Goal: Transaction & Acquisition: Subscribe to service/newsletter

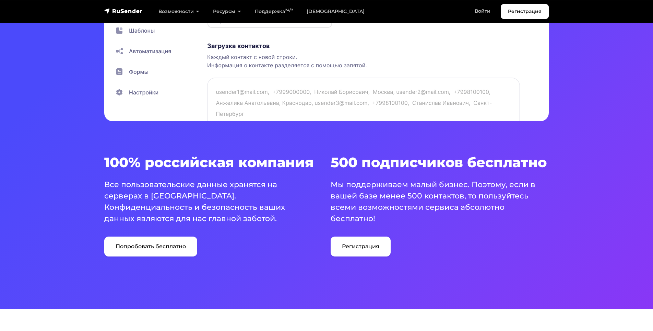
scroll to position [378, 0]
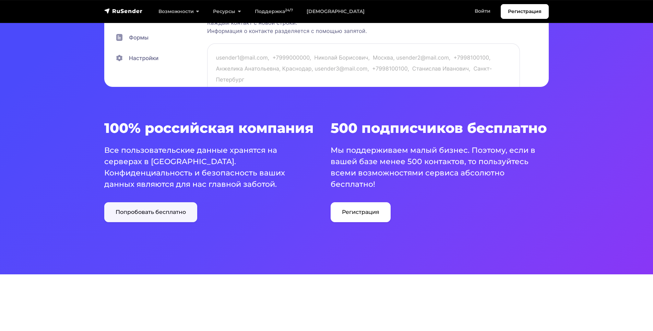
click at [139, 215] on link "Попробовать бесплатно" at bounding box center [150, 212] width 93 height 20
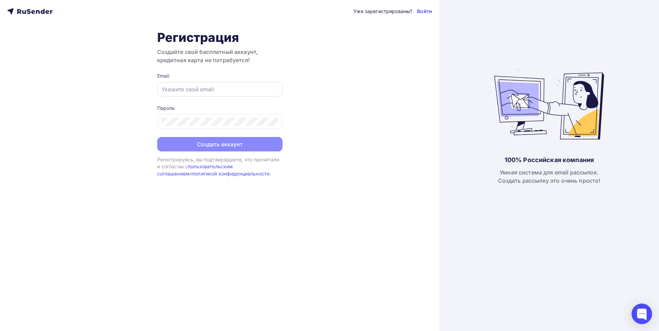
click at [182, 90] on input "text" at bounding box center [220, 89] width 116 height 8
paste input "[EMAIL_ADDRESS][DOMAIN_NAME]"
type input "[EMAIL_ADDRESS][DOMAIN_NAME]"
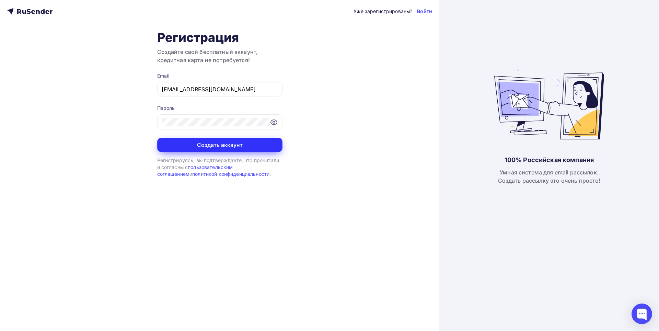
click at [203, 145] on button "Создать аккаунт" at bounding box center [219, 145] width 125 height 14
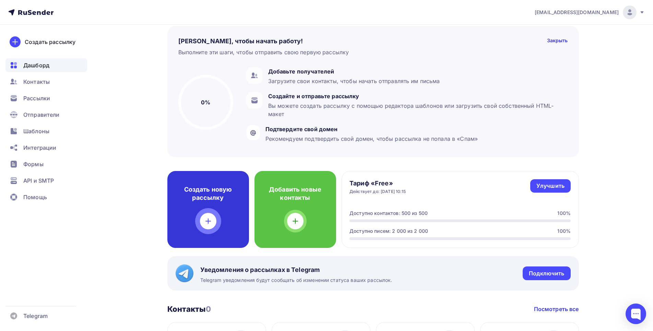
scroll to position [69, 0]
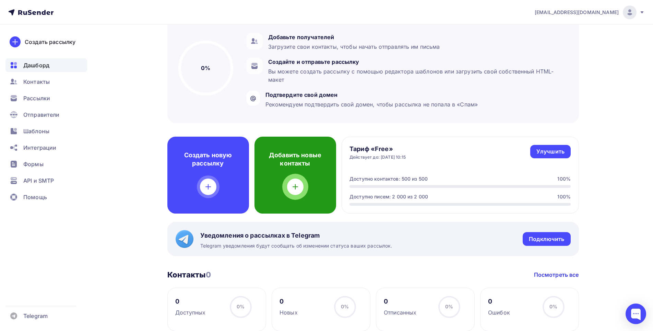
click at [293, 191] on div at bounding box center [295, 186] width 16 height 16
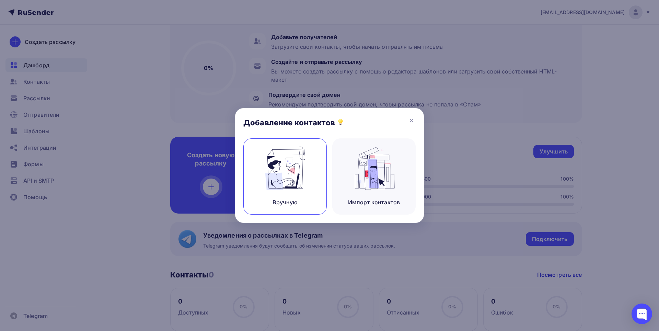
click at [283, 176] on img at bounding box center [285, 168] width 46 height 43
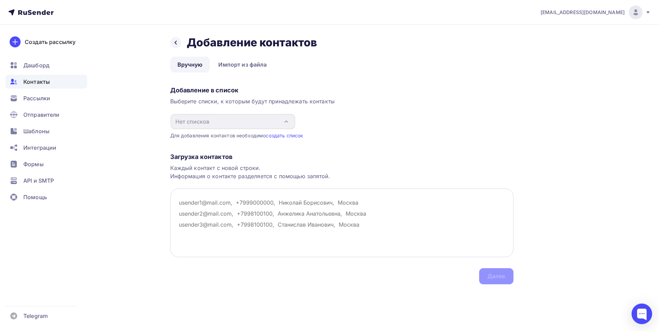
click at [218, 205] on textarea at bounding box center [341, 222] width 343 height 69
paste textarea "proizvodstvo@mistytd.ru ,zakaz@mccse.ru,8440448@bk.ru,prom-snab1@inbox.ru,busin…"
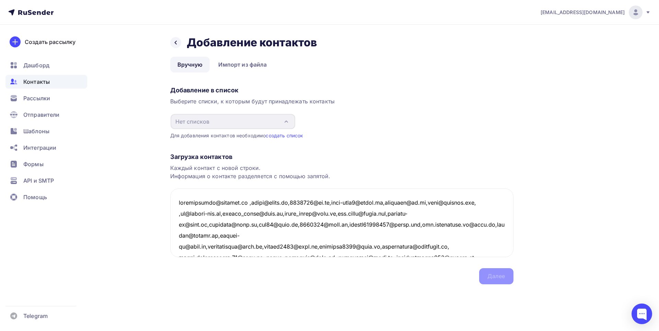
type textarea "proizvodstvo@mistytd.ru ,zakaz@mccse.ru,8440448@bk.ru,prom-snab1@inbox.ru,busin…"
click at [285, 241] on textarea at bounding box center [341, 222] width 343 height 69
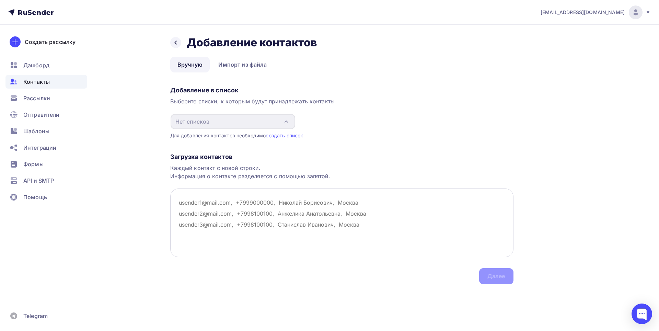
paste textarea "proizvodstvo@mistytd.ru zakaz@mccse.ru 8440448@bk.ru prom-snab1@inbox.ru busine…"
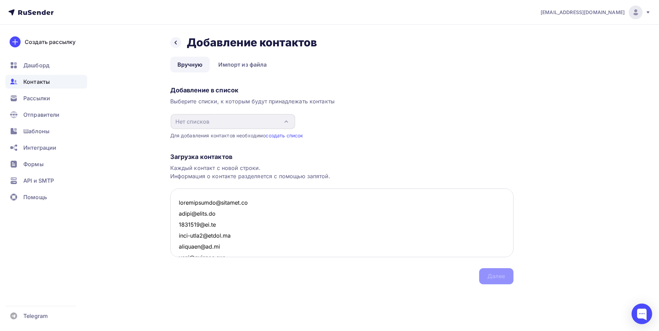
click at [179, 202] on textarea at bounding box center [341, 222] width 343 height 69
type textarea "proizvodstvo@mistytd.ru zakaz@mccse.ru 8440448@bk.ru prom-snab1@inbox.ru busine…"
click at [278, 135] on link "создать список" at bounding box center [284, 135] width 37 height 6
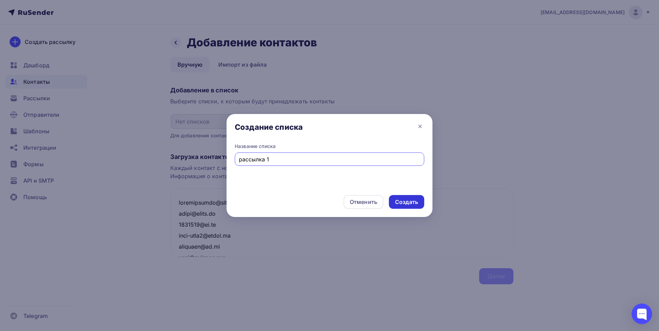
type input "рассылка 1"
click at [402, 204] on div "Создать" at bounding box center [406, 202] width 23 height 8
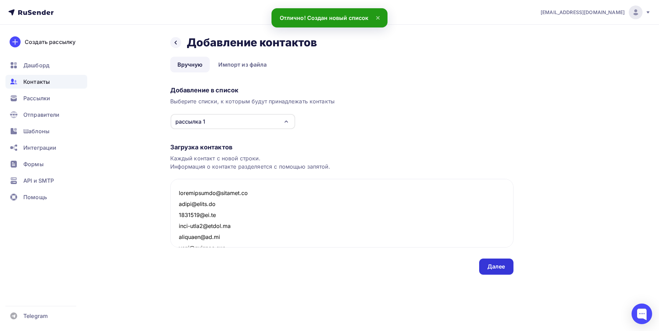
click at [497, 266] on div "Далее" at bounding box center [496, 267] width 18 height 8
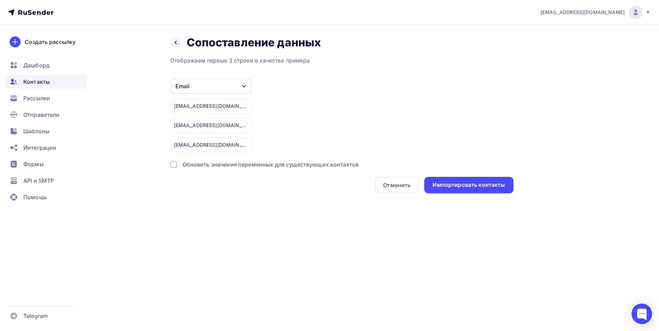
click at [236, 87] on div "Email" at bounding box center [211, 86] width 81 height 15
click at [465, 186] on div "Импортировать контакты" at bounding box center [468, 185] width 72 height 8
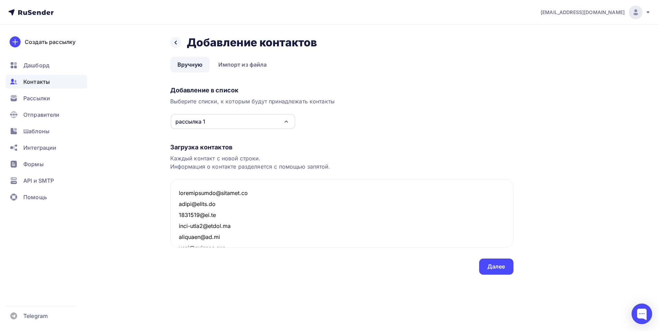
scroll to position [1903, 0]
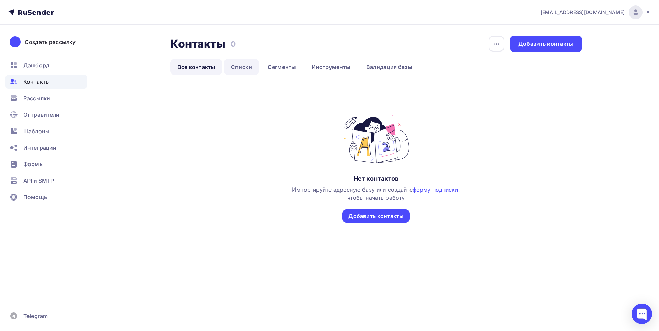
click at [246, 67] on link "Списки" at bounding box center [241, 67] width 35 height 16
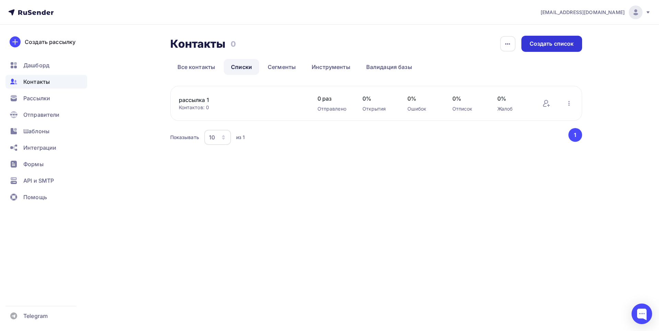
click at [555, 42] on div "Создать список" at bounding box center [552, 44] width 44 height 8
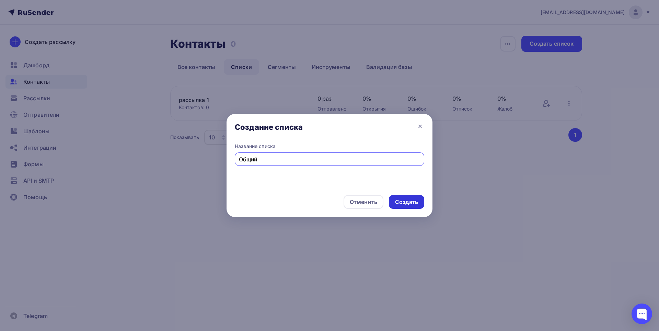
type input "Общий"
click at [417, 204] on div "Создать" at bounding box center [406, 202] width 23 height 8
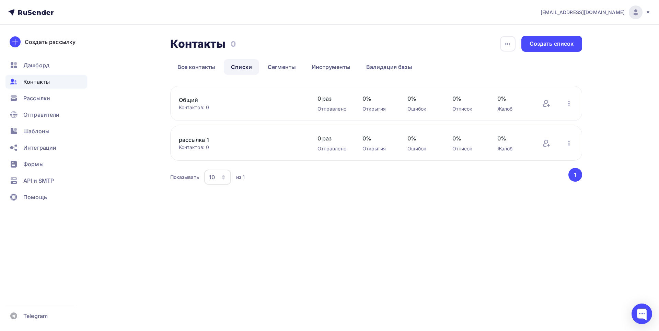
click at [232, 102] on link "Общий" at bounding box center [237, 100] width 117 height 8
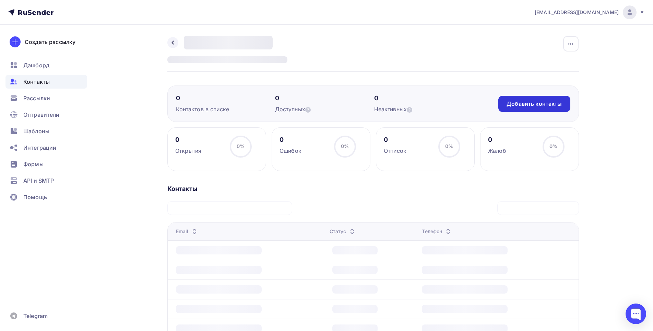
click at [532, 104] on div "Добавить контакты" at bounding box center [534, 104] width 55 height 8
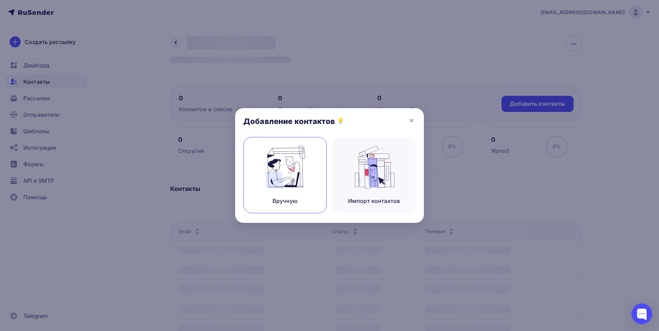
click at [300, 182] on img at bounding box center [285, 166] width 46 height 43
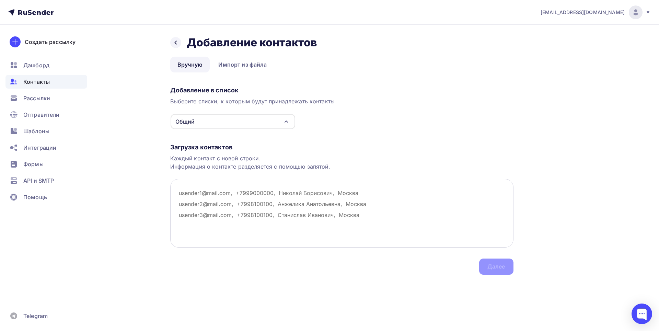
click at [201, 192] on textarea at bounding box center [341, 213] width 343 height 69
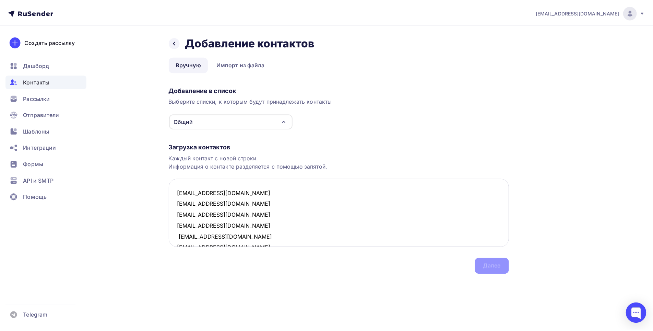
scroll to position [257, 0]
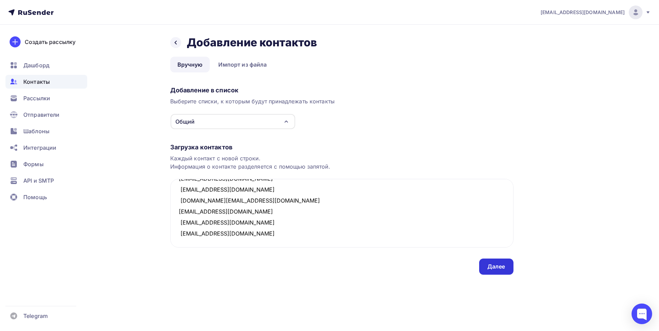
type textarea "kaz1981-29@mail.ru kargione@mail.ru M.oreshenkov@gmail.com motor45@yandex.ru al…"
click at [500, 270] on div "Далее" at bounding box center [496, 267] width 18 height 8
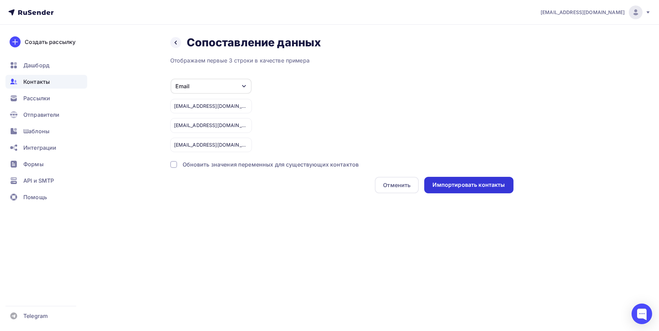
click at [490, 183] on div "Импортировать контакты" at bounding box center [468, 185] width 72 height 8
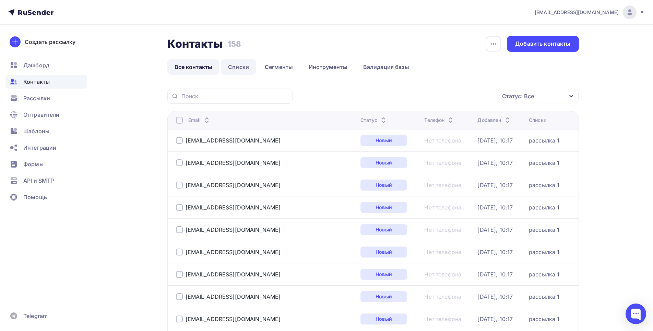
click at [244, 67] on link "Списки" at bounding box center [238, 67] width 35 height 16
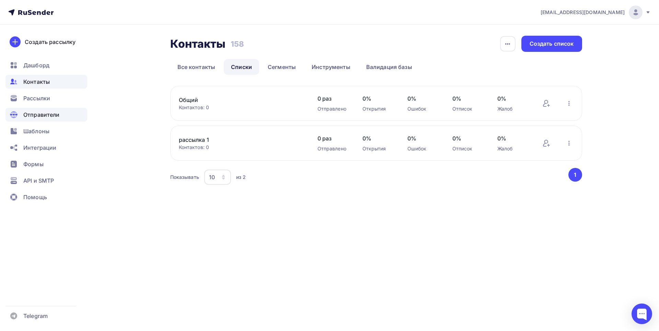
click at [43, 114] on span "Отправители" at bounding box center [41, 115] width 36 height 8
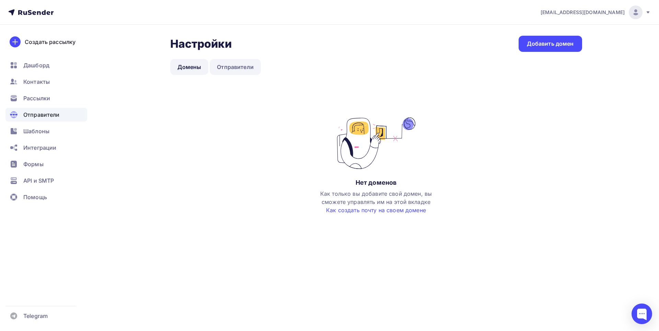
click at [229, 67] on link "Отправители" at bounding box center [235, 67] width 51 height 16
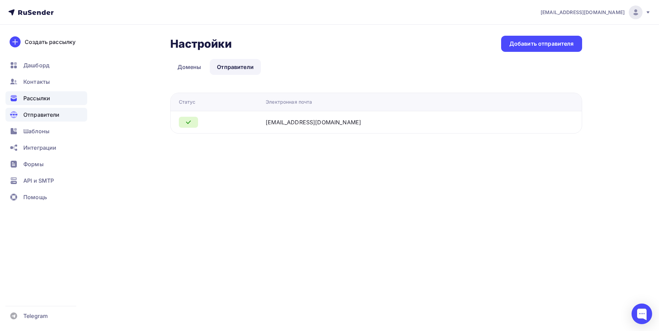
click at [40, 96] on span "Рассылки" at bounding box center [36, 98] width 27 height 8
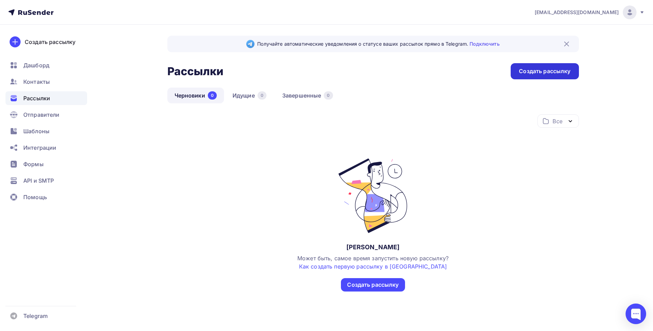
click at [562, 70] on div "Создать рассылку" at bounding box center [544, 71] width 51 height 8
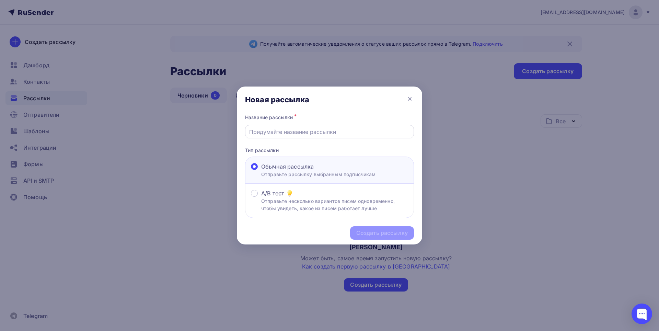
click at [288, 133] on input "text" at bounding box center [329, 132] width 161 height 8
paste input "Остатки"
type input "Остатки"
click at [379, 232] on div "Создать рассылку" at bounding box center [381, 233] width 51 height 8
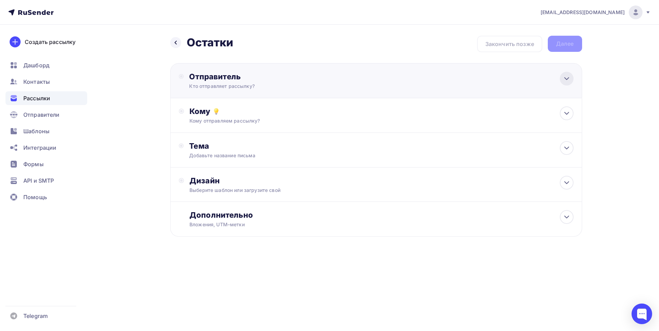
click at [566, 79] on icon at bounding box center [567, 79] width 4 height 2
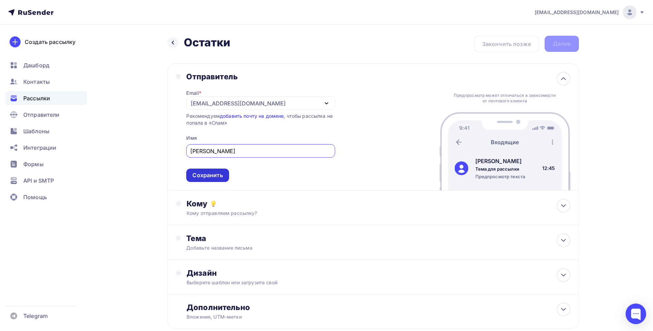
type input "Сергей Навасардян"
click at [212, 176] on div "Сохранить" at bounding box center [208, 175] width 30 height 8
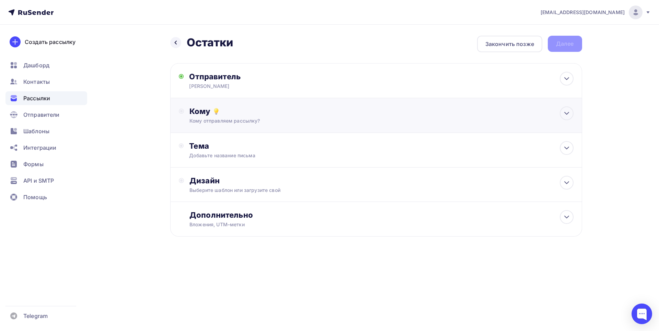
click at [300, 115] on div "Кому" at bounding box center [381, 111] width 384 height 10
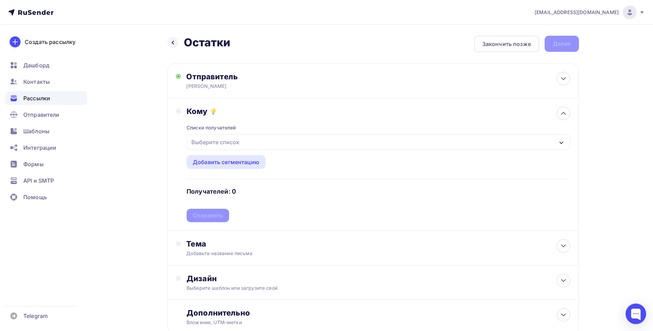
click at [238, 142] on div "Выберите список" at bounding box center [216, 142] width 54 height 12
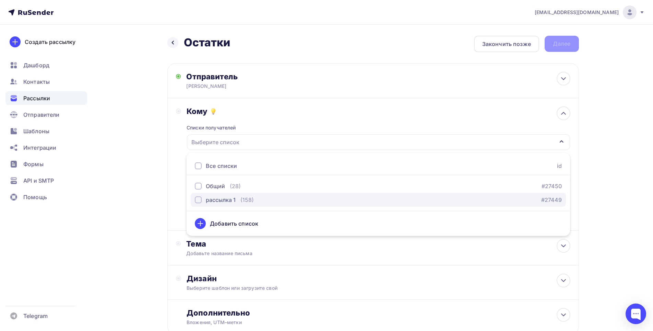
click at [197, 200] on div "button" at bounding box center [198, 199] width 7 height 7
click at [139, 187] on div "Назад Остатки Остатки Закончить позже Далее Отправитель Сергей Навасардян Email…" at bounding box center [327, 202] width 562 height 354
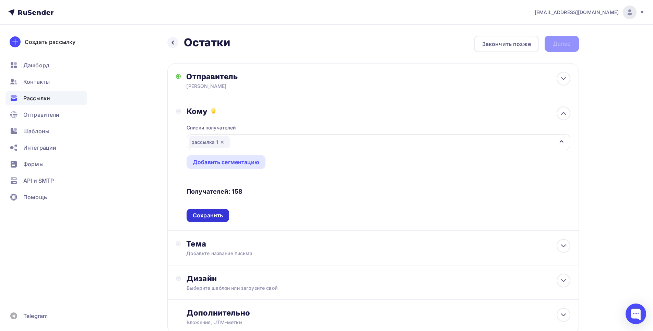
click at [208, 214] on div "Сохранить" at bounding box center [208, 215] width 30 height 8
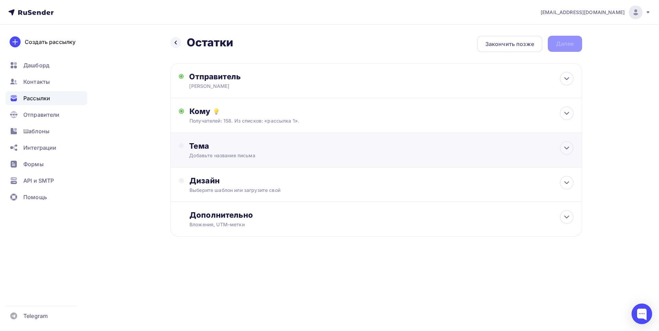
click at [212, 150] on div "Тема" at bounding box center [257, 146] width 136 height 10
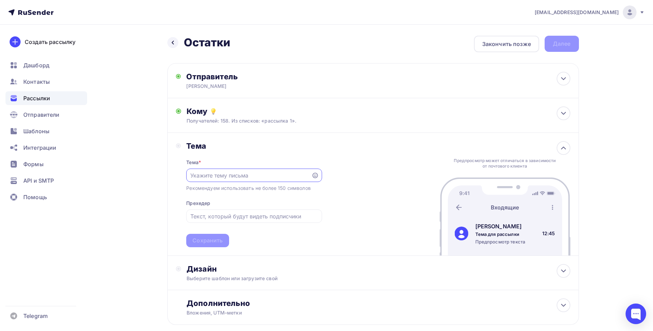
click at [235, 175] on input "text" at bounding box center [248, 175] width 117 height 8
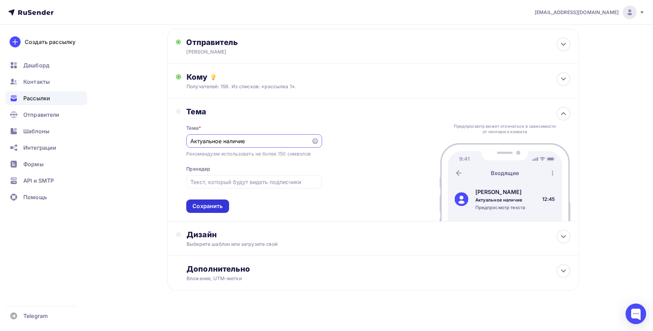
type input "Актуальное наличие"
click at [215, 206] on div "Сохранить" at bounding box center [208, 206] width 30 height 8
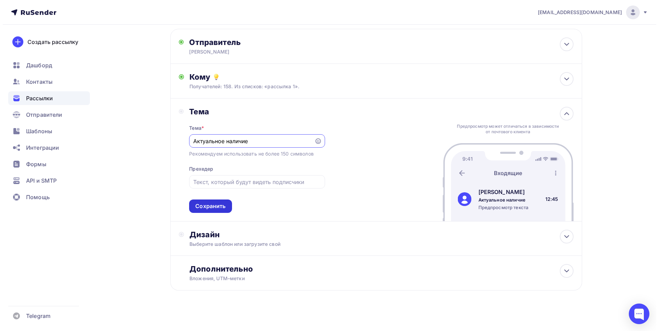
scroll to position [0, 0]
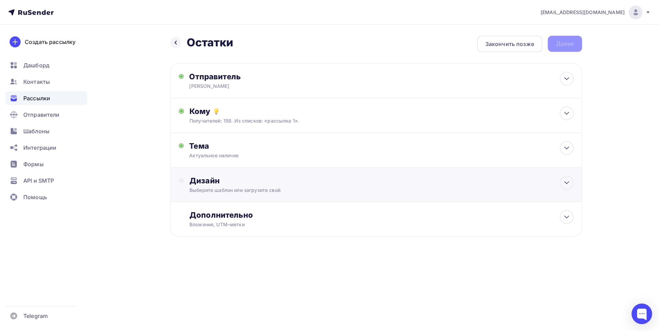
click at [290, 186] on div "Дизайн Выберите шаблон или загрузите свой" at bounding box center [381, 185] width 384 height 18
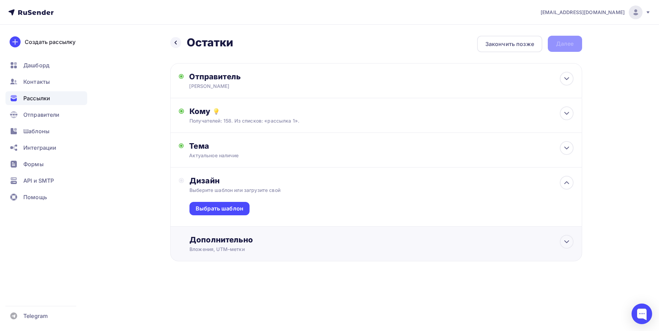
click at [253, 235] on div "Дополнительно" at bounding box center [381, 240] width 384 height 10
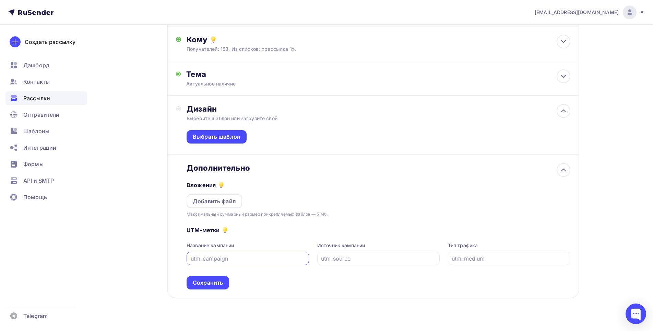
scroll to position [83, 0]
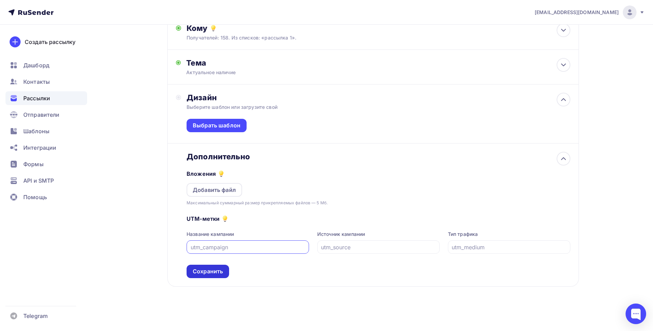
click at [211, 270] on div "Сохранить" at bounding box center [208, 271] width 30 height 8
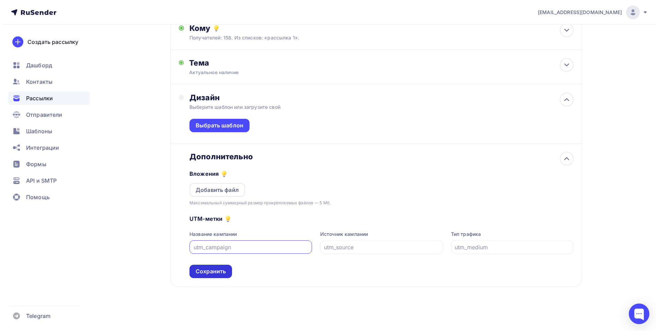
scroll to position [0, 0]
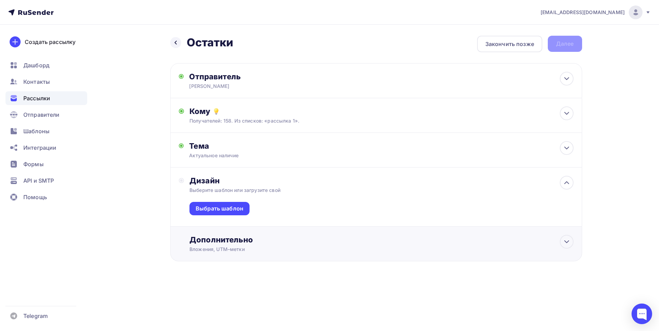
click at [223, 238] on div "Дополнительно" at bounding box center [381, 240] width 384 height 10
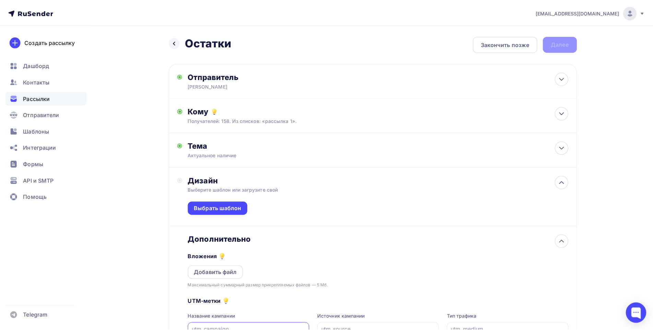
scroll to position [3, 0]
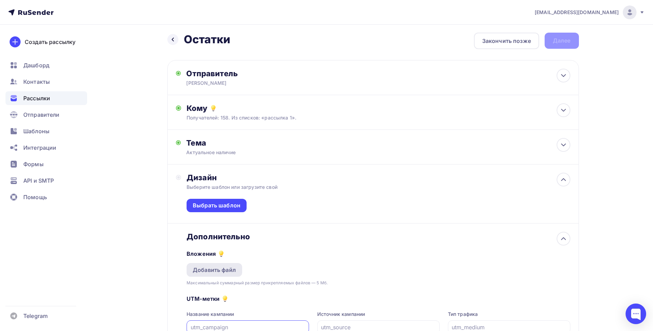
click at [206, 273] on div "Добавить файл" at bounding box center [214, 270] width 43 height 8
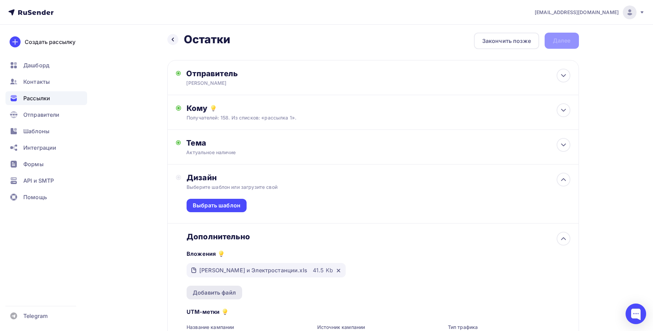
click at [233, 292] on div "Добавить файл" at bounding box center [214, 292] width 43 height 8
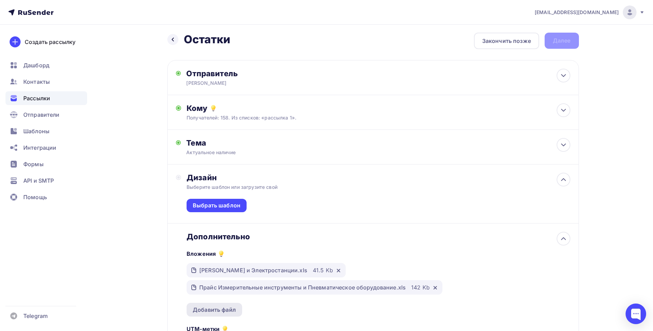
click at [220, 309] on div "Добавить файл" at bounding box center [214, 309] width 43 height 8
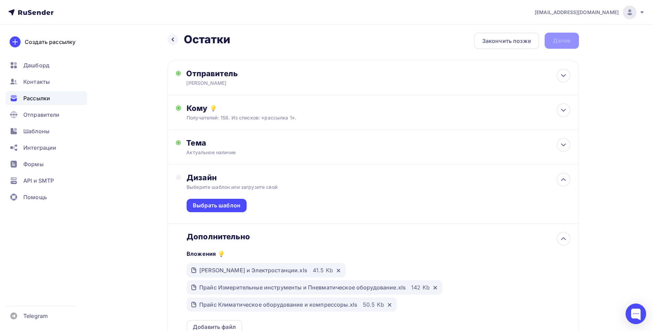
scroll to position [106, 0]
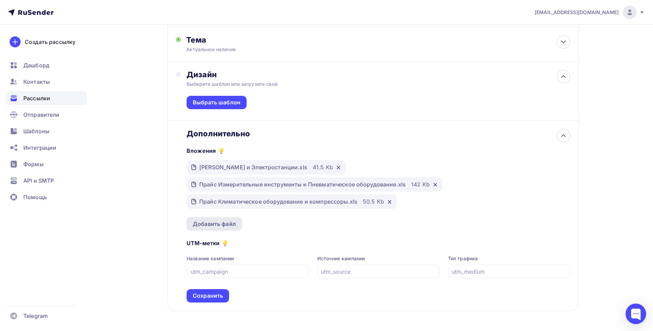
click at [213, 222] on div "Добавить файл" at bounding box center [214, 224] width 43 height 8
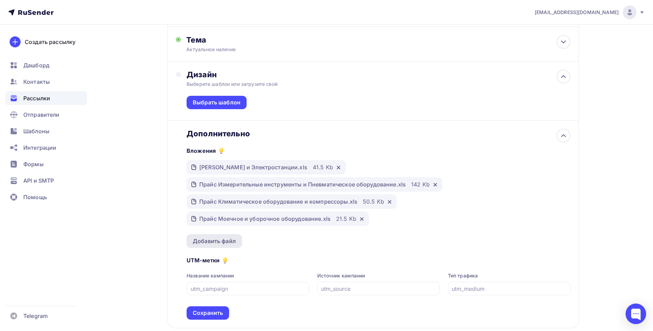
click at [207, 239] on div "Добавить файл" at bounding box center [214, 241] width 43 height 8
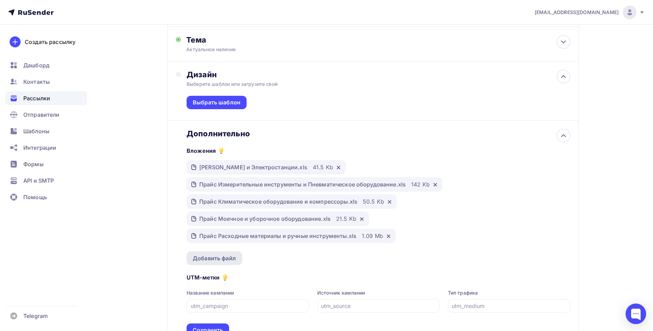
click at [219, 256] on div "Добавить файл" at bounding box center [214, 258] width 43 height 8
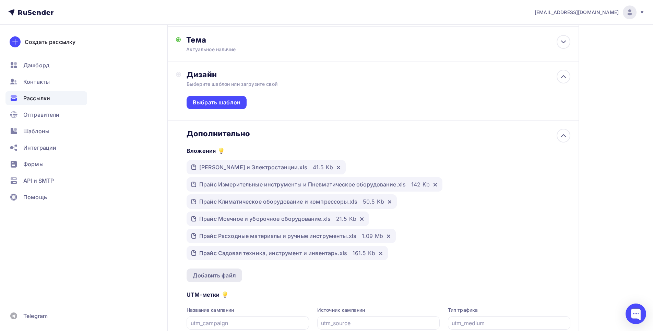
click at [220, 276] on div "Добавить файл" at bounding box center [214, 275] width 43 height 8
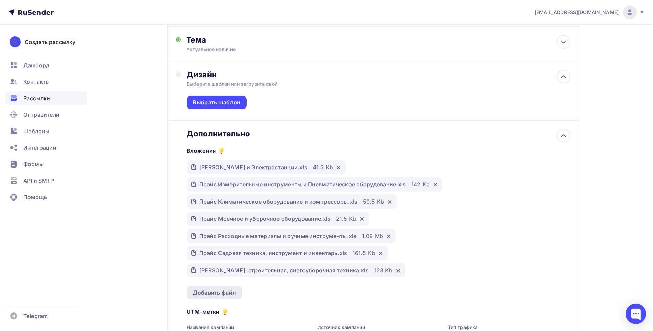
click at [209, 289] on div "Добавить файл" at bounding box center [214, 292] width 43 height 8
click at [216, 289] on div "Добавить файл" at bounding box center [214, 292] width 43 height 8
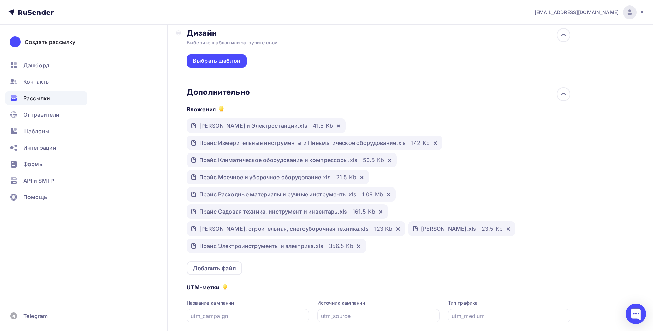
scroll to position [216, 0]
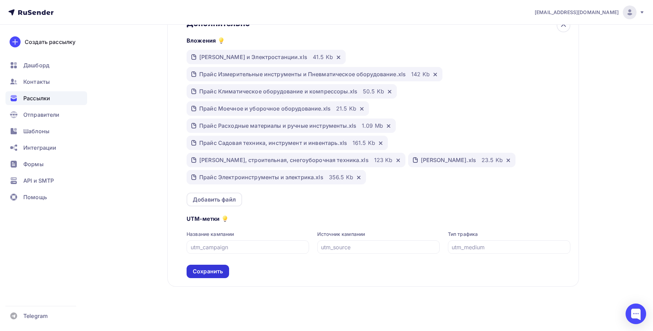
click at [211, 273] on div "Сохранить" at bounding box center [208, 271] width 30 height 8
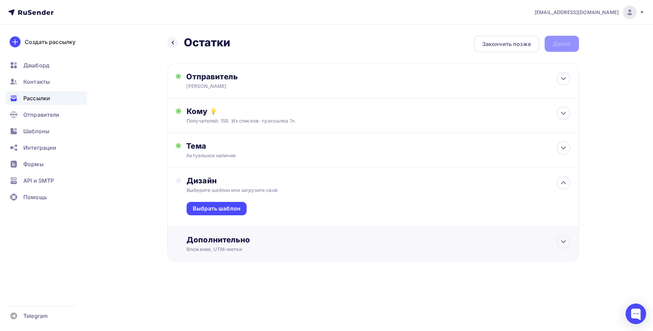
scroll to position [0, 0]
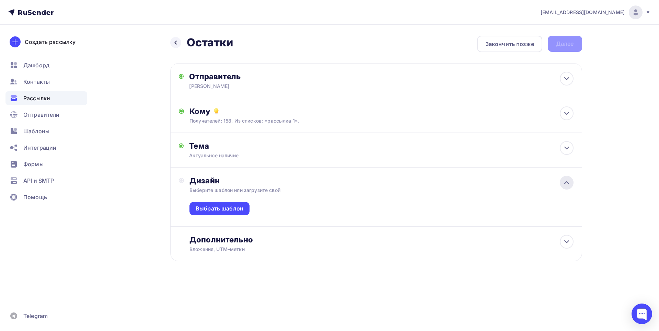
click at [568, 182] on icon at bounding box center [566, 182] width 8 height 8
click at [297, 184] on div "Дизайн" at bounding box center [381, 181] width 384 height 10
click at [213, 206] on div "Выбрать шаблон" at bounding box center [220, 209] width 48 height 8
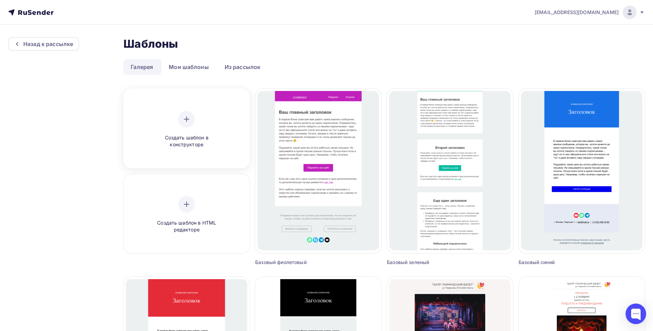
click at [190, 126] on div at bounding box center [186, 119] width 16 height 16
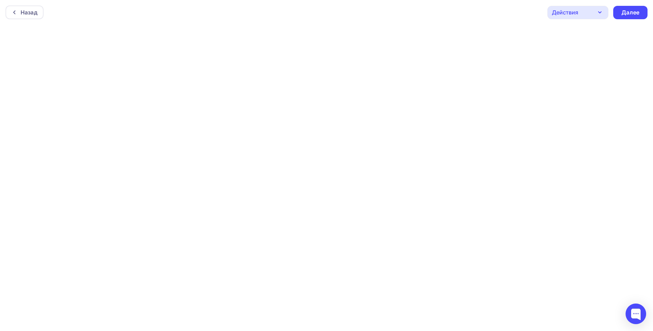
click at [593, 16] on div "Действия" at bounding box center [578, 12] width 61 height 13
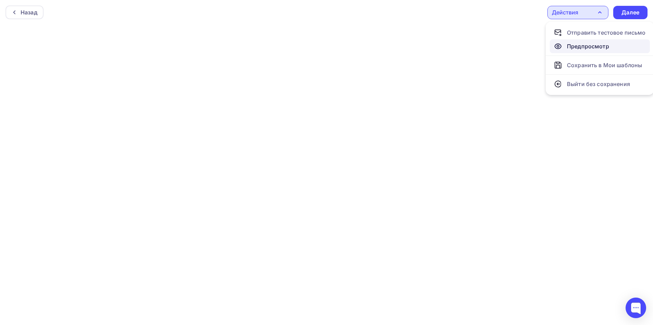
click at [592, 46] on div "Предпросмотр" at bounding box center [588, 46] width 42 height 8
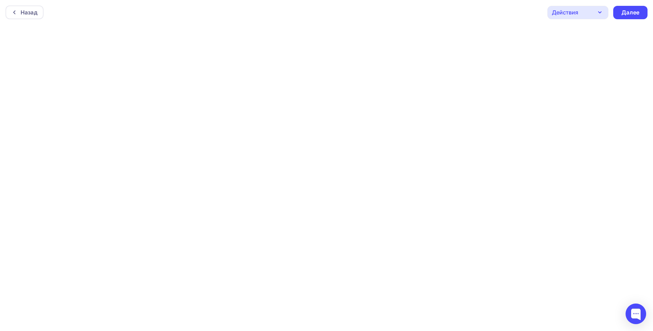
click at [576, 15] on div "Действия" at bounding box center [565, 12] width 26 height 8
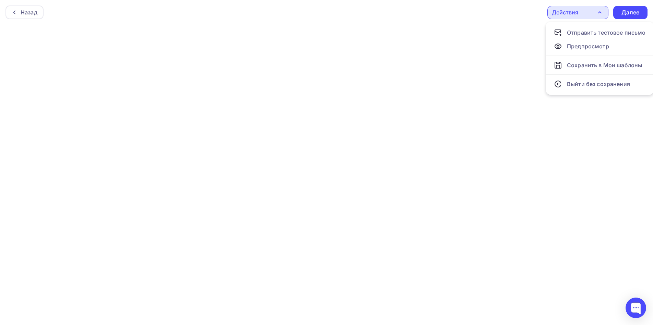
click at [595, 13] on div "Действия" at bounding box center [578, 12] width 61 height 13
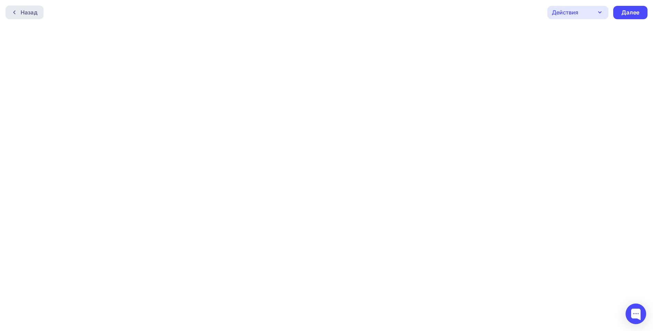
click at [21, 14] on div "Назад" at bounding box center [29, 12] width 17 height 8
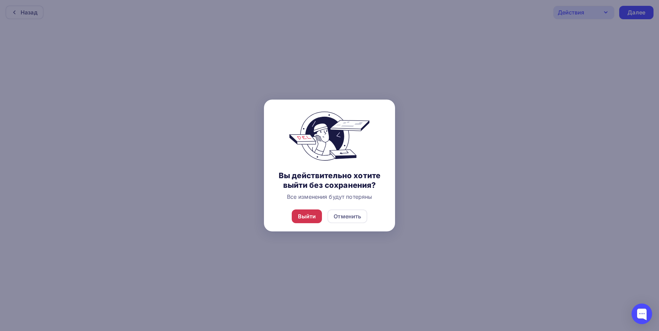
click at [309, 218] on div "Выйти" at bounding box center [307, 216] width 18 height 8
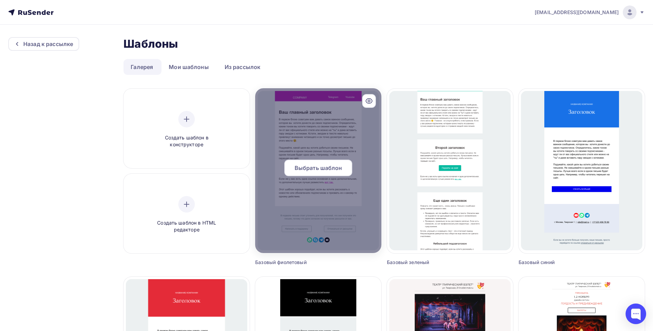
click at [320, 141] on div at bounding box center [318, 170] width 126 height 165
click at [319, 171] on span "Выбрать шаблон" at bounding box center [319, 168] width 48 height 8
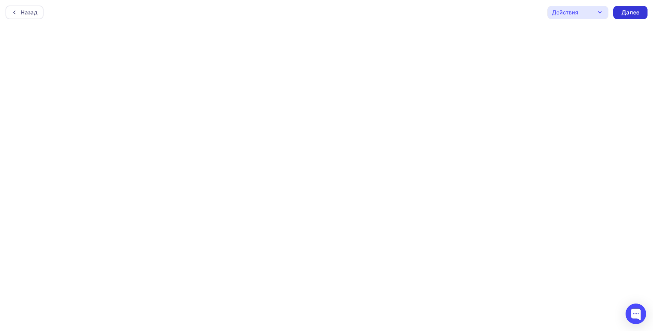
click at [633, 13] on div "Далее" at bounding box center [631, 13] width 18 height 8
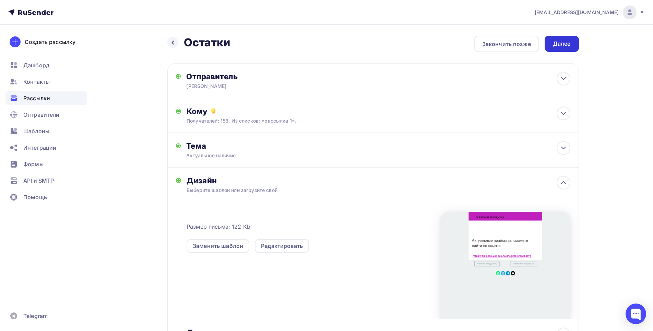
click at [563, 45] on div "Далее" at bounding box center [562, 44] width 18 height 8
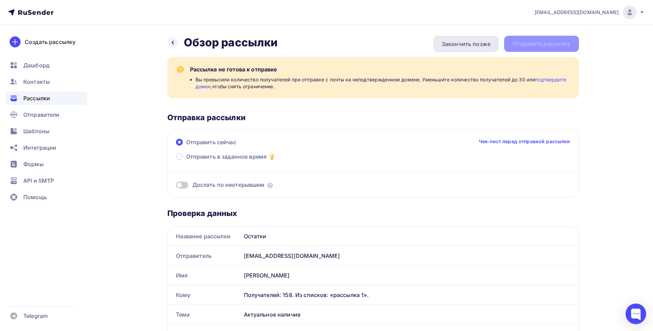
click at [460, 42] on div "Закончить позже" at bounding box center [466, 44] width 49 height 8
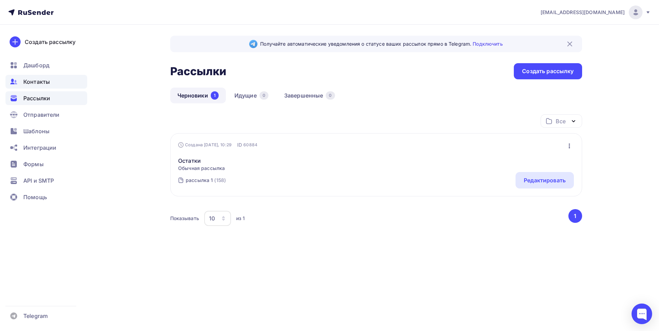
click at [39, 81] on span "Контакты" at bounding box center [36, 82] width 26 height 8
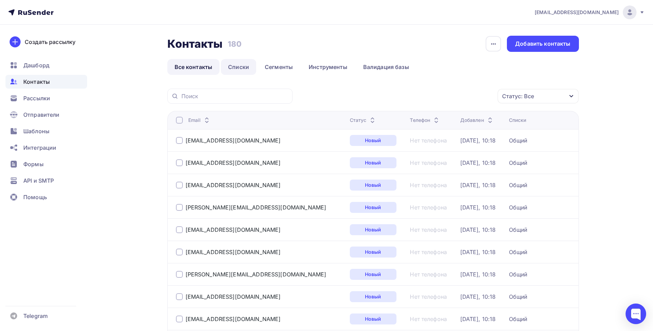
click at [243, 67] on link "Списки" at bounding box center [238, 67] width 35 height 16
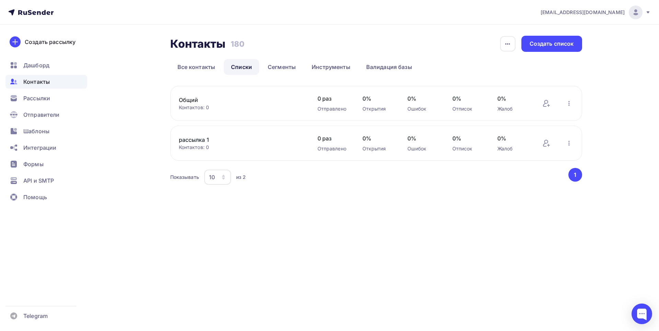
click at [192, 142] on link "рассылка 1" at bounding box center [237, 140] width 117 height 8
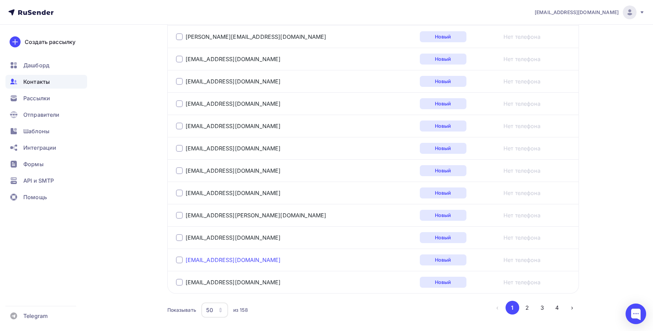
scroll to position [1096, 0]
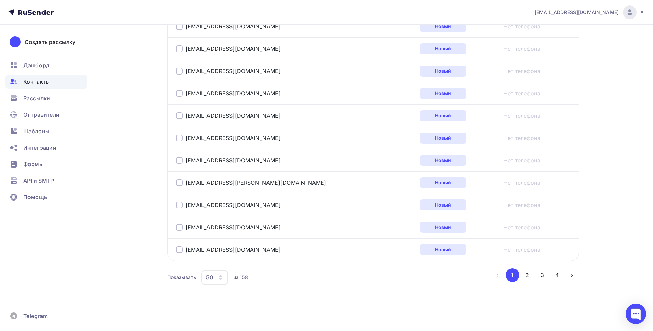
click at [222, 279] on icon "button" at bounding box center [220, 277] width 5 height 5
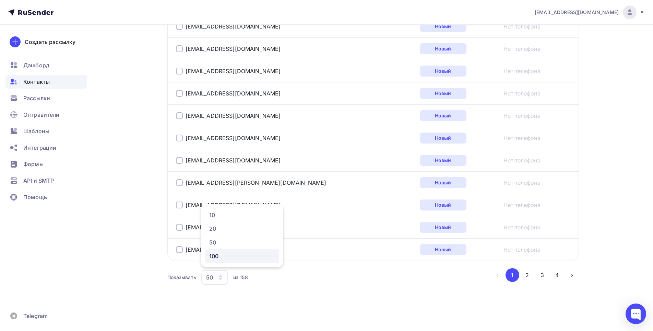
click at [217, 257] on div "100" at bounding box center [242, 256] width 66 height 8
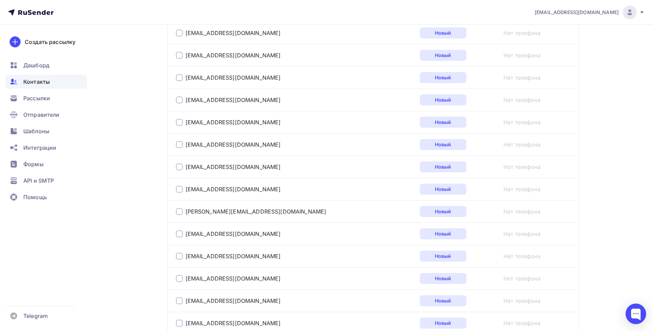
scroll to position [2212, 0]
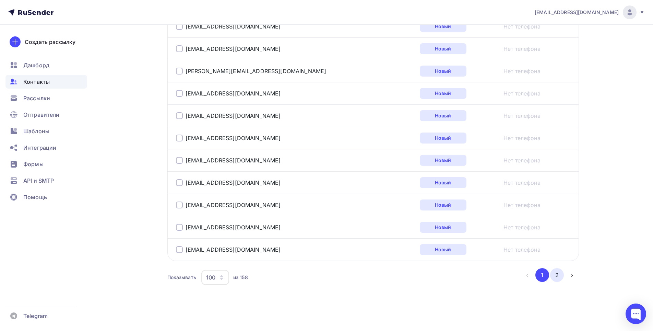
click at [556, 275] on button "2" at bounding box center [557, 275] width 14 height 14
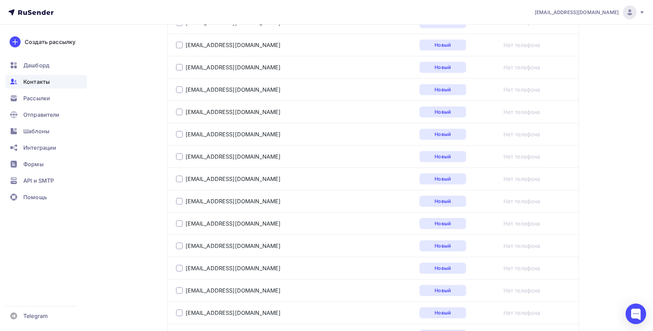
scroll to position [1275, 0]
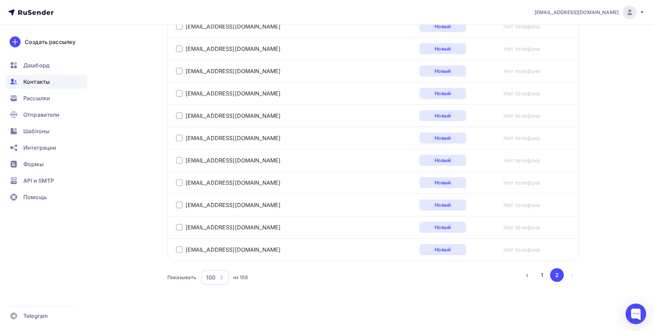
click at [178, 250] on div at bounding box center [179, 249] width 7 height 7
click at [180, 227] on div at bounding box center [179, 227] width 7 height 7
click at [180, 206] on div at bounding box center [179, 204] width 7 height 7
click at [180, 182] on div at bounding box center [179, 182] width 7 height 7
click at [178, 159] on div at bounding box center [179, 160] width 7 height 7
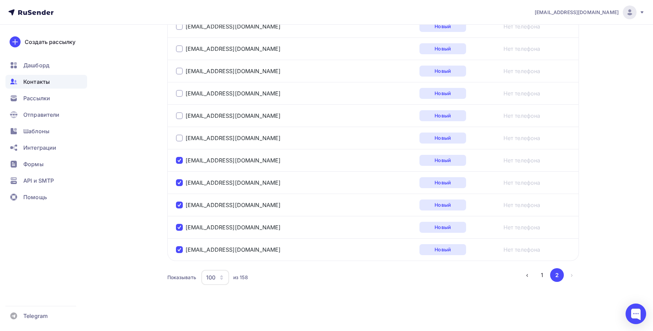
click at [178, 136] on div at bounding box center [179, 138] width 7 height 7
click at [180, 115] on div at bounding box center [179, 115] width 7 height 7
click at [180, 92] on div at bounding box center [179, 93] width 7 height 7
click at [181, 71] on div at bounding box center [179, 71] width 7 height 7
click at [179, 47] on div at bounding box center [179, 48] width 7 height 7
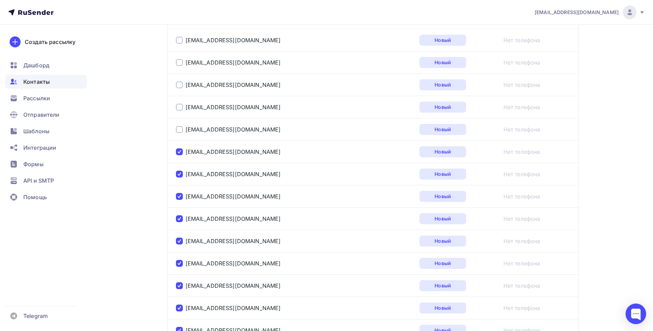
scroll to position [1103, 0]
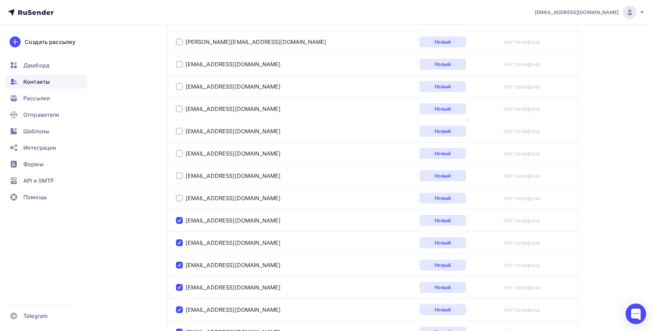
click at [179, 199] on div at bounding box center [179, 198] width 7 height 7
click at [179, 175] on div at bounding box center [179, 175] width 7 height 7
click at [179, 152] on div at bounding box center [179, 153] width 7 height 7
click at [181, 130] on div at bounding box center [179, 131] width 7 height 7
click at [181, 109] on div at bounding box center [179, 108] width 7 height 7
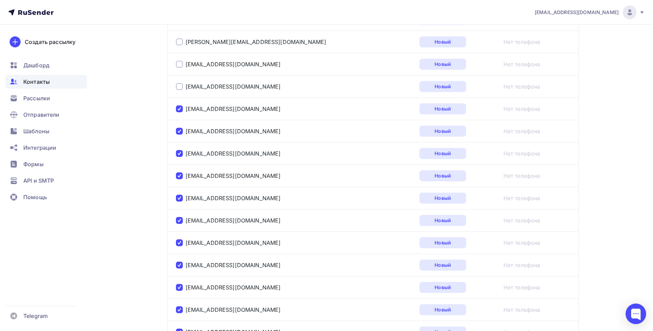
click at [179, 85] on div at bounding box center [179, 86] width 7 height 7
click at [179, 63] on div at bounding box center [179, 64] width 7 height 7
click at [179, 42] on div at bounding box center [179, 41] width 7 height 7
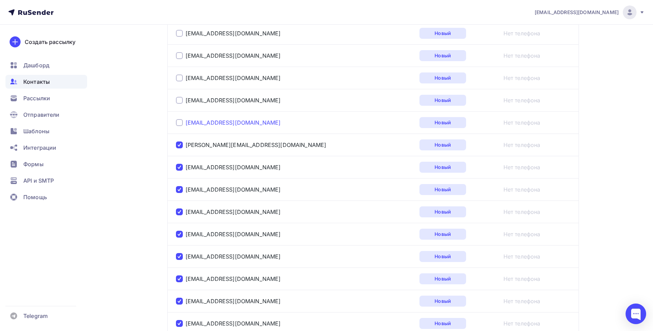
scroll to position [966, 0]
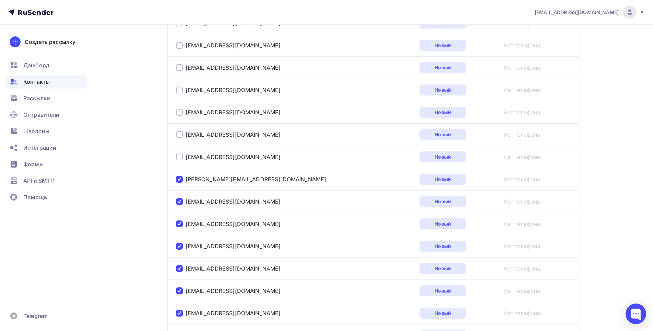
click at [181, 157] on div at bounding box center [179, 156] width 7 height 7
click at [179, 135] on div at bounding box center [179, 134] width 7 height 7
click at [180, 112] on div at bounding box center [179, 112] width 7 height 7
click at [177, 89] on div at bounding box center [179, 89] width 7 height 7
click at [180, 67] on div at bounding box center [179, 67] width 7 height 7
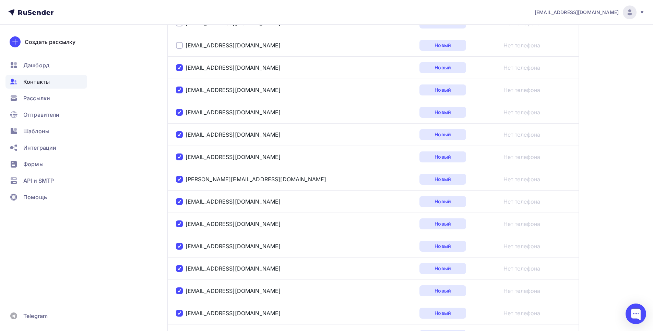
click at [179, 46] on div at bounding box center [179, 45] width 7 height 7
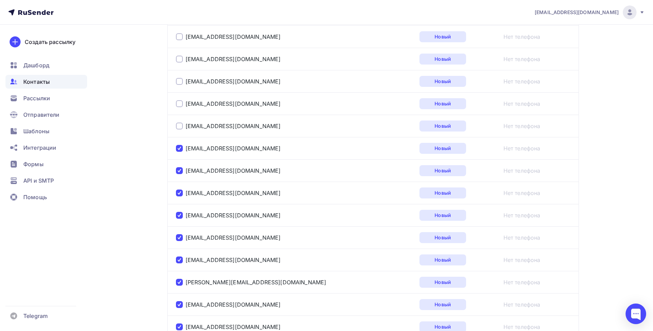
scroll to position [829, 0]
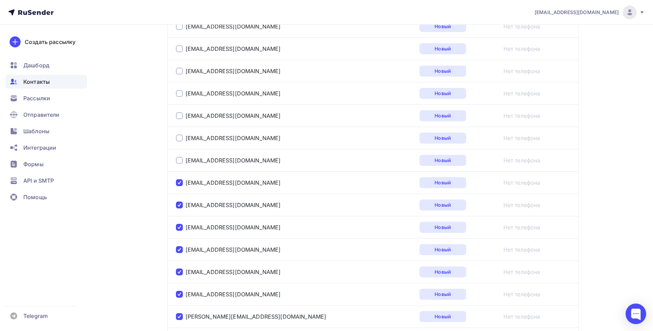
click at [181, 162] on div at bounding box center [179, 160] width 7 height 7
click at [178, 138] on div at bounding box center [179, 138] width 7 height 7
click at [179, 114] on div at bounding box center [179, 115] width 7 height 7
click at [180, 91] on div at bounding box center [179, 93] width 7 height 7
click at [179, 70] on div at bounding box center [179, 71] width 7 height 7
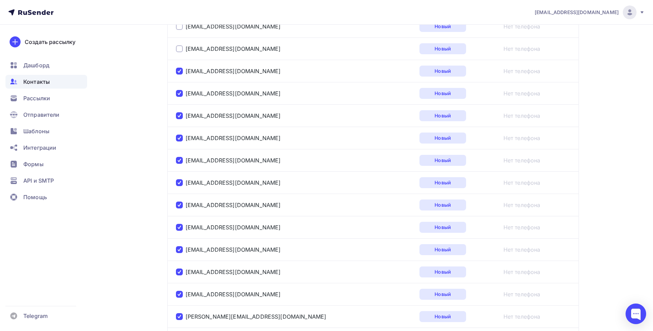
click at [180, 50] on div at bounding box center [179, 48] width 7 height 7
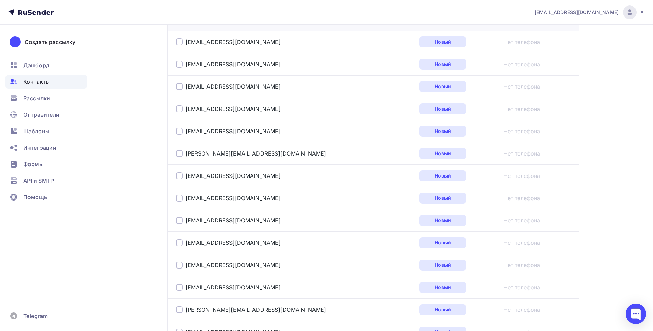
scroll to position [0, 0]
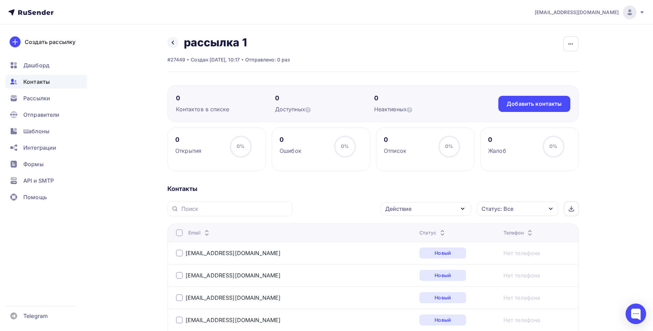
click at [421, 209] on div "Действие" at bounding box center [426, 208] width 91 height 13
click at [431, 230] on div "Добавить в списки" at bounding box center [415, 229] width 53 height 8
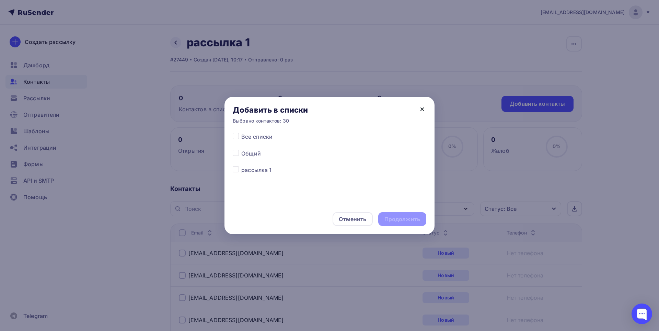
click at [423, 111] on icon at bounding box center [422, 109] width 8 height 8
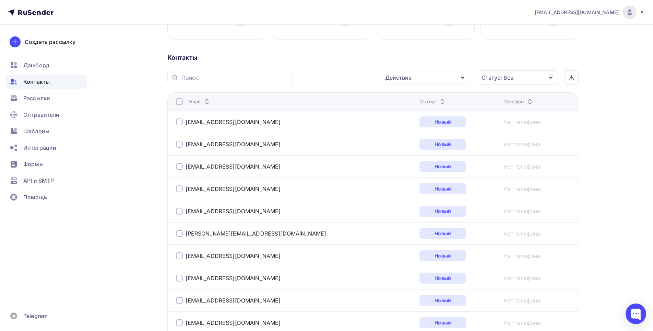
scroll to position [98, 0]
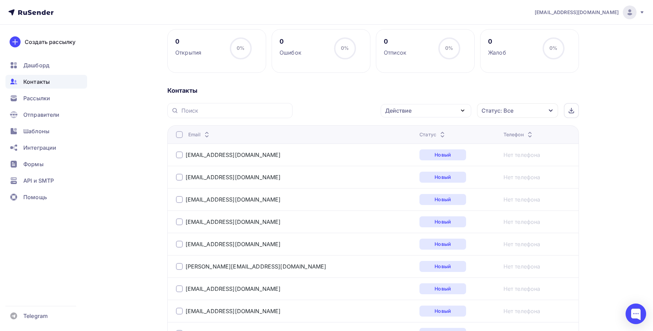
click at [454, 111] on div "Действие" at bounding box center [426, 110] width 91 height 13
click at [429, 132] on div "Добавить в списки" at bounding box center [415, 131] width 53 height 8
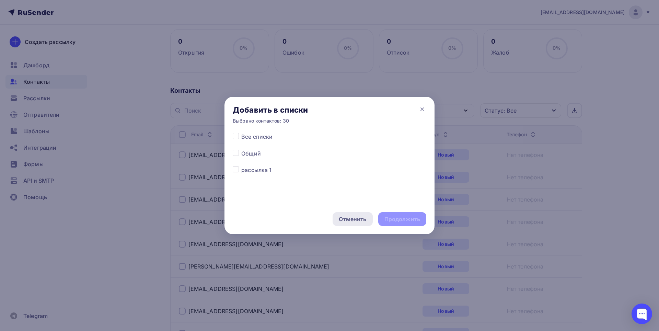
click at [357, 217] on div "Отменить" at bounding box center [352, 219] width 27 height 8
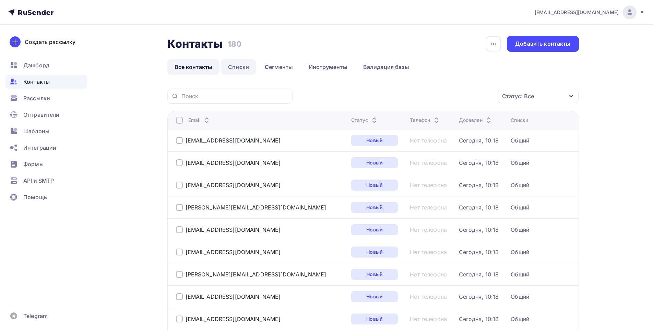
click at [246, 62] on link "Списки" at bounding box center [238, 67] width 35 height 16
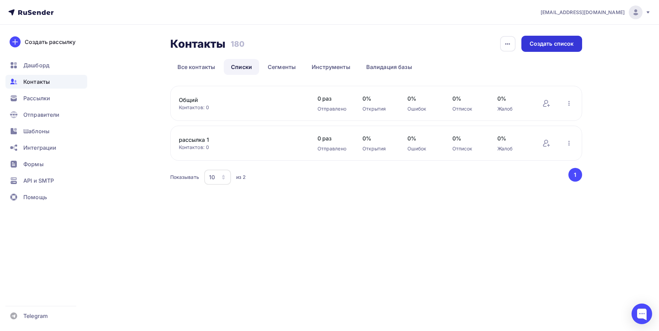
click at [543, 45] on div "Создать список" at bounding box center [552, 44] width 44 height 8
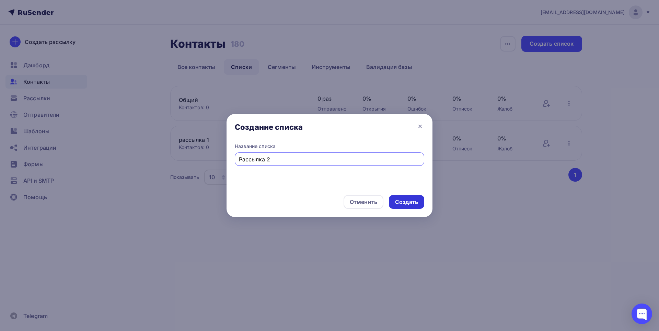
type input "Рассылка 2"
click at [401, 204] on div "Создать" at bounding box center [406, 202] width 23 height 8
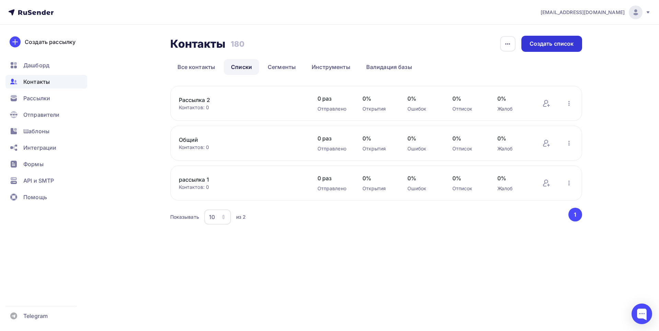
click at [542, 43] on div "Создать список" at bounding box center [552, 44] width 44 height 8
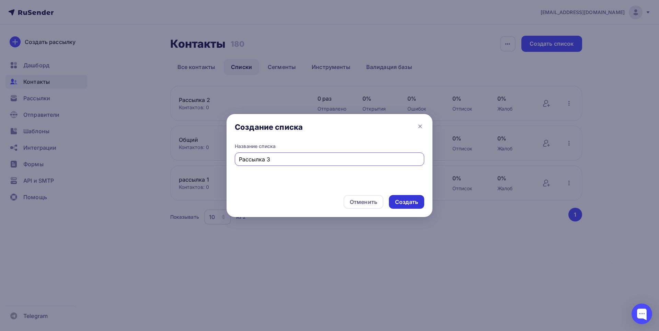
type input "Рассылка 3"
click at [405, 202] on div "Создать" at bounding box center [406, 202] width 23 height 8
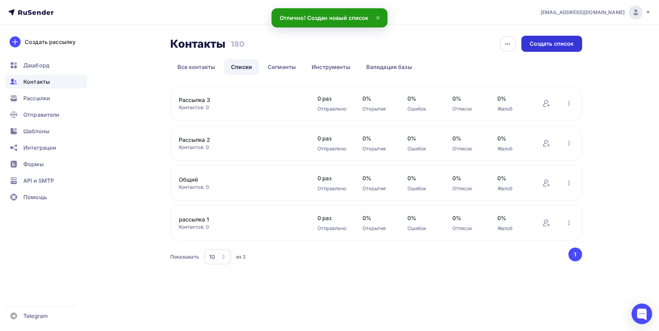
click at [547, 47] on div "Создать список" at bounding box center [552, 44] width 44 height 8
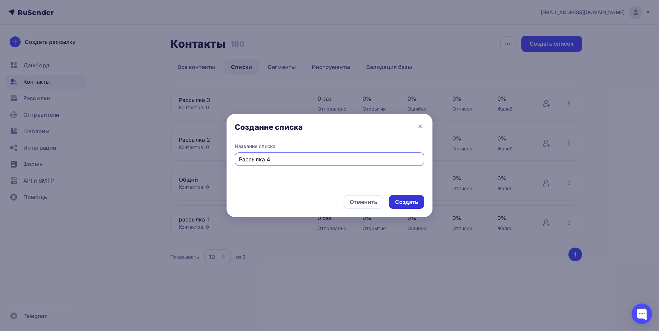
type input "Рассылка 4"
click at [408, 203] on div "Создать" at bounding box center [406, 202] width 23 height 8
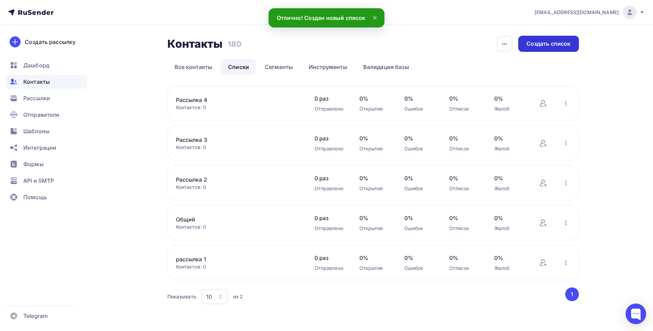
click at [554, 43] on div "Создать список" at bounding box center [549, 44] width 44 height 8
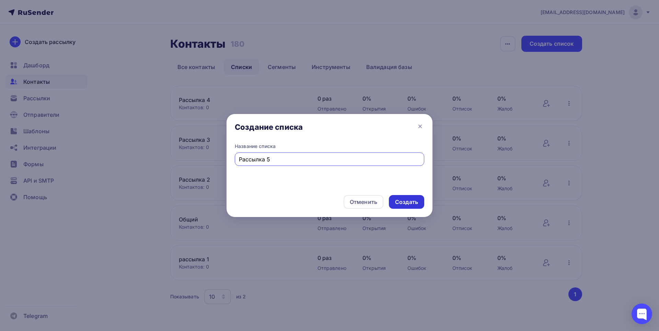
type input "Рассылка 5"
click at [406, 200] on div "Создать" at bounding box center [406, 202] width 23 height 8
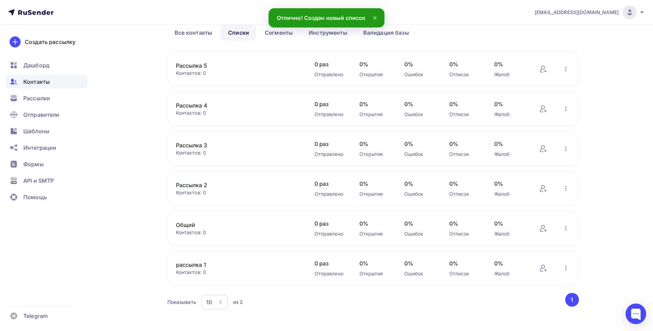
scroll to position [42, 0]
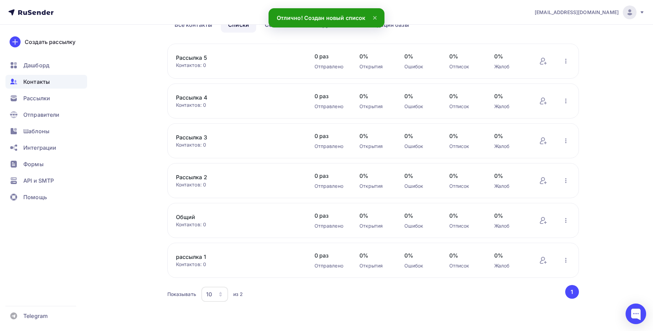
click at [198, 258] on link "рассылка 1" at bounding box center [234, 257] width 117 height 8
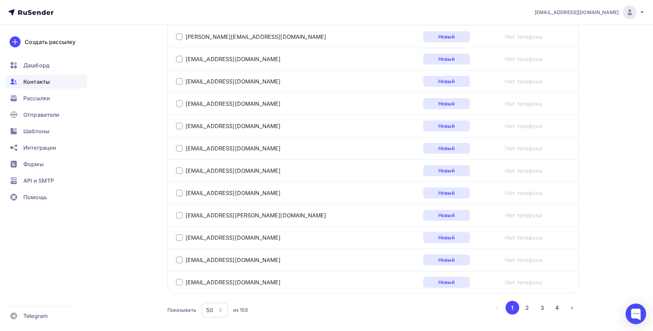
scroll to position [1096, 0]
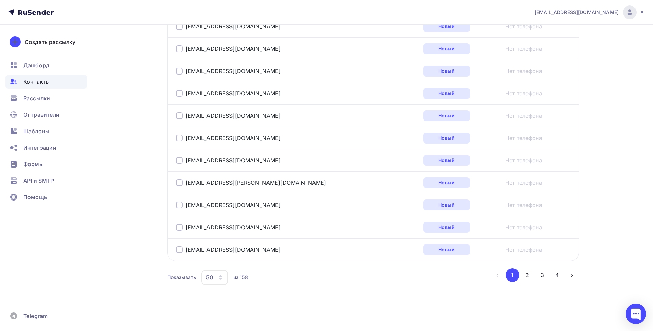
click at [219, 276] on icon "button" at bounding box center [220, 277] width 5 height 5
click at [214, 227] on div "20" at bounding box center [242, 228] width 66 height 8
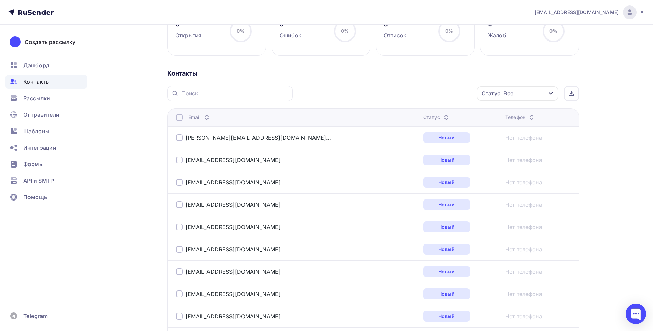
scroll to position [0, 0]
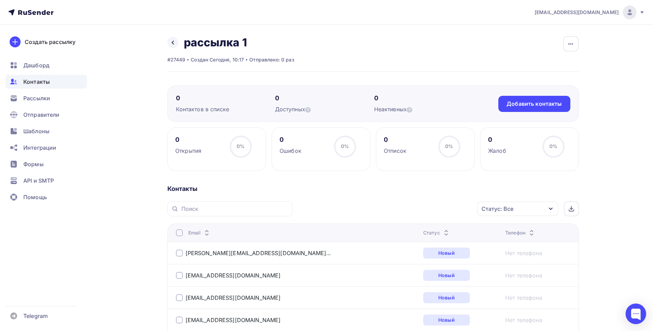
click at [180, 254] on div at bounding box center [179, 252] width 7 height 7
click at [179, 275] on div at bounding box center [179, 275] width 7 height 7
click at [179, 297] on div at bounding box center [179, 297] width 7 height 7
click at [177, 234] on div at bounding box center [179, 232] width 7 height 7
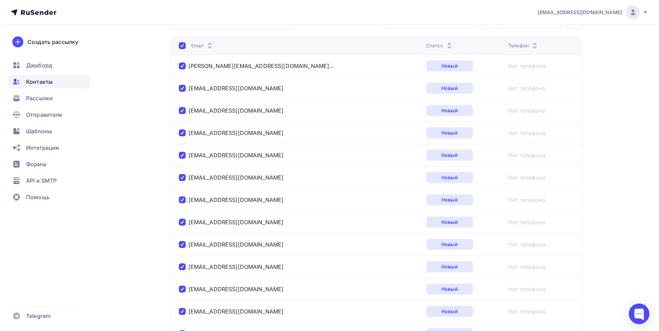
scroll to position [153, 0]
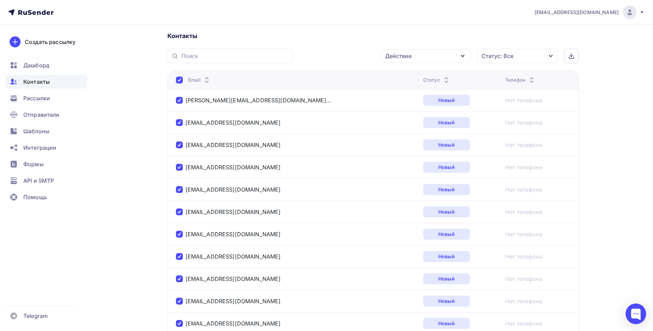
click at [418, 57] on div "Действие" at bounding box center [426, 55] width 91 height 13
click at [414, 79] on div "Добавить в списки" at bounding box center [415, 76] width 53 height 8
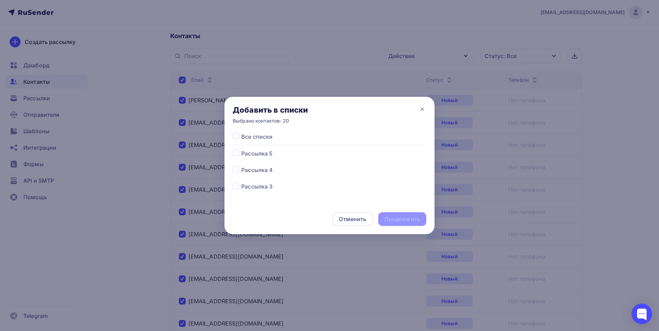
click at [241, 182] on label at bounding box center [241, 182] width 0 height 0
click at [236, 187] on input "checkbox" at bounding box center [236, 185] width 6 height 6
checkbox input "true"
click at [393, 218] on div "Продолжить" at bounding box center [402, 219] width 36 height 8
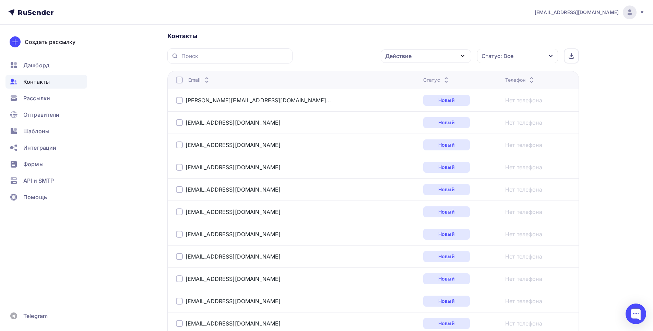
click at [178, 80] on div at bounding box center [179, 80] width 7 height 7
click at [181, 81] on div at bounding box center [179, 80] width 7 height 7
click at [420, 56] on div "Действие" at bounding box center [426, 55] width 91 height 13
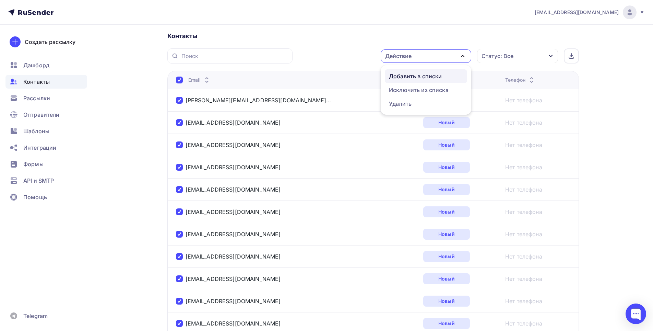
click at [425, 76] on div "Добавить в списки" at bounding box center [415, 76] width 53 height 8
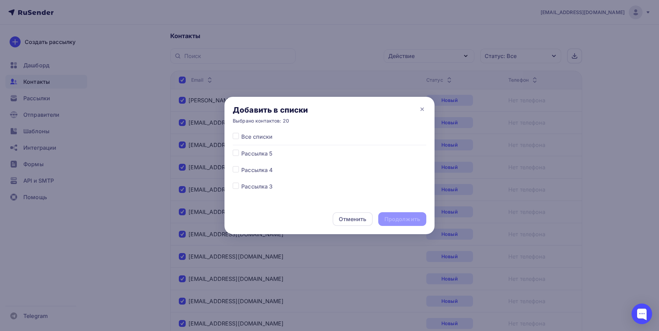
click at [267, 168] on span "Рассылка 4" at bounding box center [257, 170] width 32 height 8
click at [241, 166] on label at bounding box center [241, 166] width 0 height 0
click at [234, 171] on input "checkbox" at bounding box center [236, 169] width 6 height 6
checkbox input "true"
click at [402, 217] on div "Продолжить" at bounding box center [402, 219] width 36 height 8
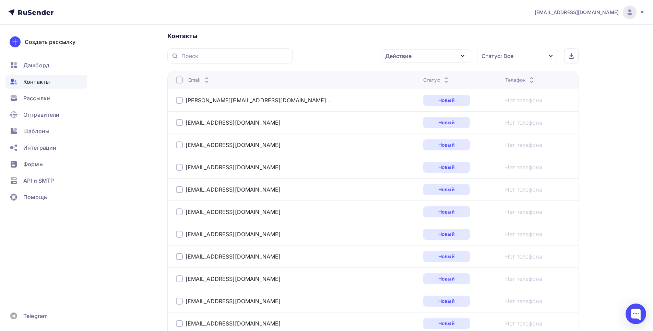
scroll to position [0, 0]
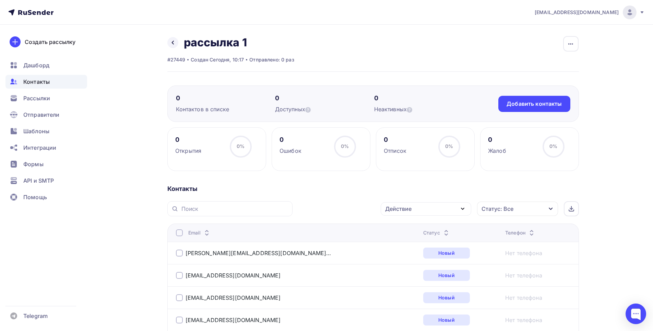
click at [44, 81] on span "Контакты" at bounding box center [36, 82] width 26 height 8
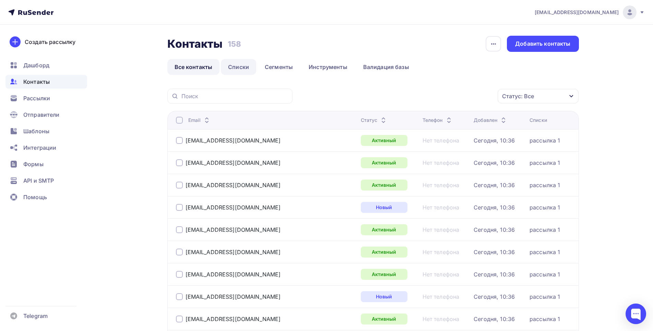
click at [245, 68] on link "Списки" at bounding box center [238, 67] width 35 height 16
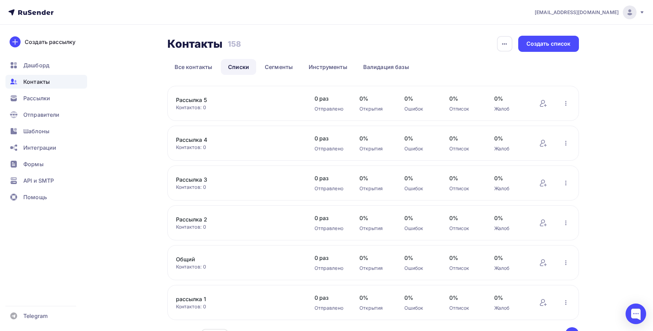
click at [197, 180] on link "Рассылка 3" at bounding box center [234, 179] width 117 height 8
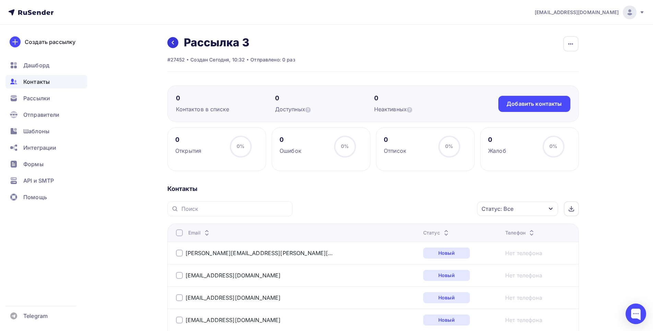
click at [170, 41] on icon at bounding box center [172, 42] width 5 height 5
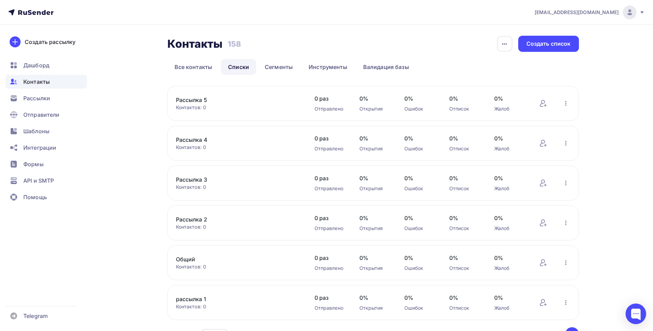
click at [190, 141] on link "Рассылка 4" at bounding box center [234, 140] width 117 height 8
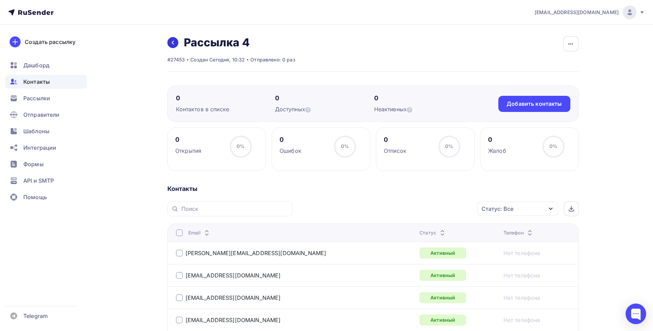
click at [174, 41] on icon at bounding box center [172, 42] width 5 height 5
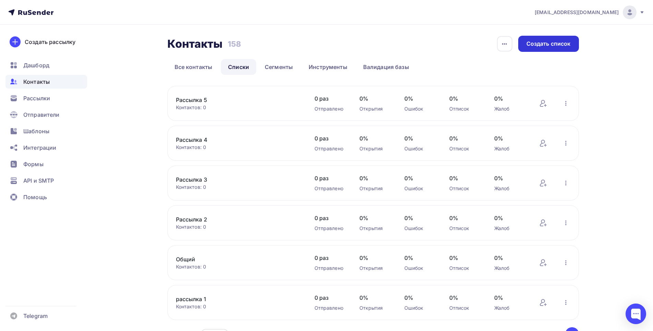
click at [550, 44] on div "Создать список" at bounding box center [549, 44] width 44 height 8
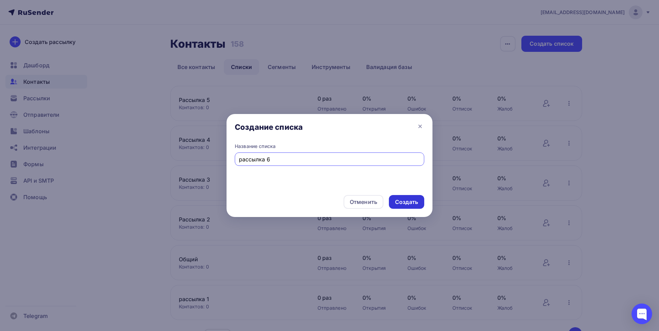
type input "рассылка 6"
click at [404, 205] on div "Создать" at bounding box center [406, 202] width 23 height 8
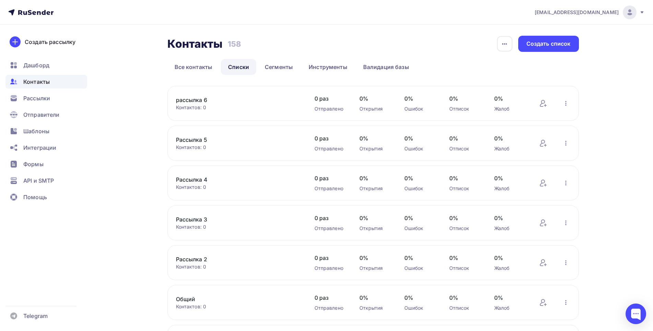
scroll to position [82, 0]
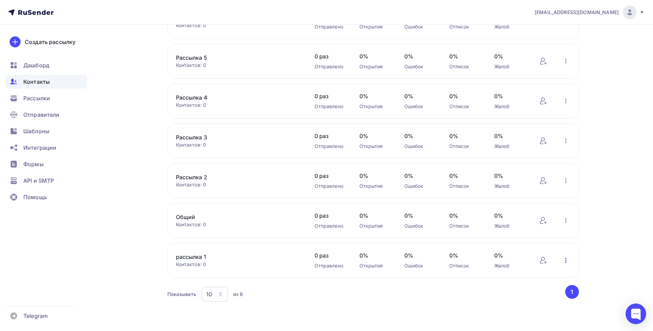
click at [567, 260] on icon "button" at bounding box center [566, 260] width 8 height 8
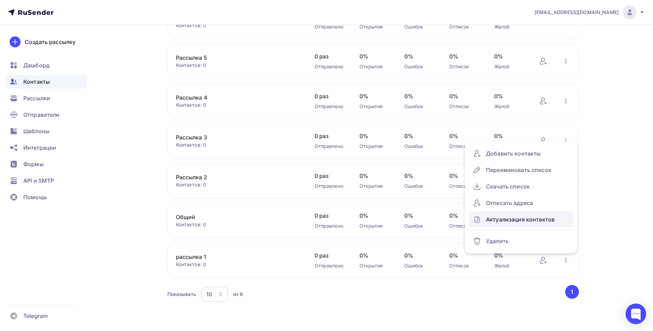
click at [534, 218] on div "Актуализация контактов" at bounding box center [521, 219] width 96 height 11
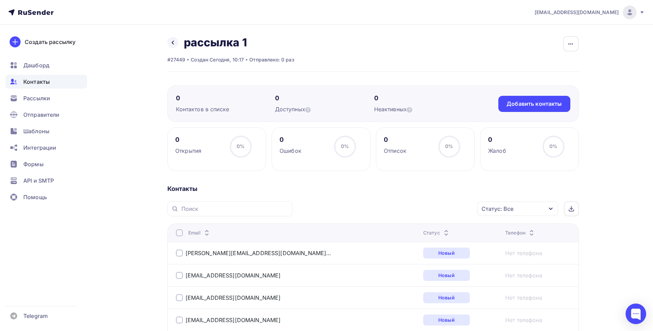
click at [179, 254] on div at bounding box center [179, 252] width 7 height 7
click at [180, 276] on div at bounding box center [179, 275] width 7 height 7
click at [180, 296] on div at bounding box center [179, 297] width 7 height 7
click at [182, 319] on div at bounding box center [179, 319] width 7 height 7
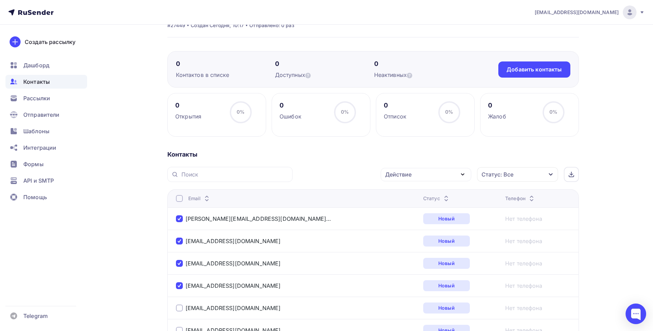
scroll to position [103, 0]
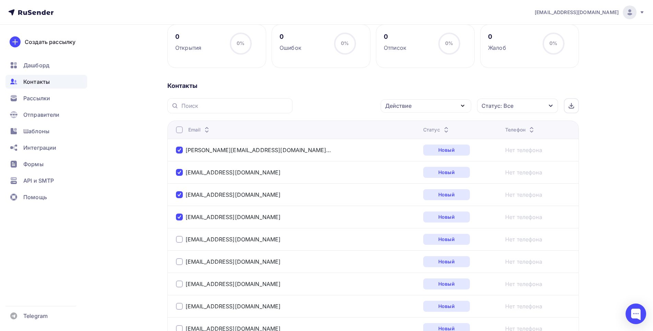
click at [181, 241] on div at bounding box center [179, 239] width 7 height 7
click at [180, 262] on div at bounding box center [179, 261] width 7 height 7
click at [180, 284] on div at bounding box center [179, 283] width 7 height 7
click at [181, 304] on div at bounding box center [179, 306] width 7 height 7
click at [181, 328] on div at bounding box center [179, 328] width 7 height 7
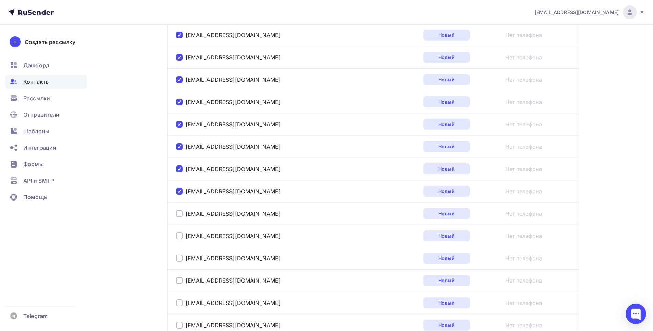
scroll to position [275, 0]
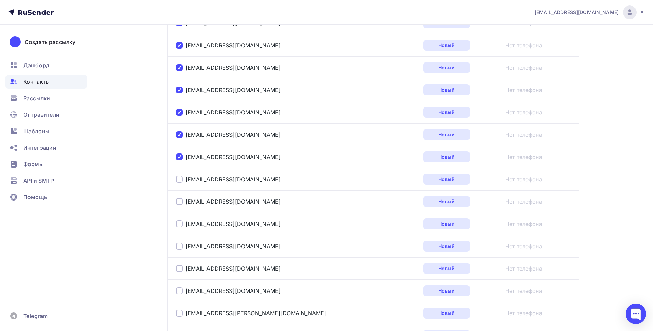
click at [180, 178] on div at bounding box center [179, 179] width 7 height 7
click at [178, 201] on div at bounding box center [179, 201] width 7 height 7
click at [180, 221] on div at bounding box center [179, 223] width 7 height 7
click at [179, 247] on div at bounding box center [179, 246] width 7 height 7
click at [180, 266] on div at bounding box center [179, 268] width 7 height 7
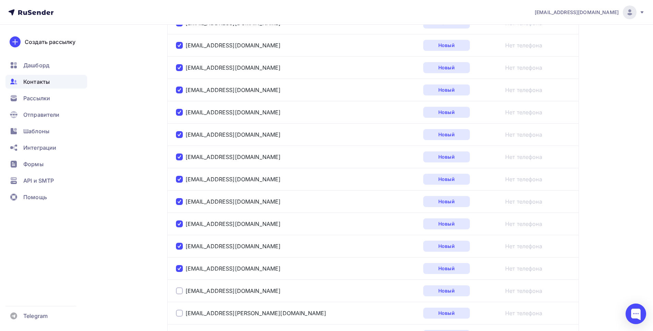
click at [178, 291] on div at bounding box center [179, 290] width 7 height 7
click at [179, 314] on div at bounding box center [179, 313] width 7 height 7
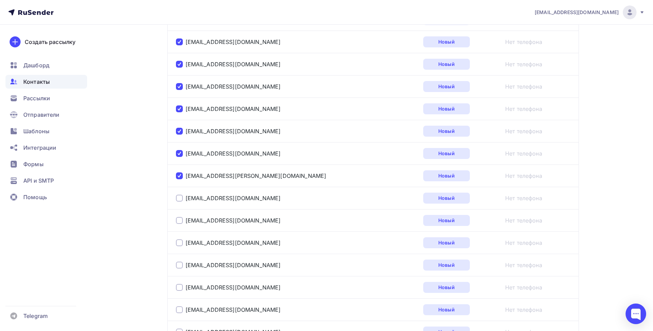
scroll to position [446, 0]
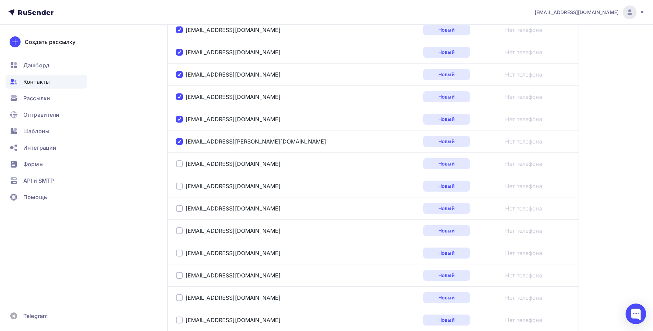
click at [180, 164] on div at bounding box center [179, 163] width 7 height 7
click at [178, 185] on div at bounding box center [179, 186] width 7 height 7
click at [179, 209] on div at bounding box center [179, 208] width 7 height 7
click at [178, 232] on div at bounding box center [179, 230] width 7 height 7
click at [182, 252] on div at bounding box center [179, 252] width 7 height 7
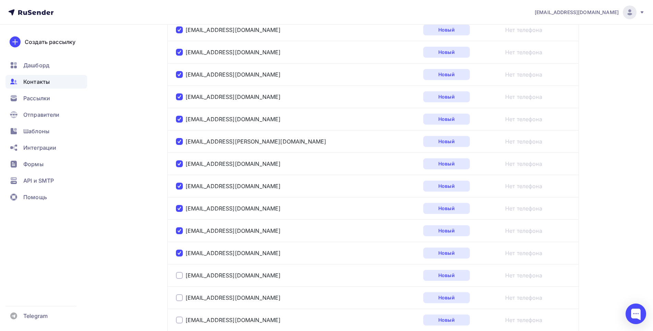
click at [180, 276] on div at bounding box center [179, 275] width 7 height 7
click at [180, 300] on div at bounding box center [179, 297] width 7 height 7
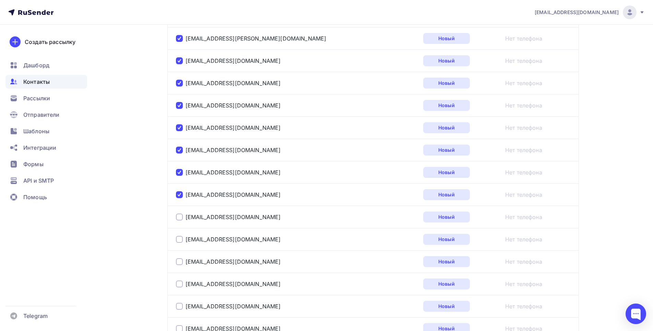
click at [179, 219] on div at bounding box center [179, 216] width 7 height 7
click at [180, 239] on div at bounding box center [179, 239] width 7 height 7
click at [180, 262] on div at bounding box center [179, 261] width 7 height 7
click at [179, 283] on div at bounding box center [179, 283] width 7 height 7
click at [180, 308] on div at bounding box center [179, 306] width 7 height 7
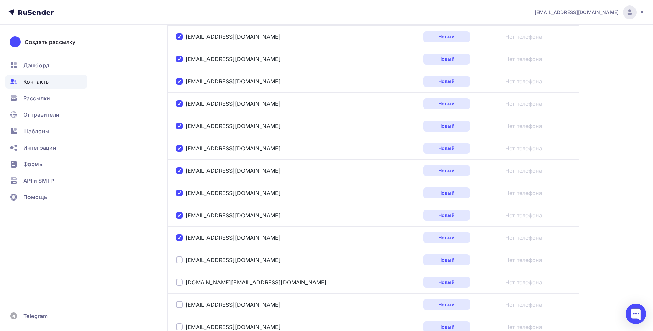
scroll to position [686, 0]
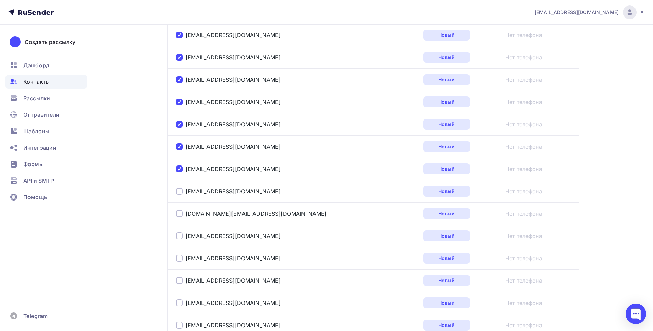
click at [180, 192] on div at bounding box center [179, 191] width 7 height 7
click at [178, 214] on div at bounding box center [179, 213] width 7 height 7
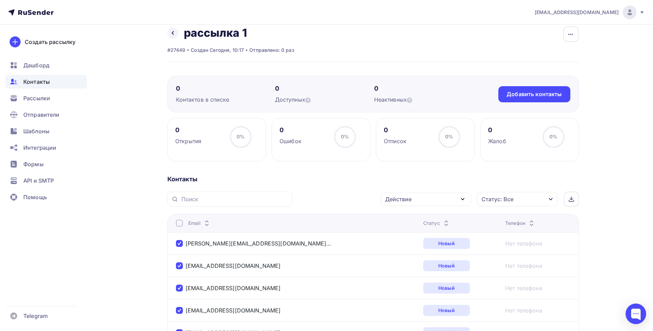
scroll to position [0, 0]
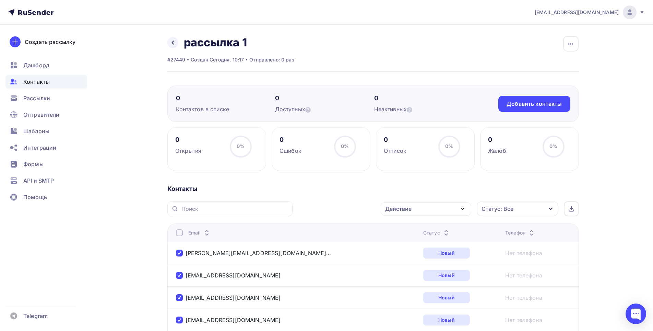
click at [400, 210] on div "Действие" at bounding box center [398, 209] width 26 height 8
click at [426, 228] on div "Добавить в списки" at bounding box center [415, 229] width 53 height 8
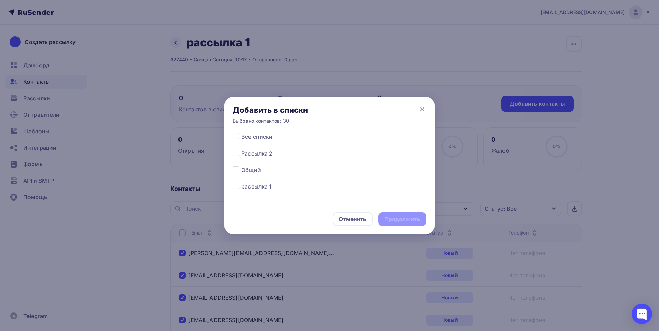
click at [241, 149] on label at bounding box center [241, 149] width 0 height 0
click at [235, 153] on input "checkbox" at bounding box center [236, 152] width 6 height 6
checkbox input "true"
click at [408, 221] on div "Продолжить" at bounding box center [402, 219] width 36 height 8
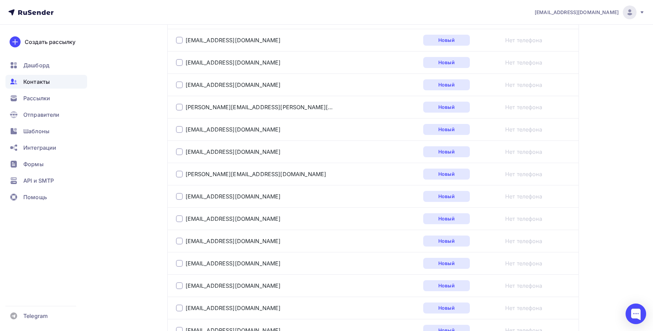
scroll to position [1096, 0]
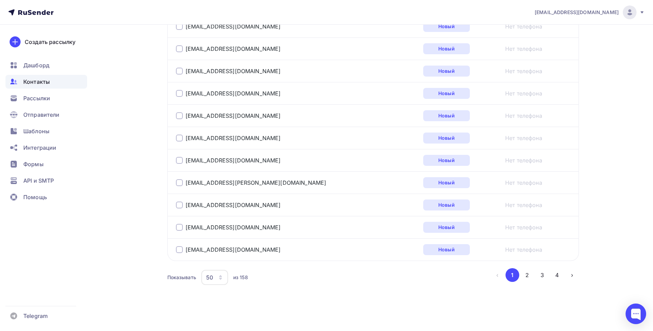
click at [219, 278] on icon "button" at bounding box center [220, 277] width 5 height 5
click at [217, 230] on div "20" at bounding box center [242, 228] width 66 height 8
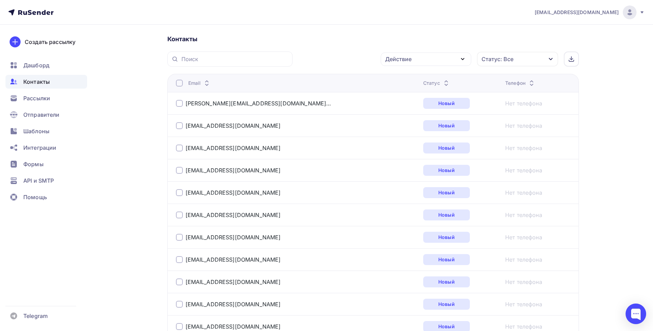
scroll to position [0, 0]
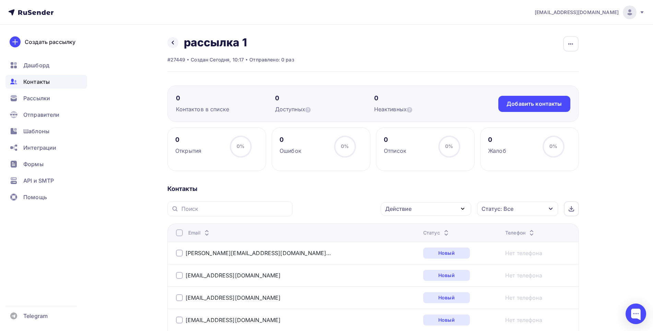
click at [39, 82] on span "Контакты" at bounding box center [36, 82] width 26 height 8
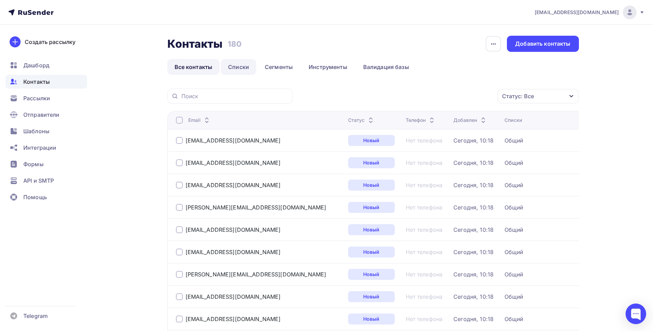
click at [234, 67] on link "Списки" at bounding box center [238, 67] width 35 height 16
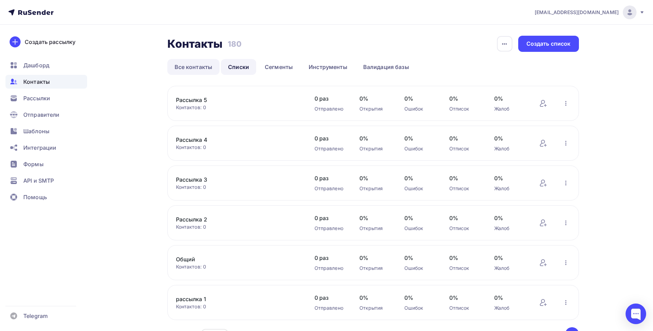
click at [201, 68] on link "Все контакты" at bounding box center [193, 67] width 53 height 16
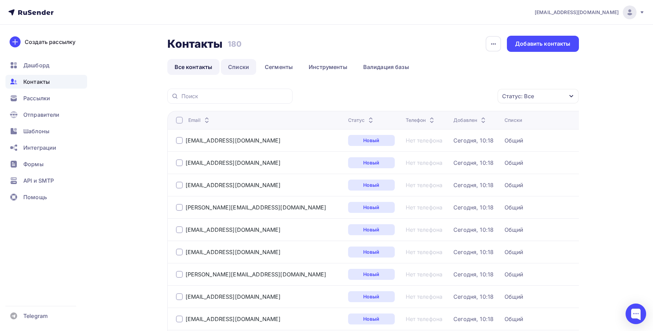
click at [247, 69] on link "Списки" at bounding box center [238, 67] width 35 height 16
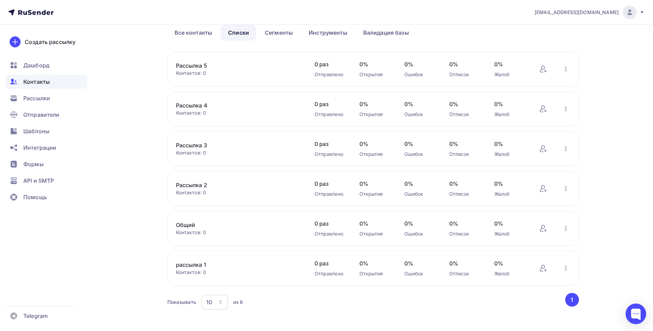
scroll to position [42, 0]
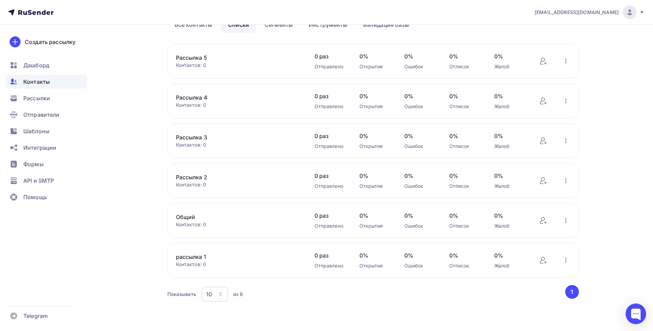
click at [194, 177] on link "Рассылка 2" at bounding box center [234, 177] width 117 height 8
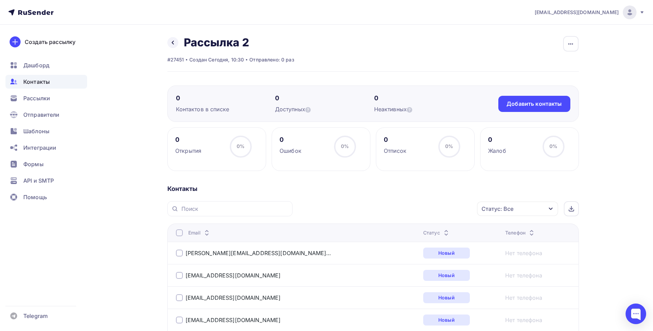
click at [182, 232] on div at bounding box center [179, 232] width 7 height 7
click at [467, 212] on div "Действие" at bounding box center [426, 208] width 91 height 13
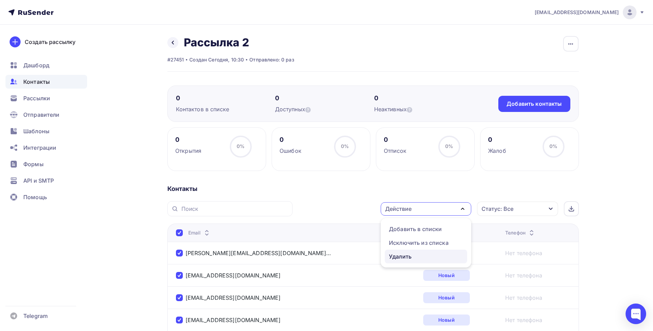
click at [403, 255] on div "Удалить" at bounding box center [400, 256] width 23 height 8
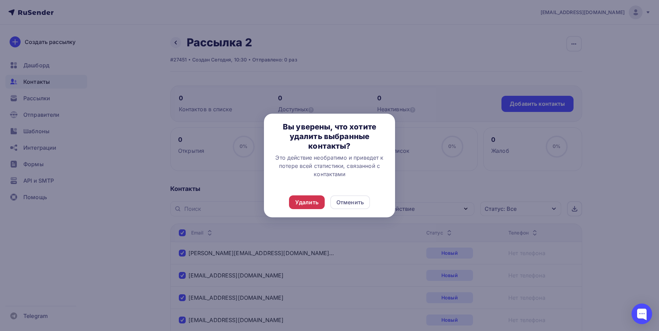
click at [312, 203] on div "Удалить" at bounding box center [306, 202] width 23 height 8
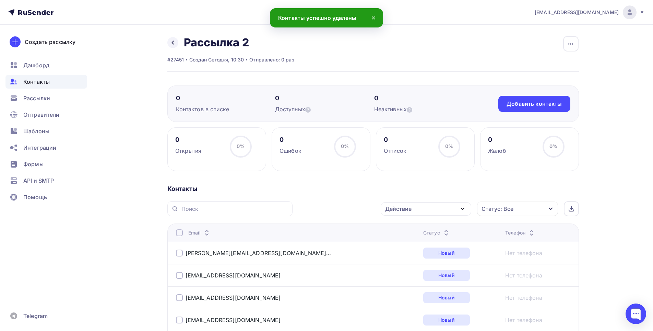
click at [180, 232] on div at bounding box center [179, 232] width 7 height 7
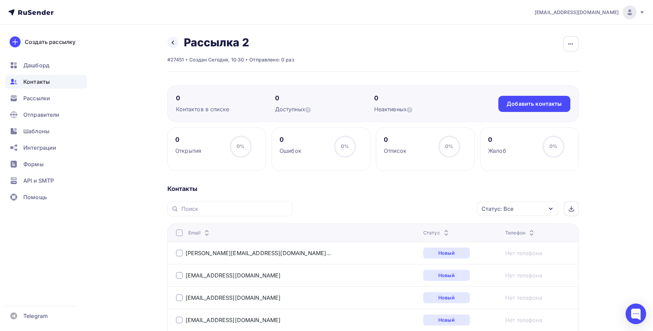
click at [180, 233] on div at bounding box center [179, 232] width 7 height 7
click at [436, 205] on div "Действие" at bounding box center [426, 208] width 91 height 13
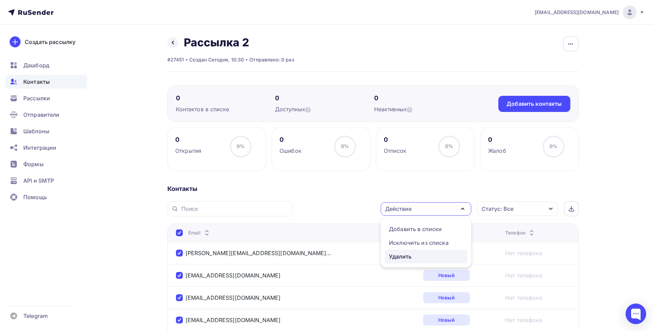
click at [407, 255] on div "Удалить" at bounding box center [400, 256] width 23 height 8
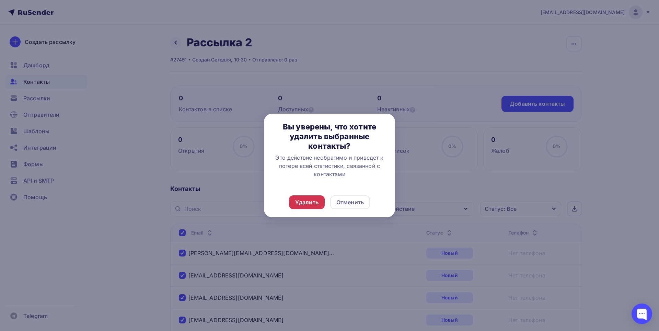
click at [308, 202] on div "Удалить" at bounding box center [306, 202] width 23 height 8
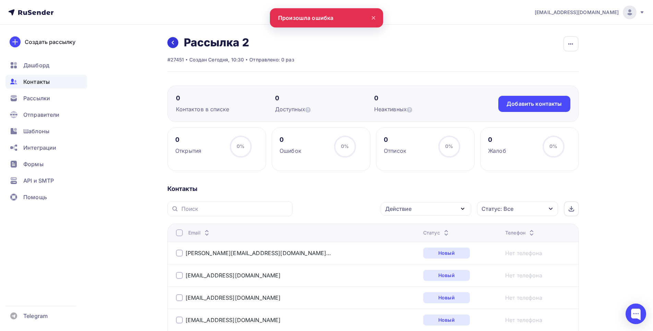
click at [173, 38] on link at bounding box center [172, 42] width 11 height 11
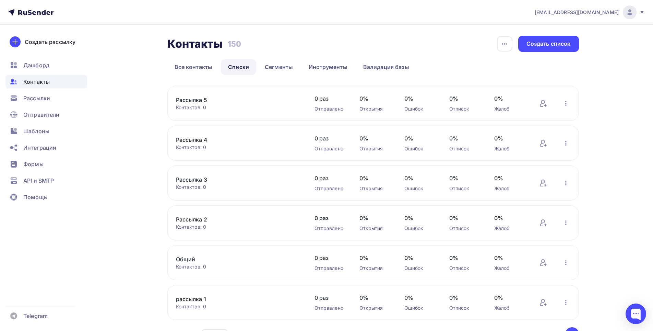
click at [195, 300] on link "рассылка 1" at bounding box center [234, 299] width 117 height 8
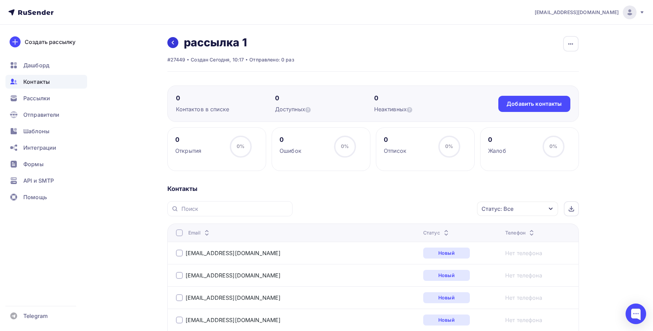
click at [173, 43] on icon at bounding box center [172, 42] width 5 height 5
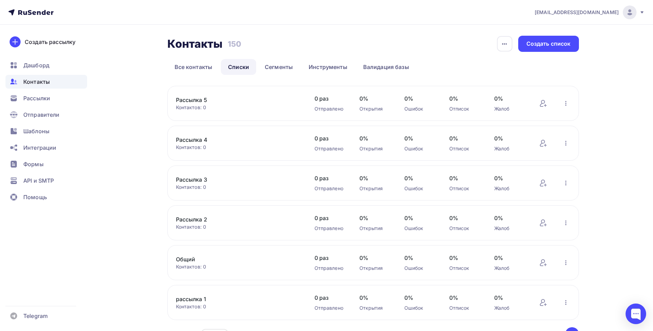
click at [195, 218] on link "Рассылка 2" at bounding box center [234, 219] width 117 height 8
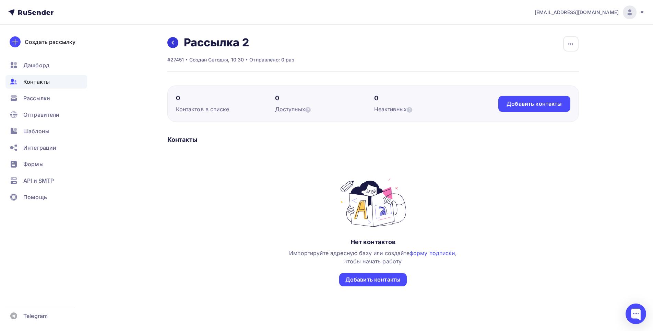
click at [170, 38] on link at bounding box center [172, 42] width 11 height 11
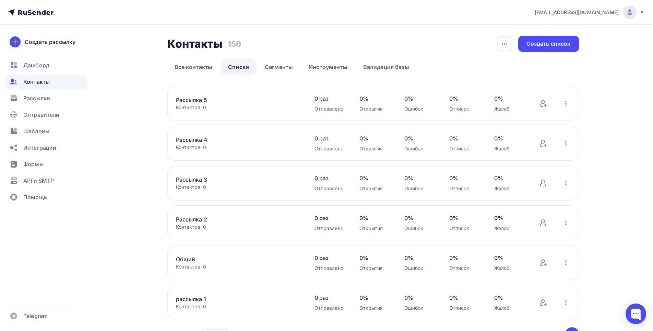
click at [196, 300] on link "рассылка 1" at bounding box center [234, 299] width 117 height 8
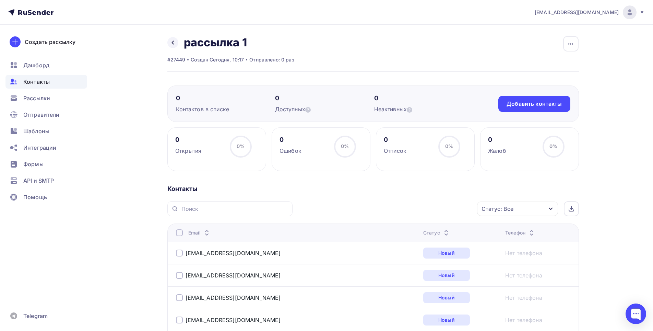
click at [178, 234] on div at bounding box center [179, 232] width 7 height 7
click at [433, 212] on div "Действие" at bounding box center [426, 208] width 91 height 13
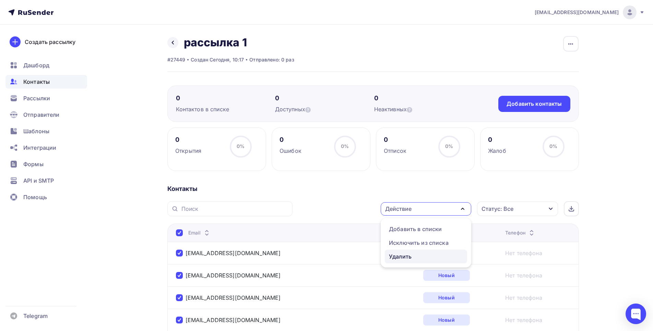
click at [409, 255] on div "Удалить" at bounding box center [400, 256] width 23 height 8
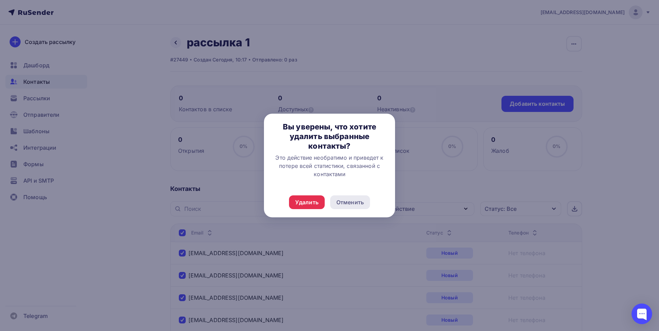
click at [346, 199] on div "Отменить" at bounding box center [349, 202] width 27 height 8
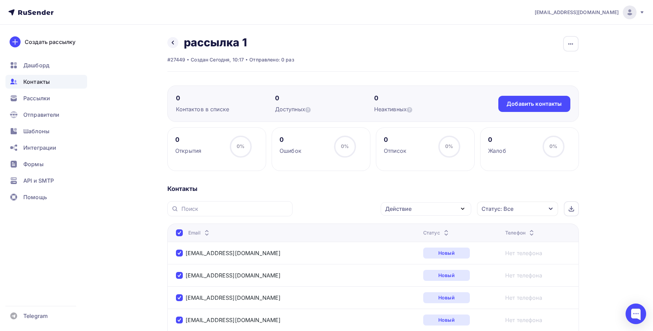
click at [402, 207] on div "Действие" at bounding box center [398, 209] width 26 height 8
click at [419, 241] on div "Исключить из списка" at bounding box center [419, 243] width 60 height 8
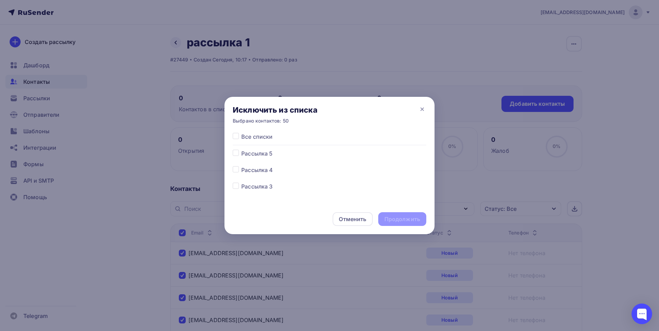
click at [241, 132] on label at bounding box center [241, 132] width 0 height 0
click at [239, 136] on input "checkbox" at bounding box center [236, 135] width 6 height 6
checkbox input "true"
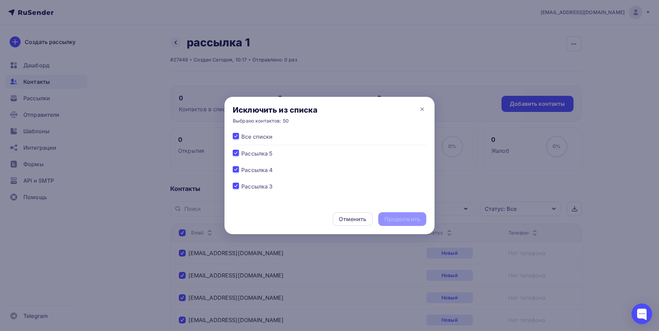
checkbox input "true"
click at [399, 220] on div "Продолжить" at bounding box center [402, 219] width 36 height 8
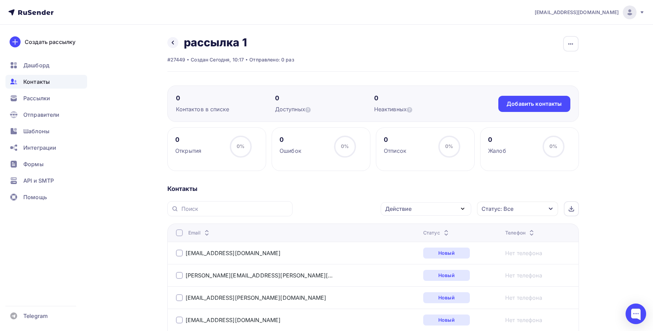
click at [178, 235] on div at bounding box center [179, 232] width 7 height 7
click at [180, 234] on div at bounding box center [179, 232] width 7 height 7
click at [405, 206] on div "Действие" at bounding box center [398, 209] width 26 height 8
click at [411, 241] on div "Исключить из списка" at bounding box center [419, 243] width 60 height 8
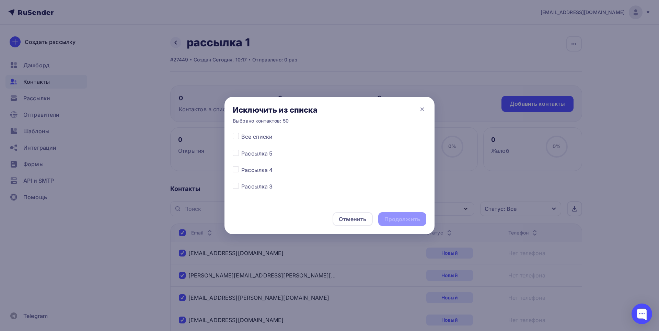
click at [250, 134] on span "Все списки" at bounding box center [256, 136] width 31 height 8
click at [239, 135] on div at bounding box center [237, 136] width 9 height 8
click at [241, 132] on label at bounding box center [241, 132] width 0 height 0
click at [235, 137] on input "checkbox" at bounding box center [236, 135] width 6 height 6
checkbox input "true"
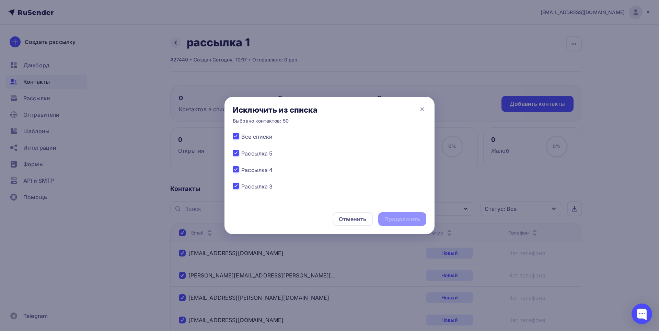
checkbox input "true"
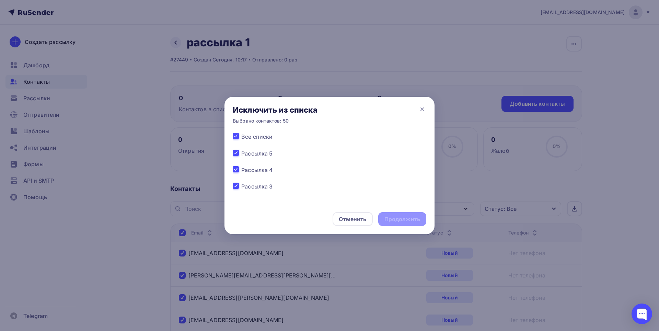
checkbox input "true"
click at [399, 219] on div "Продолжить" at bounding box center [402, 219] width 36 height 8
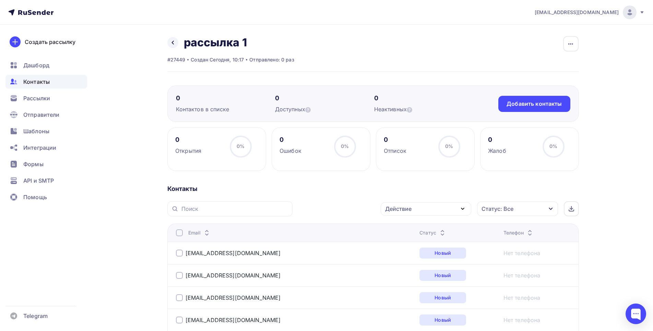
click at [179, 232] on div at bounding box center [179, 232] width 7 height 7
click at [401, 211] on div "Действие" at bounding box center [398, 209] width 26 height 8
click at [406, 241] on div "Исключить из списка" at bounding box center [419, 243] width 60 height 8
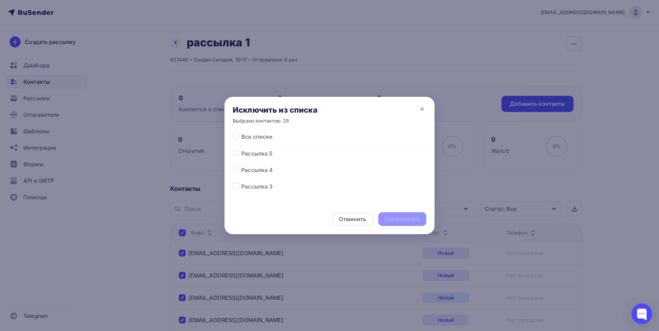
click at [241, 132] on label at bounding box center [241, 132] width 0 height 0
click at [236, 136] on input "checkbox" at bounding box center [236, 135] width 6 height 6
checkbox input "true"
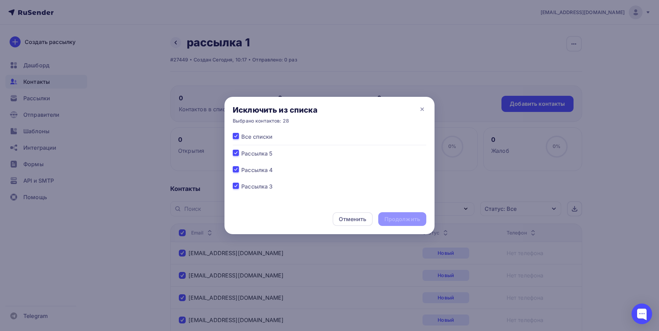
checkbox input "true"
click at [406, 219] on div "Продолжить" at bounding box center [402, 219] width 36 height 8
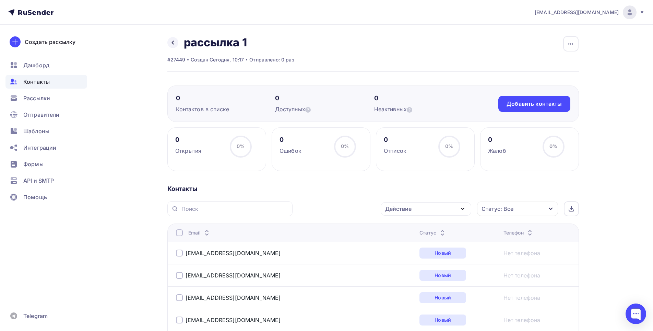
click at [179, 233] on div at bounding box center [179, 232] width 7 height 7
click at [178, 232] on div at bounding box center [179, 232] width 7 height 7
click at [440, 208] on div "Действие" at bounding box center [426, 208] width 91 height 13
click at [422, 241] on div "Исключить из списка" at bounding box center [419, 243] width 60 height 8
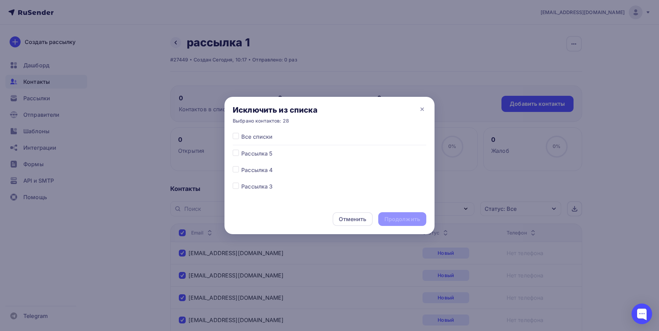
click at [241, 132] on label at bounding box center [241, 132] width 0 height 0
click at [237, 134] on input "checkbox" at bounding box center [236, 135] width 6 height 6
checkbox input "true"
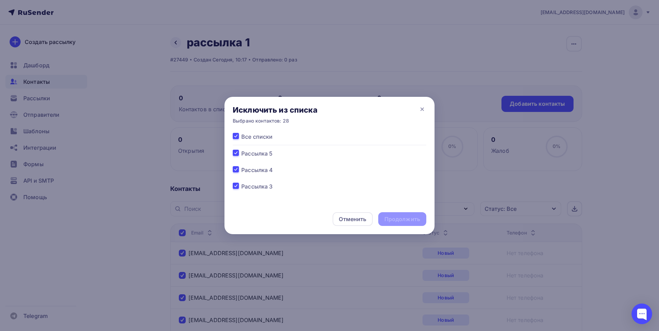
checkbox input "true"
click at [389, 217] on div "Продолжить" at bounding box center [402, 219] width 36 height 8
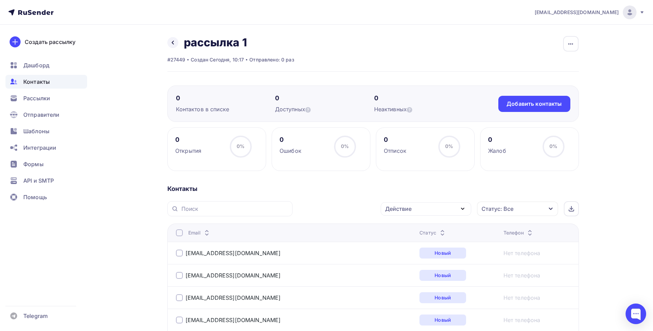
click at [44, 80] on span "Контакты" at bounding box center [36, 82] width 26 height 8
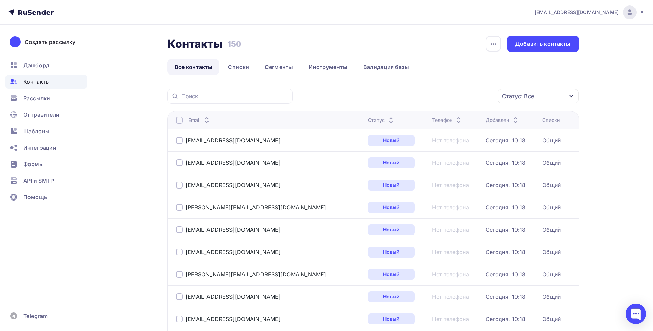
click at [179, 120] on div at bounding box center [179, 120] width 7 height 7
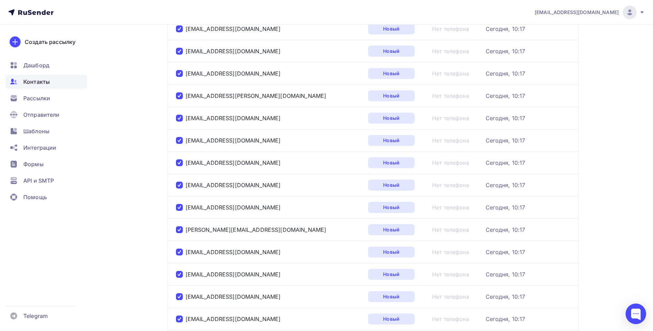
scroll to position [984, 0]
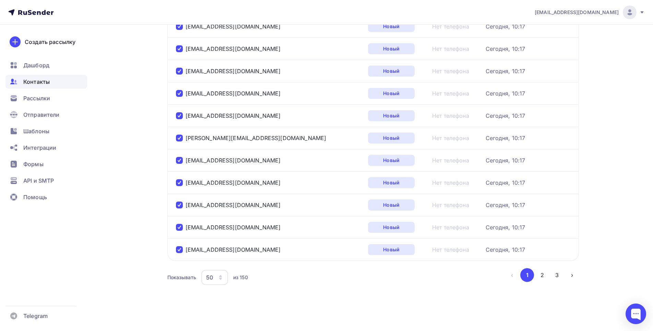
click at [218, 279] on icon "button" at bounding box center [220, 277] width 5 height 5
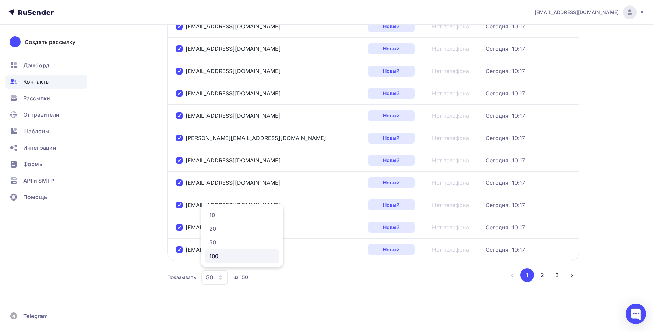
click at [220, 255] on div "100" at bounding box center [242, 256] width 66 height 8
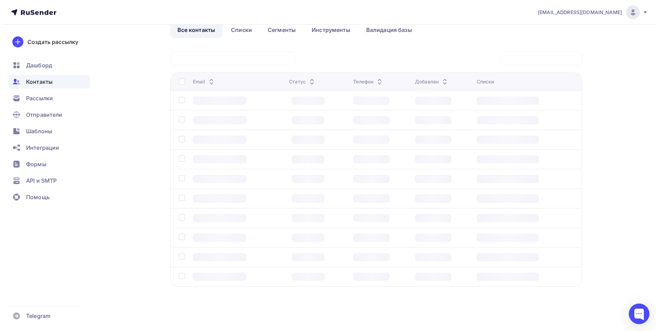
scroll to position [37, 0]
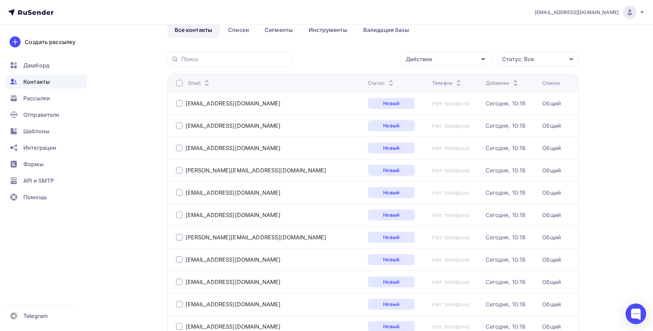
click at [180, 82] on div at bounding box center [179, 83] width 7 height 7
click at [179, 84] on div at bounding box center [179, 83] width 7 height 7
click at [460, 59] on div "Действие" at bounding box center [447, 59] width 91 height 13
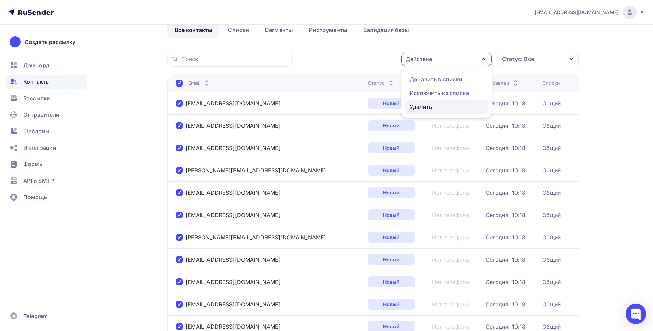
click at [425, 105] on div "Удалить" at bounding box center [421, 107] width 23 height 8
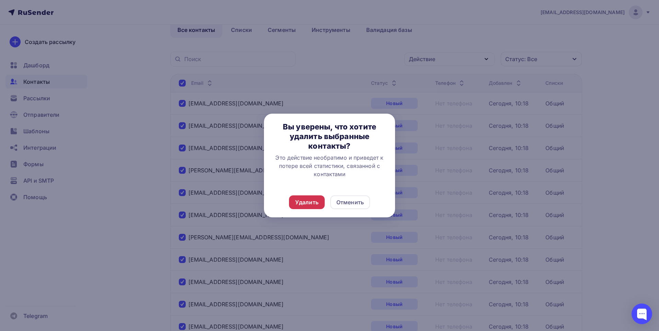
click at [306, 201] on div "Удалить" at bounding box center [306, 202] width 23 height 8
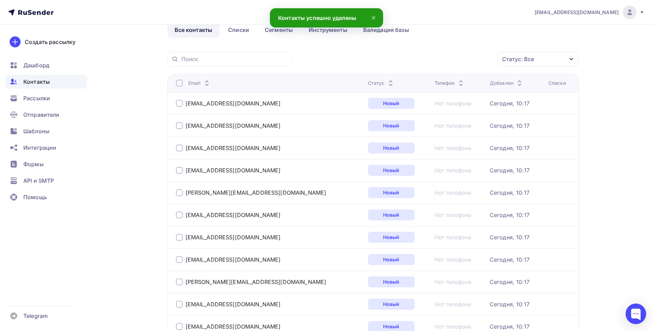
click at [179, 83] on div at bounding box center [179, 83] width 7 height 7
click at [410, 61] on div "Действие" at bounding box center [419, 59] width 26 height 8
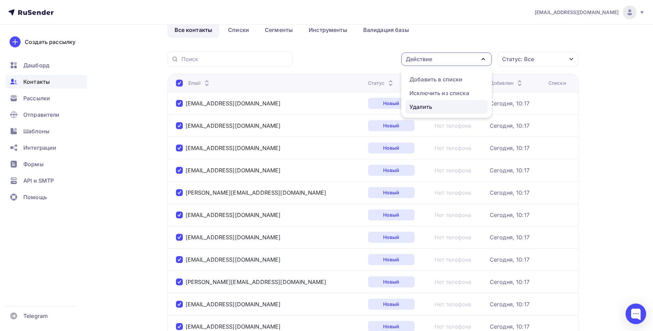
click at [413, 105] on div "Удалить" at bounding box center [421, 107] width 23 height 8
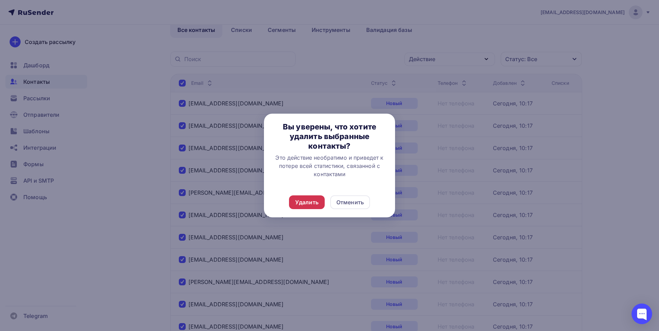
click at [310, 200] on div "Удалить" at bounding box center [306, 202] width 23 height 8
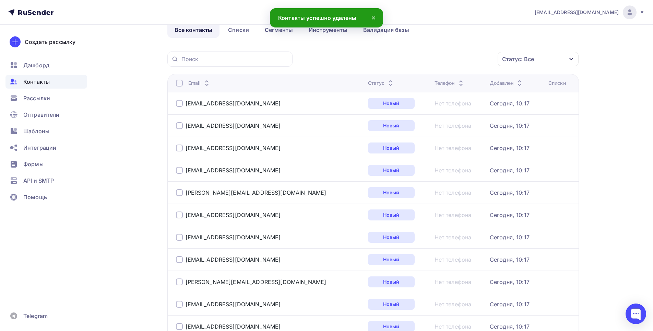
click at [181, 84] on div at bounding box center [179, 83] width 7 height 7
click at [453, 60] on div "Действие" at bounding box center [447, 59] width 91 height 13
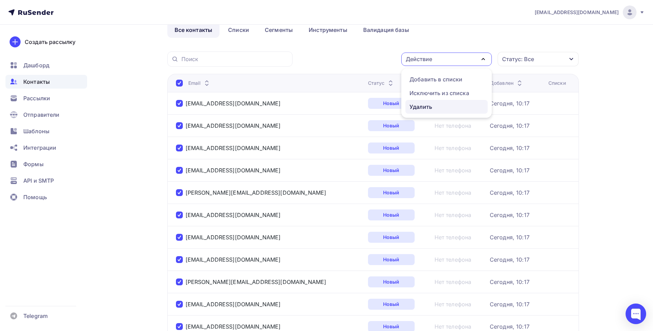
click at [432, 107] on div "Удалить" at bounding box center [421, 107] width 23 height 8
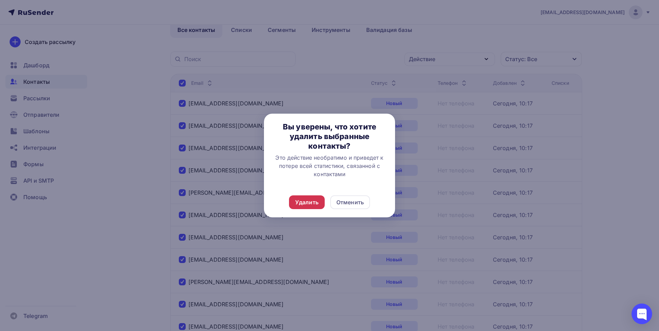
click at [309, 202] on div "Удалить" at bounding box center [306, 202] width 23 height 8
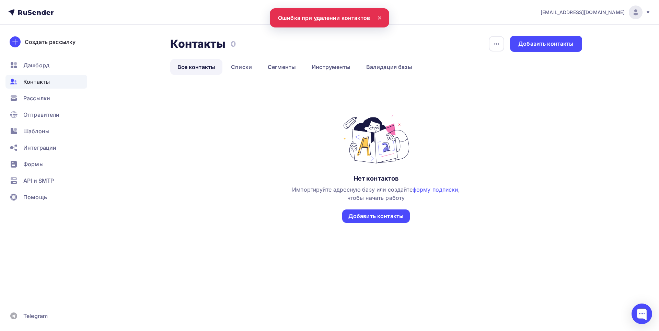
scroll to position [0, 0]
click at [211, 116] on div "Нет контактов Импортируйте адресную базу или создайте форму подписки , чтобы на…" at bounding box center [376, 174] width 412 height 123
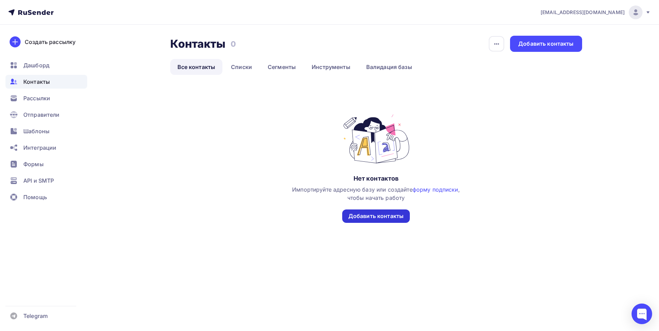
click at [382, 217] on div "Добавить контакты" at bounding box center [375, 216] width 55 height 8
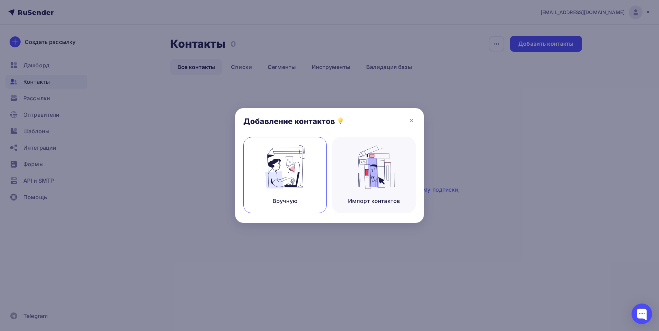
click at [287, 198] on div "Вручную" at bounding box center [284, 201] width 25 height 8
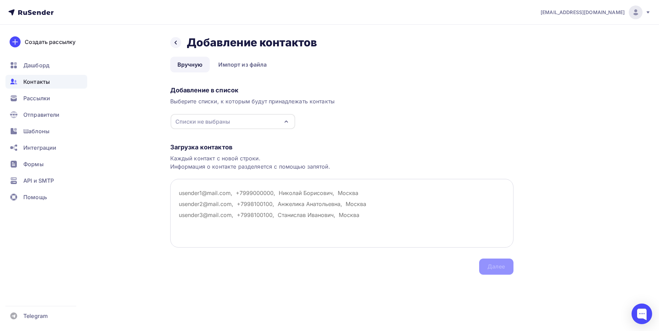
paste textarea "proizvodstvo@mistytd.ru zakaz@mccse.ru 8440448@bk.ru prom-snab1@inbox.ru busine…"
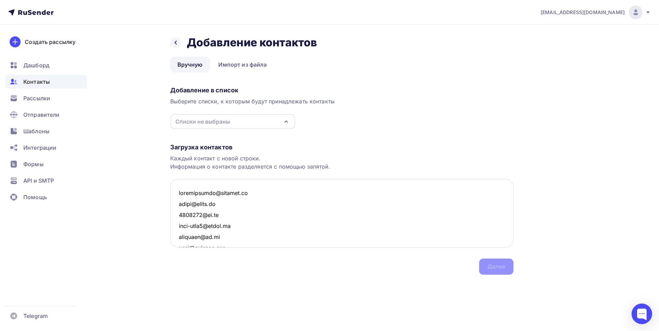
scroll to position [1893, 0]
click at [257, 122] on div "Списки не выбраны" at bounding box center [233, 121] width 125 height 15
type textarea "proizvodstvo@mistytd.ru zakaz@mccse.ru 8440448@bk.ru prom-snab1@inbox.ru busine…"
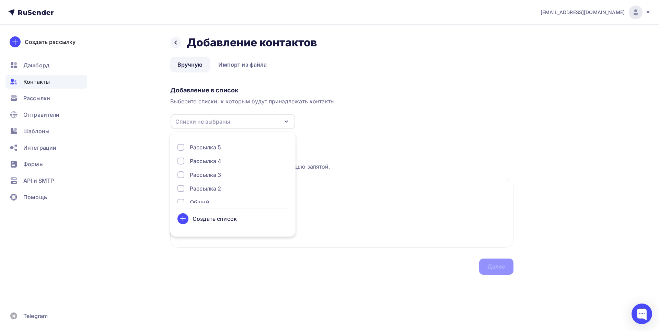
click at [257, 122] on div "Списки не выбраны" at bounding box center [233, 121] width 125 height 15
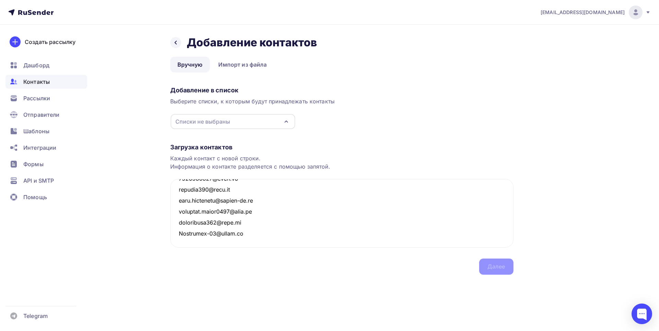
click at [227, 122] on div "Списки не выбраны" at bounding box center [202, 121] width 55 height 8
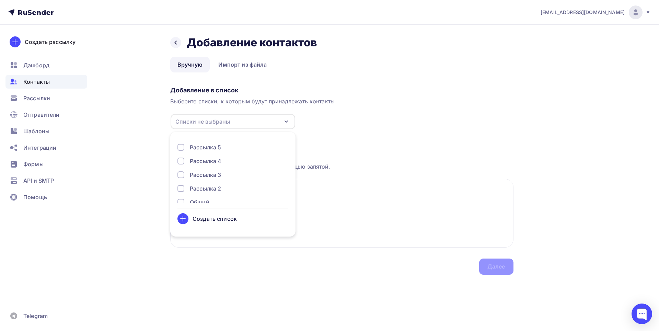
scroll to position [22, 0]
click at [178, 181] on div at bounding box center [180, 179] width 7 height 7
click at [499, 267] on div "Далее" at bounding box center [496, 267] width 18 height 8
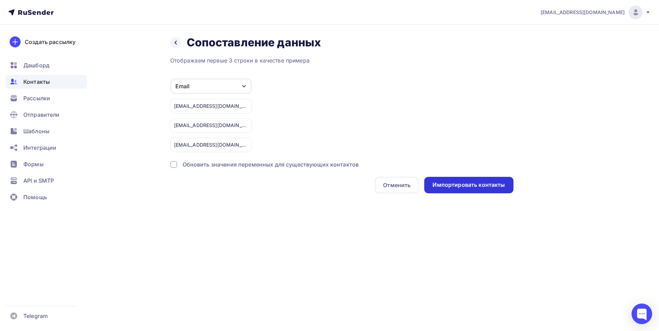
click at [462, 186] on div "Импортировать контакты" at bounding box center [468, 185] width 72 height 8
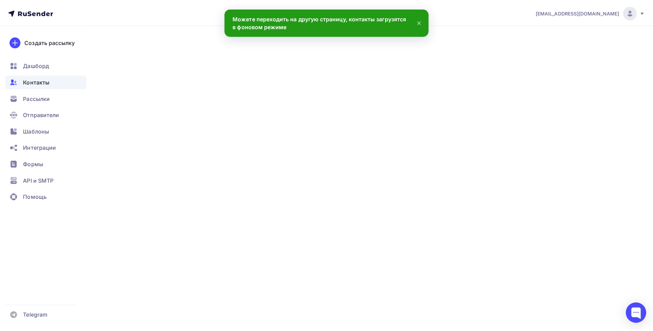
scroll to position [1903, 0]
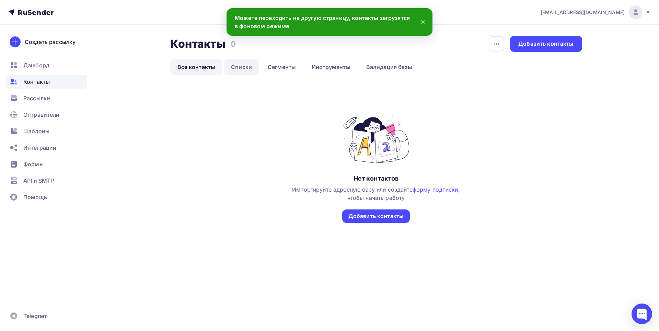
click at [244, 67] on link "Списки" at bounding box center [241, 67] width 35 height 16
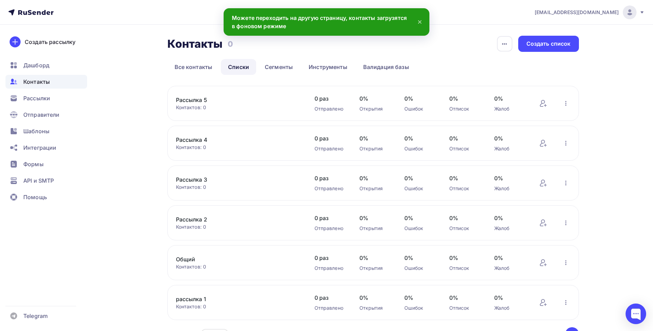
click at [211, 263] on link "Общий" at bounding box center [234, 259] width 117 height 8
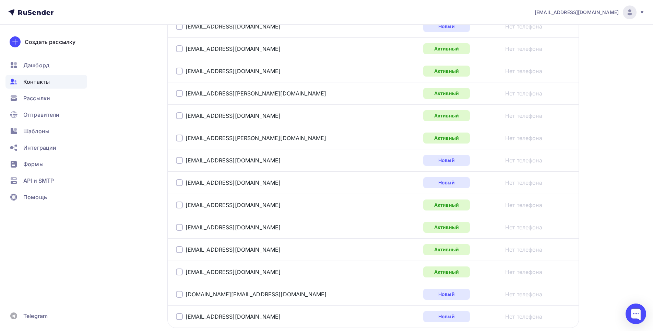
scroll to position [1096, 0]
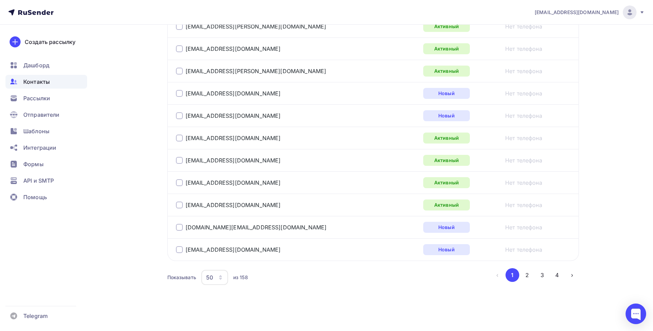
click at [223, 274] on div "50" at bounding box center [214, 277] width 27 height 15
click at [213, 228] on div "20" at bounding box center [242, 228] width 66 height 8
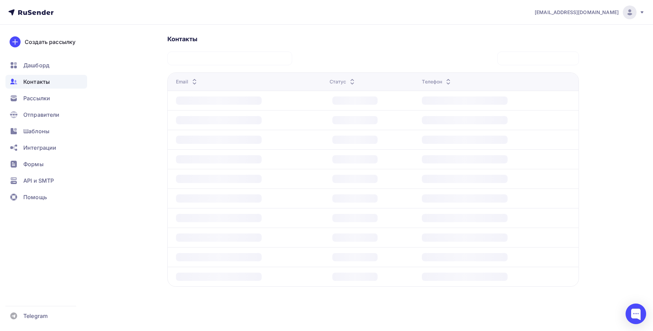
scroll to position [150, 0]
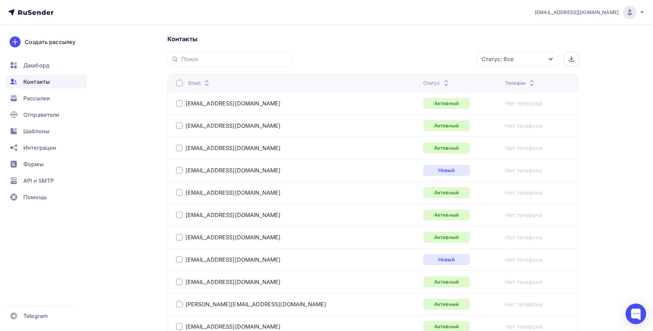
click at [179, 83] on div at bounding box center [179, 83] width 7 height 7
click at [413, 59] on div "Действие" at bounding box center [426, 59] width 91 height 13
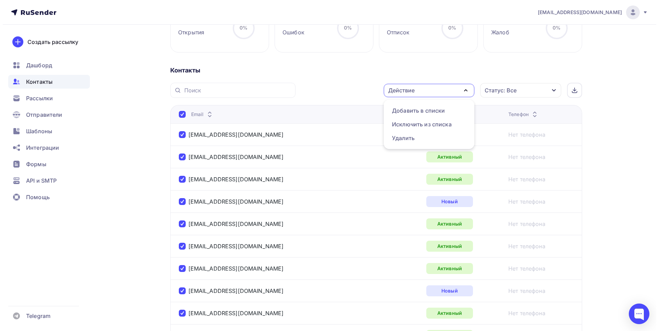
scroll to position [0, 0]
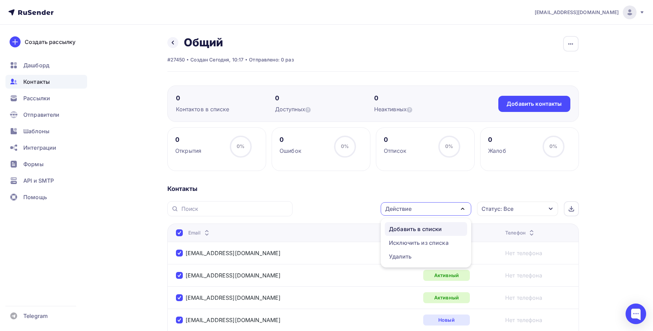
click at [407, 228] on div "Добавить в списки" at bounding box center [415, 229] width 53 height 8
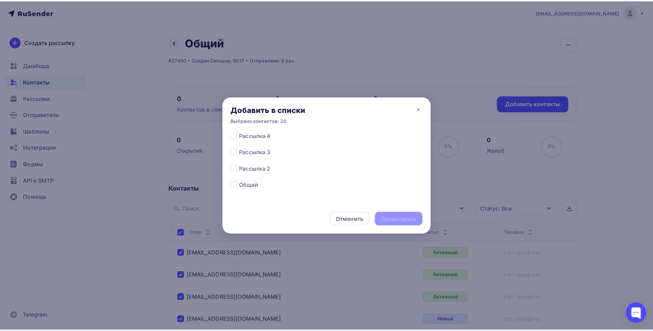
scroll to position [54, 0]
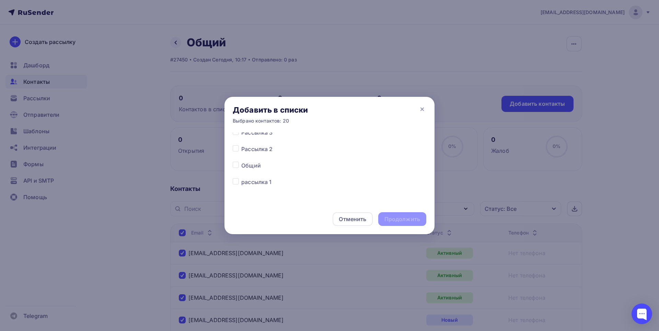
click at [241, 178] on label at bounding box center [241, 178] width 0 height 0
click at [237, 182] on input "checkbox" at bounding box center [236, 181] width 6 height 6
checkbox input "true"
click at [412, 219] on div "Продолжить" at bounding box center [402, 219] width 36 height 8
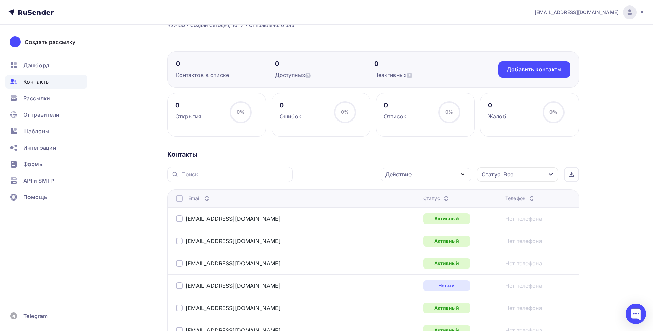
scroll to position [69, 0]
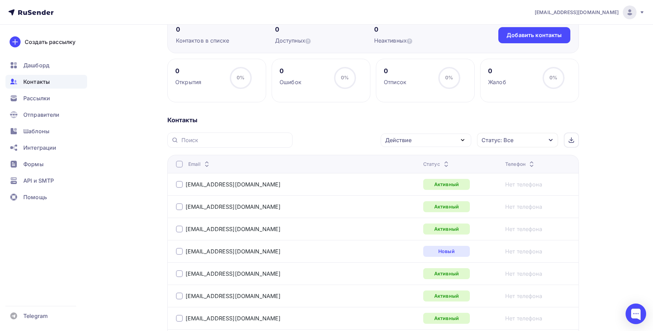
click at [179, 165] on div at bounding box center [179, 164] width 7 height 7
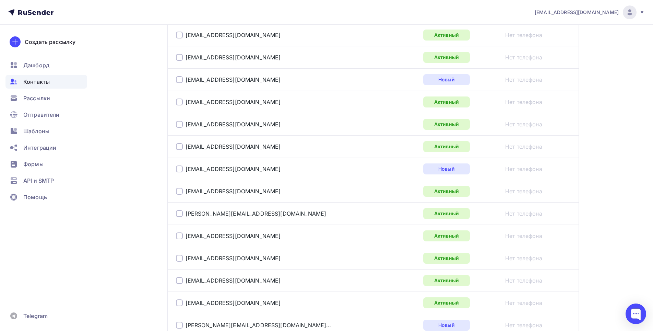
scroll to position [103, 0]
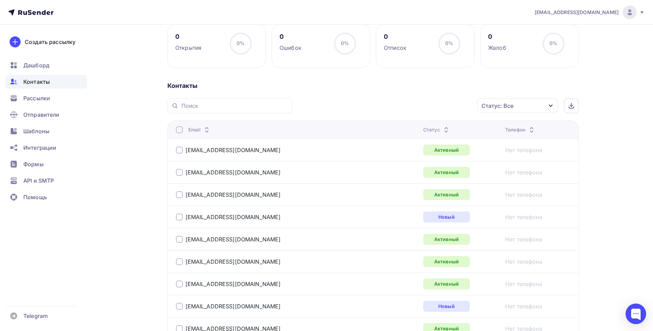
click at [179, 131] on div at bounding box center [179, 129] width 7 height 7
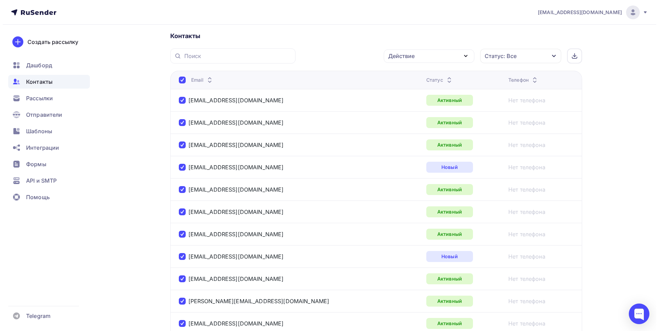
scroll to position [15, 0]
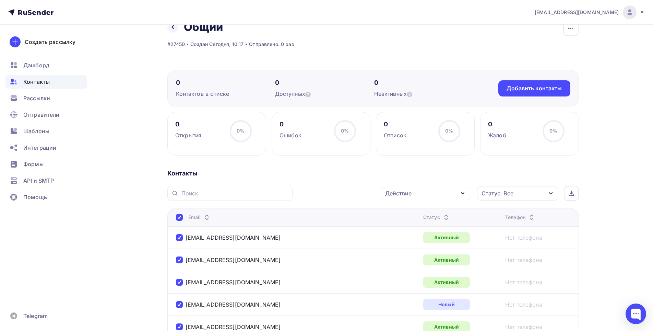
click at [407, 195] on div "Действие" at bounding box center [398, 193] width 26 height 8
click at [414, 228] on div "Исключить из списка" at bounding box center [419, 227] width 60 height 8
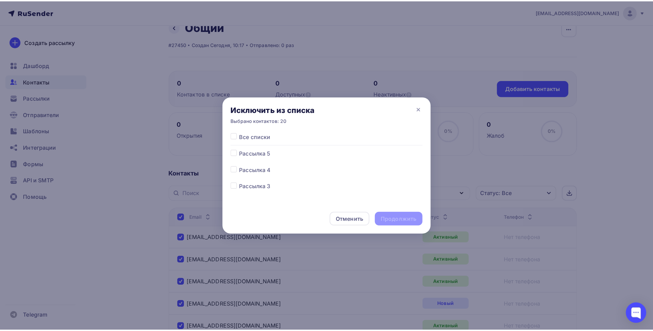
scroll to position [54, 0]
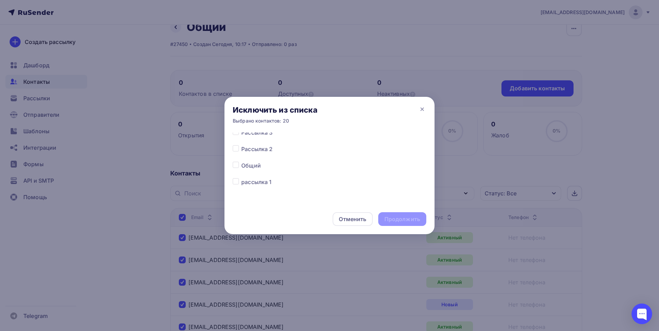
click at [241, 161] on label at bounding box center [241, 161] width 0 height 0
click at [235, 166] on input "checkbox" at bounding box center [236, 164] width 6 height 6
checkbox input "true"
click at [399, 218] on div "Продолжить" at bounding box center [402, 219] width 36 height 8
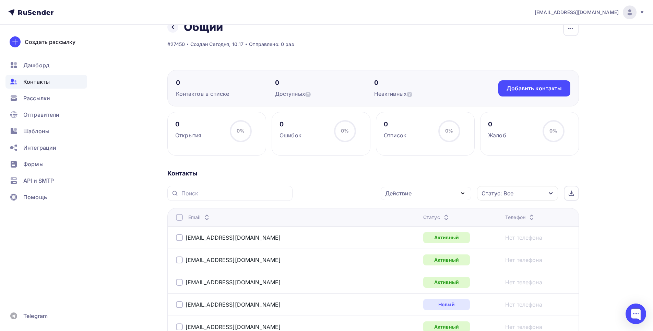
click at [180, 218] on div at bounding box center [179, 217] width 7 height 7
click at [178, 219] on div at bounding box center [179, 217] width 7 height 7
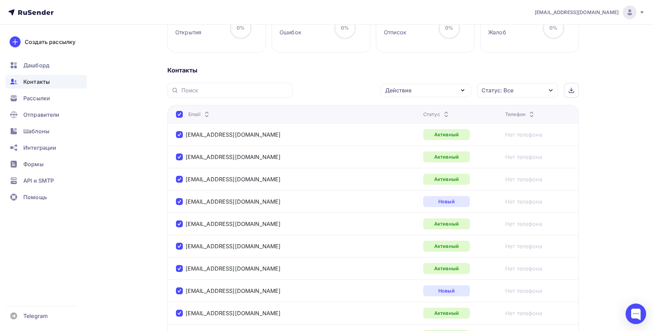
scroll to position [0, 0]
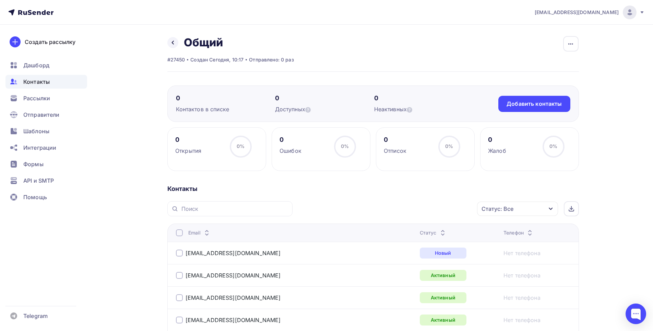
click at [179, 234] on div at bounding box center [179, 232] width 7 height 7
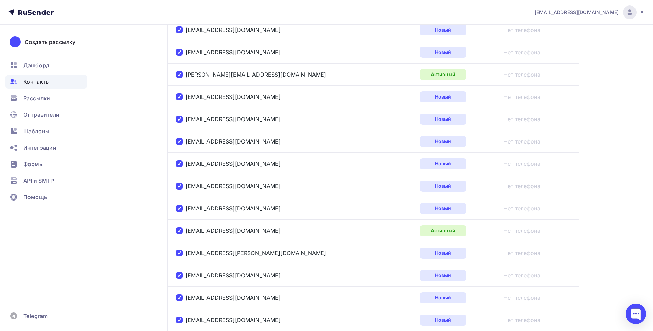
scroll to position [1096, 0]
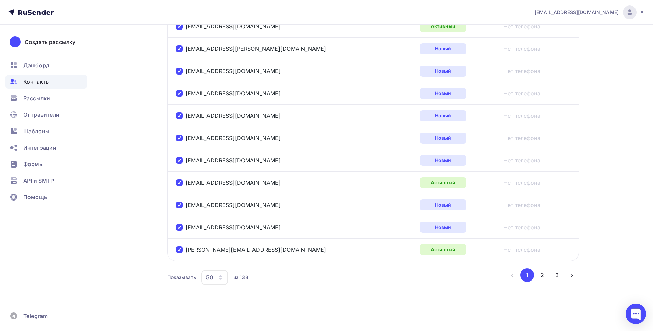
click at [215, 279] on div "50" at bounding box center [214, 277] width 27 height 15
click at [217, 228] on div "20" at bounding box center [242, 228] width 66 height 8
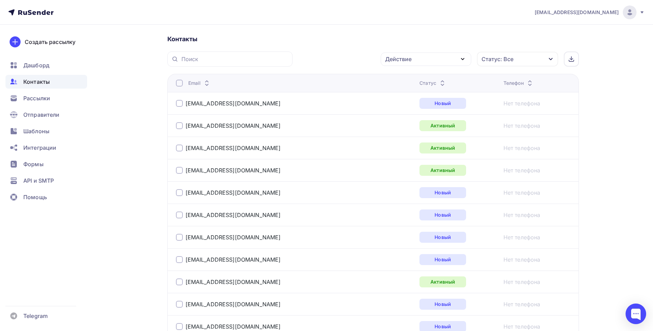
click at [150, 142] on div "Назад Общий Переименовать список Скачать список Отписать адреса Настроить поля …" at bounding box center [327, 241] width 562 height 733
click at [179, 82] on div at bounding box center [179, 83] width 7 height 7
click at [181, 83] on div at bounding box center [179, 83] width 7 height 7
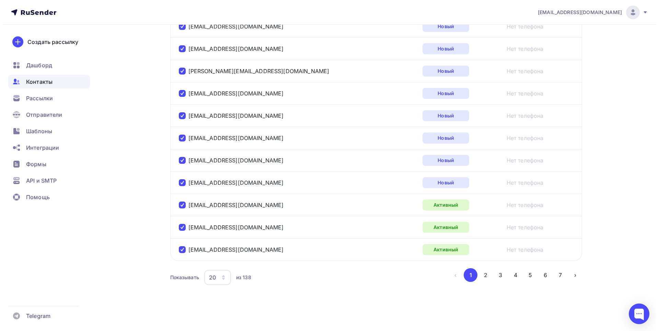
scroll to position [118, 0]
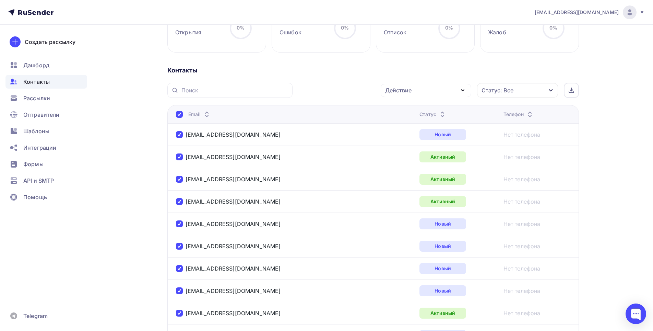
click at [425, 92] on div "Действие" at bounding box center [426, 90] width 91 height 13
click at [415, 113] on div "Добавить в списки" at bounding box center [415, 110] width 53 height 8
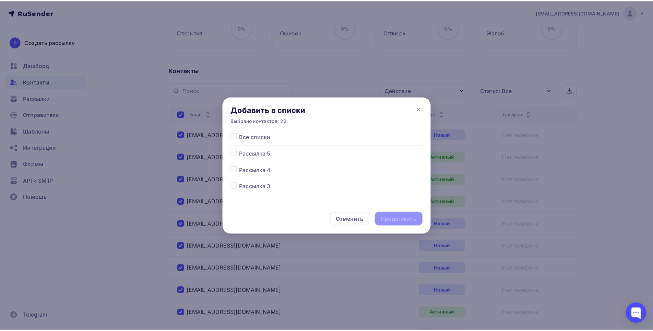
scroll to position [34, 0]
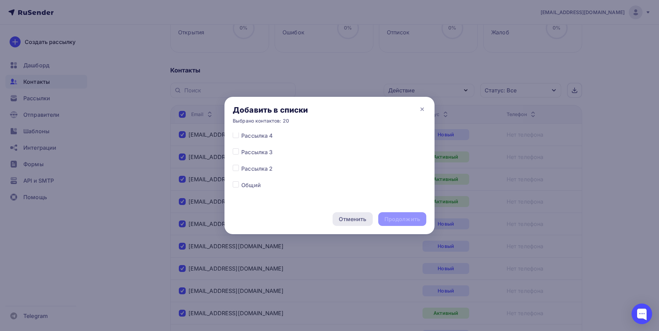
click at [359, 221] on div "Отменить" at bounding box center [352, 219] width 27 height 8
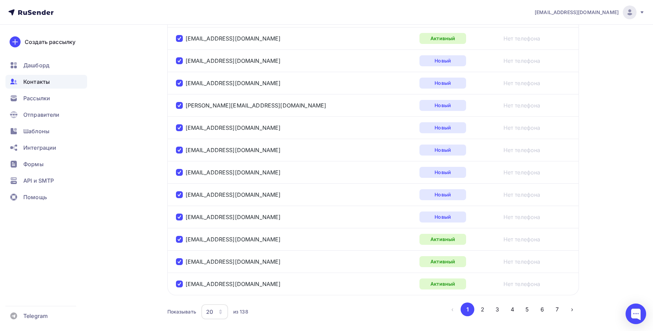
scroll to position [427, 0]
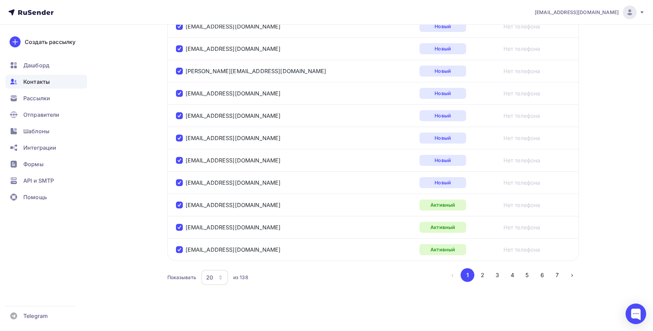
click at [219, 280] on icon "button" at bounding box center [220, 277] width 5 height 5
click at [216, 215] on div "10" at bounding box center [242, 215] width 66 height 8
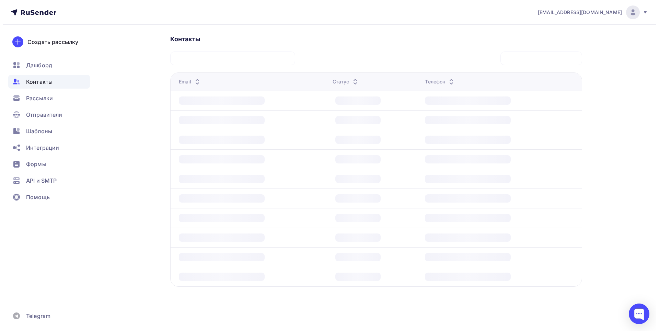
scroll to position [150, 0]
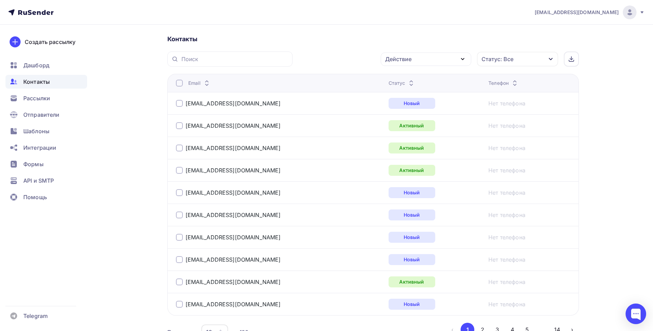
click at [179, 83] on div at bounding box center [179, 83] width 7 height 7
click at [179, 82] on div at bounding box center [179, 83] width 7 height 7
click at [403, 60] on div "Действие" at bounding box center [398, 59] width 26 height 8
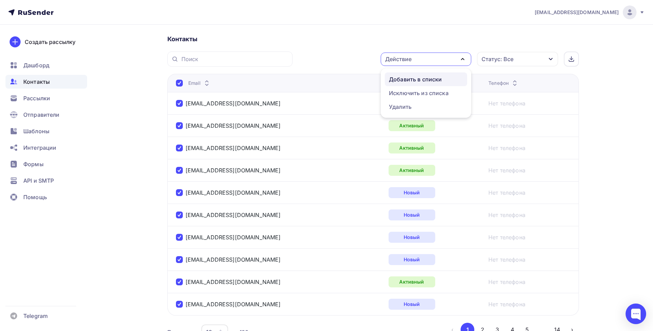
click at [403, 80] on div "Добавить в списки" at bounding box center [415, 79] width 53 height 8
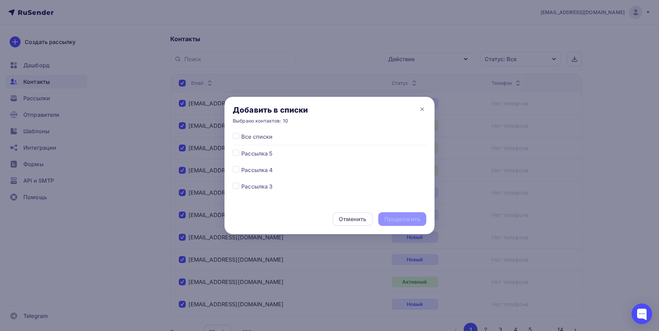
scroll to position [54, 0]
click at [241, 178] on label at bounding box center [241, 178] width 0 height 0
click at [235, 182] on input "checkbox" at bounding box center [236, 181] width 6 height 6
checkbox input "true"
click at [391, 217] on div "Продолжить" at bounding box center [402, 219] width 36 height 8
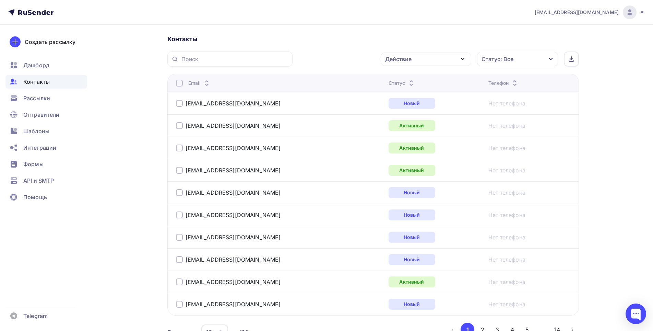
click at [179, 82] on div at bounding box center [179, 83] width 7 height 7
click at [408, 60] on div "Действие" at bounding box center [398, 59] width 26 height 8
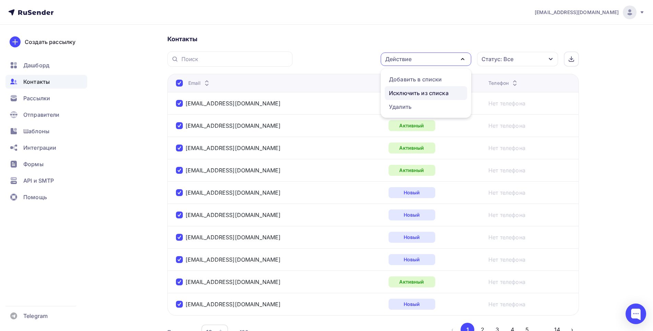
click at [408, 93] on div "Исключить из списка" at bounding box center [419, 93] width 60 height 8
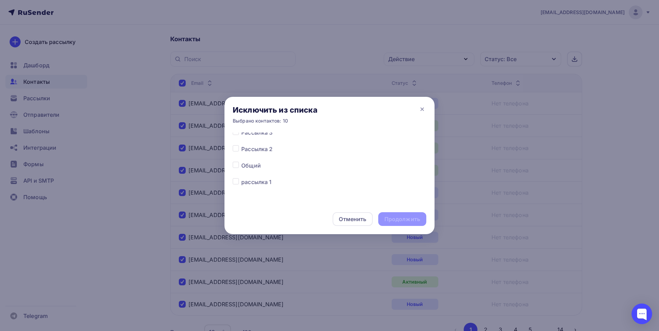
click at [241, 161] on label at bounding box center [241, 161] width 0 height 0
click at [235, 164] on input "checkbox" at bounding box center [236, 164] width 6 height 6
checkbox input "true"
click at [407, 218] on div "Продолжить" at bounding box center [402, 219] width 36 height 8
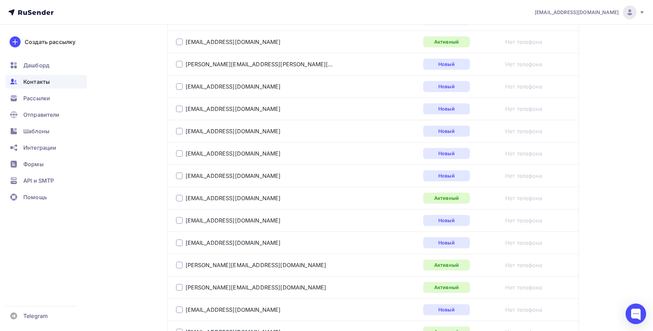
scroll to position [1096, 0]
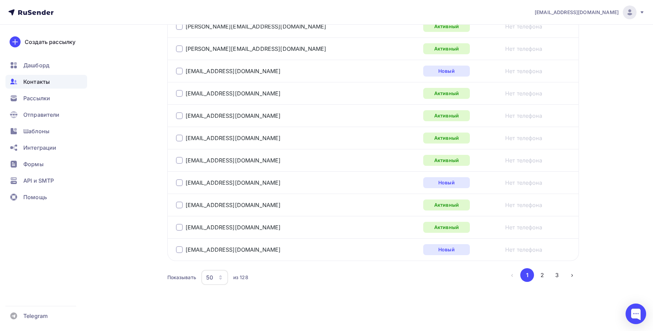
click at [214, 276] on div "50" at bounding box center [214, 277] width 27 height 15
click at [219, 215] on div "10" at bounding box center [242, 215] width 66 height 8
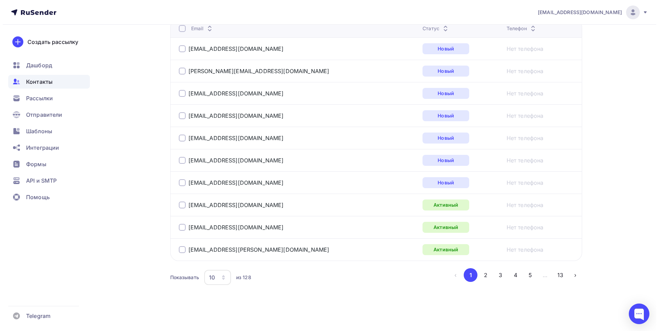
scroll to position [150, 0]
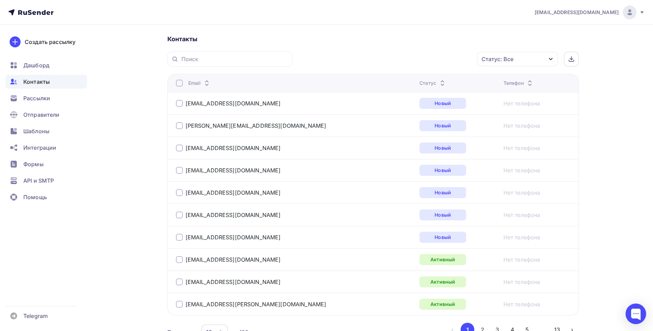
click at [179, 83] on div at bounding box center [179, 83] width 7 height 7
click at [413, 60] on div "Действие" at bounding box center [426, 59] width 91 height 13
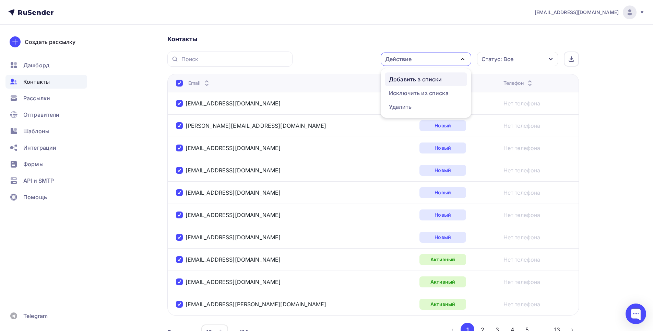
click at [415, 81] on div "Добавить в списки" at bounding box center [415, 79] width 53 height 8
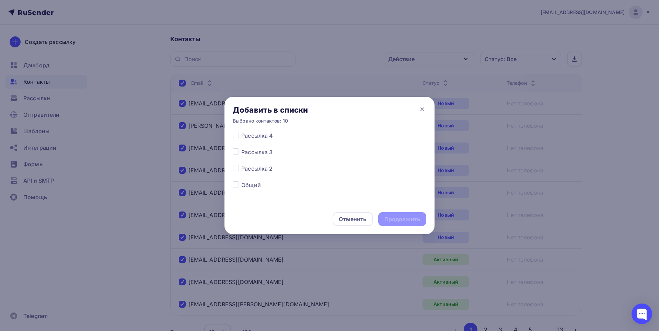
scroll to position [54, 0]
click at [241, 145] on label at bounding box center [241, 145] width 0 height 0
click at [235, 147] on input "checkbox" at bounding box center [236, 148] width 6 height 6
checkbox input "true"
click at [388, 216] on div "Продолжить" at bounding box center [402, 219] width 36 height 8
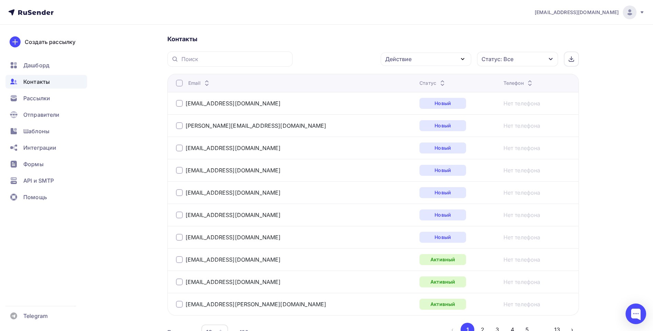
click at [179, 84] on div at bounding box center [179, 83] width 7 height 7
click at [407, 61] on div "Действие" at bounding box center [398, 59] width 26 height 8
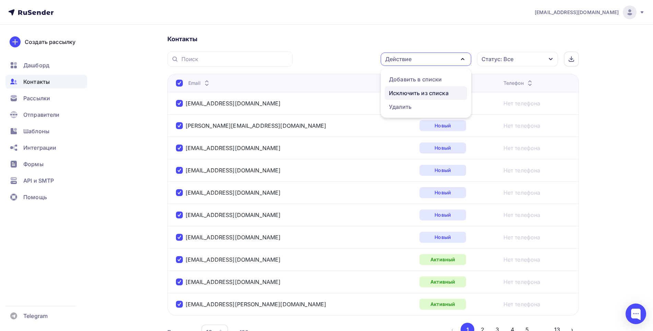
click at [413, 93] on div "Исключить из списка" at bounding box center [419, 93] width 60 height 8
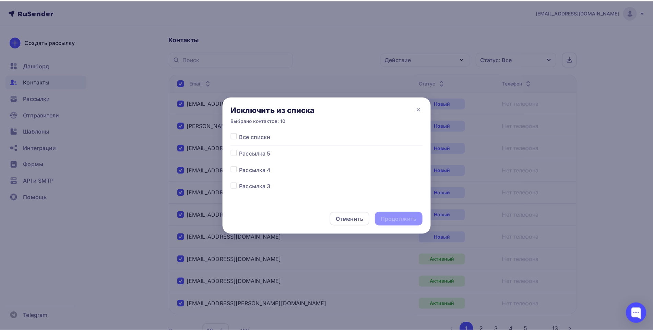
scroll to position [34, 0]
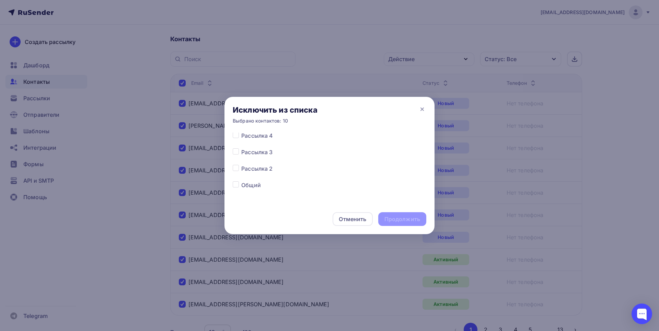
click at [241, 181] on label at bounding box center [241, 181] width 0 height 0
click at [236, 185] on input "checkbox" at bounding box center [236, 184] width 6 height 6
checkbox input "true"
click at [395, 217] on div "Продолжить" at bounding box center [402, 219] width 36 height 8
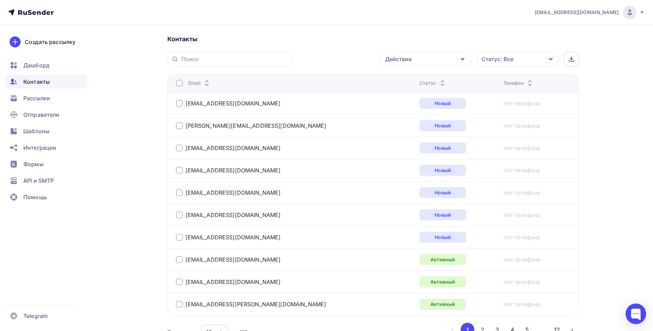
click at [147, 141] on div "Назад Общий Переименовать список Скачать список Отписать адреса Настроить поля …" at bounding box center [327, 130] width 562 height 510
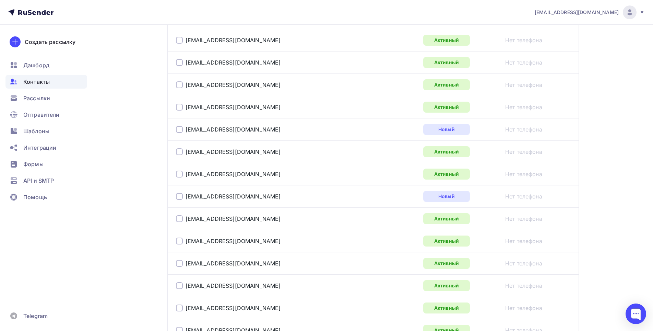
scroll to position [1096, 0]
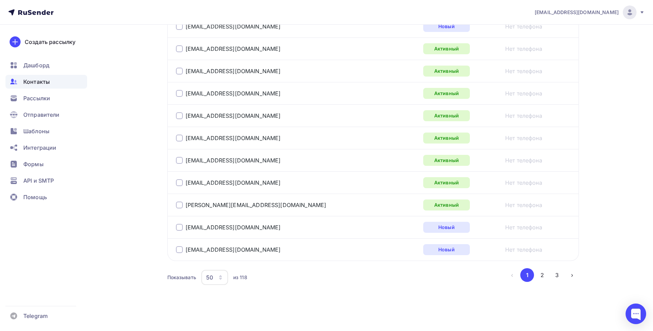
click at [223, 278] on icon "button" at bounding box center [220, 277] width 5 height 5
click at [213, 228] on div "20" at bounding box center [242, 228] width 66 height 8
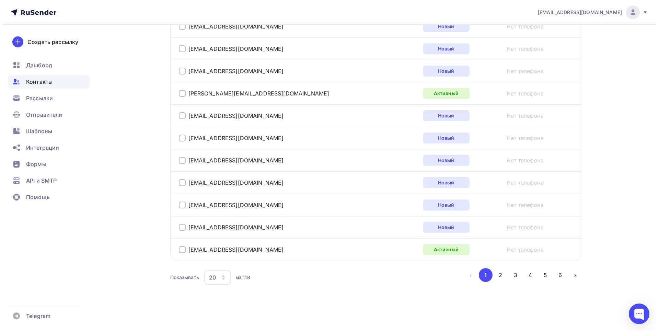
scroll to position [150, 0]
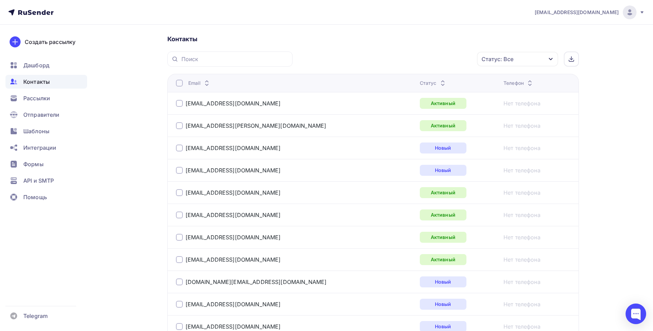
click at [180, 83] on div at bounding box center [179, 83] width 7 height 7
click at [404, 59] on div "Действие" at bounding box center [398, 59] width 26 height 8
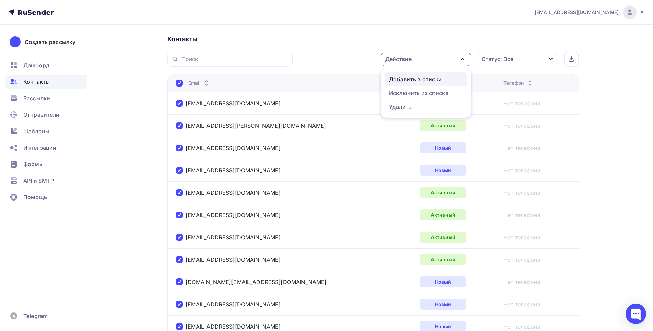
click at [406, 78] on div "Добавить в списки" at bounding box center [415, 79] width 53 height 8
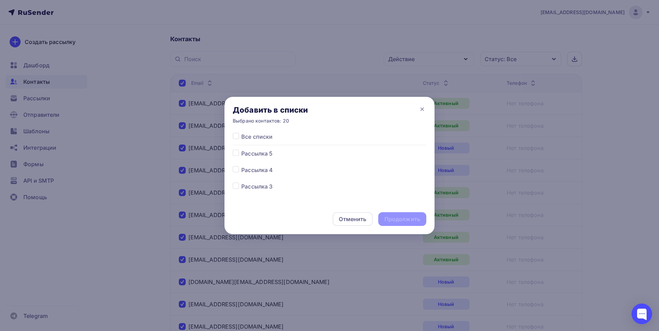
scroll to position [34, 0]
click at [241, 164] on label at bounding box center [241, 164] width 0 height 0
click at [237, 169] on input "checkbox" at bounding box center [236, 167] width 6 height 6
checkbox input "true"
click at [395, 219] on div "Продолжить" at bounding box center [402, 219] width 36 height 8
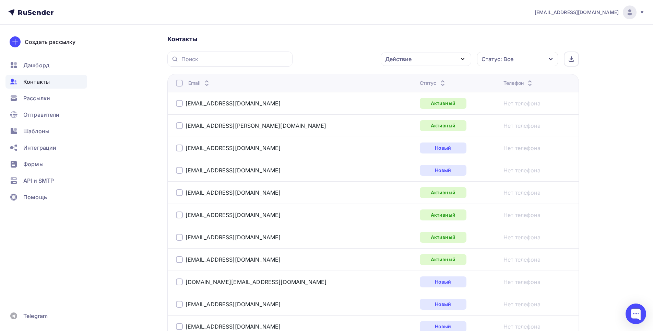
click at [436, 58] on div "Действие" at bounding box center [426, 59] width 91 height 13
click at [140, 106] on div "Назад Общий Переименовать список Скачать список Отписать адреса Настроить поля …" at bounding box center [327, 241] width 562 height 733
click at [178, 83] on div at bounding box center [179, 83] width 7 height 7
click at [431, 57] on div "Действие" at bounding box center [426, 59] width 91 height 13
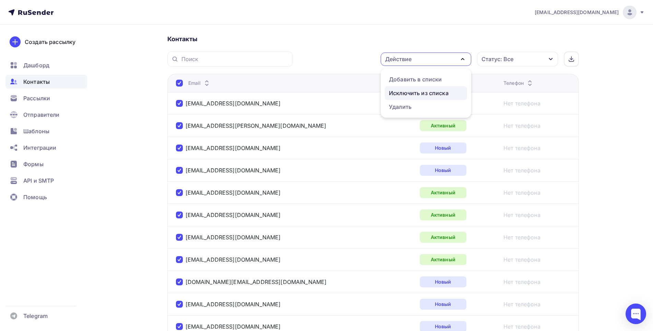
click at [413, 94] on div "Исключить из списка" at bounding box center [419, 93] width 60 height 8
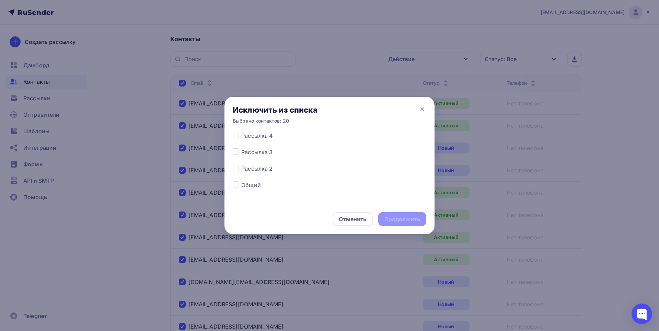
click at [241, 181] on label at bounding box center [241, 181] width 0 height 0
click at [235, 184] on input "checkbox" at bounding box center [236, 184] width 6 height 6
checkbox input "true"
click at [399, 219] on div "Продолжить" at bounding box center [402, 219] width 36 height 8
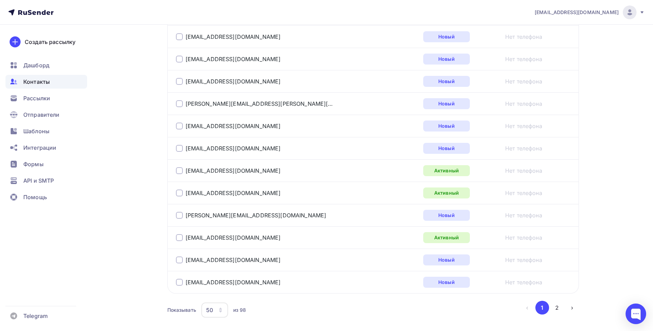
scroll to position [1096, 0]
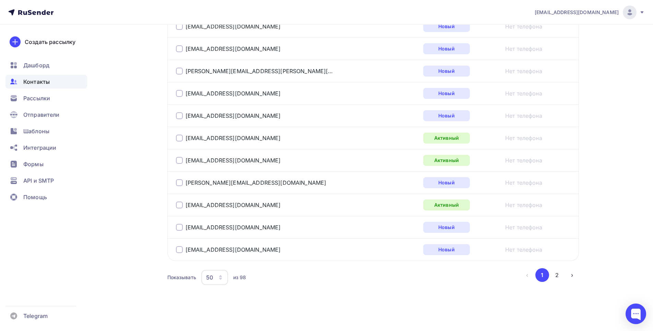
click at [218, 277] on icon "button" at bounding box center [220, 277] width 5 height 5
click at [214, 214] on div "10" at bounding box center [242, 215] width 66 height 8
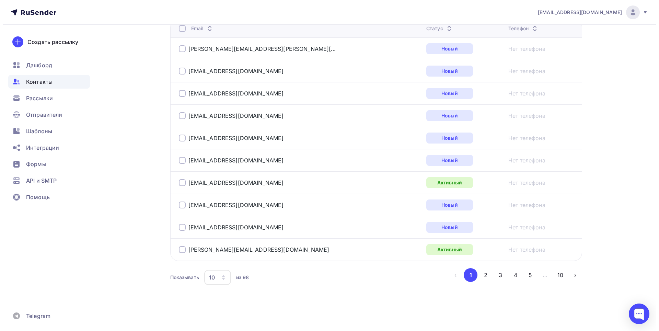
scroll to position [150, 0]
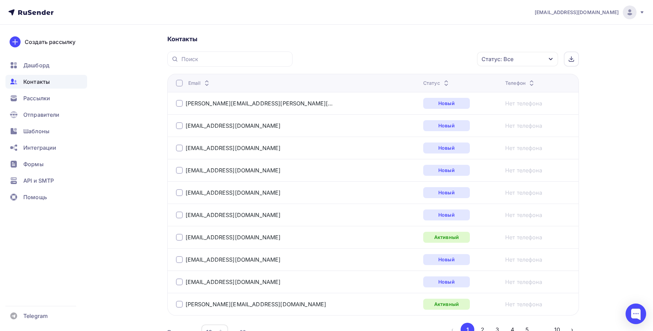
click at [180, 83] on div at bounding box center [179, 83] width 7 height 7
click at [426, 59] on div "Действие" at bounding box center [426, 59] width 91 height 13
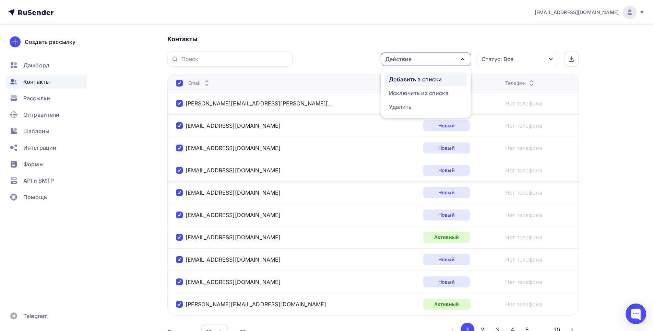
click at [416, 80] on div "Добавить в списки" at bounding box center [415, 79] width 53 height 8
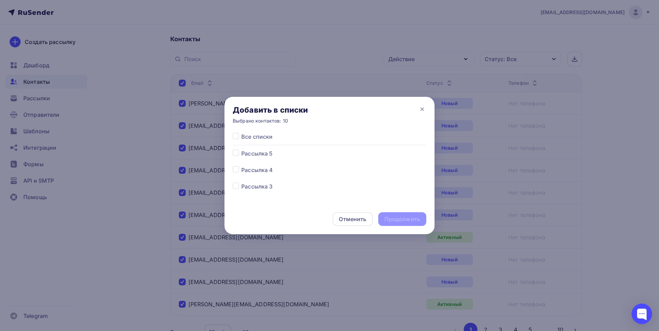
click at [241, 182] on label at bounding box center [241, 182] width 0 height 0
click at [236, 185] on input "checkbox" at bounding box center [236, 185] width 6 height 6
checkbox input "true"
click at [404, 218] on div "Продолжить" at bounding box center [402, 219] width 36 height 8
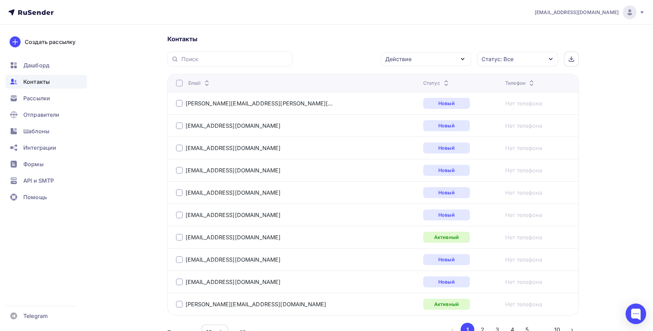
click at [179, 82] on div at bounding box center [179, 83] width 7 height 7
click at [436, 58] on div "Действие" at bounding box center [426, 59] width 91 height 13
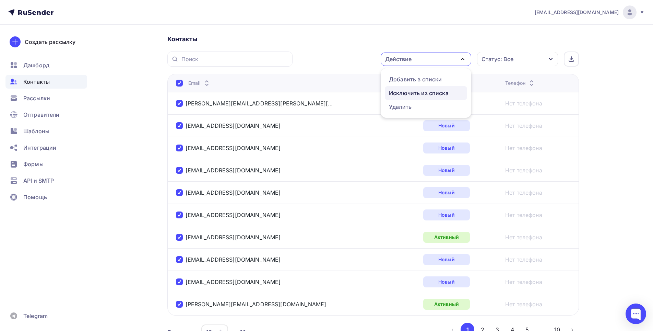
click at [410, 92] on div "Исключить из списка" at bounding box center [419, 93] width 60 height 8
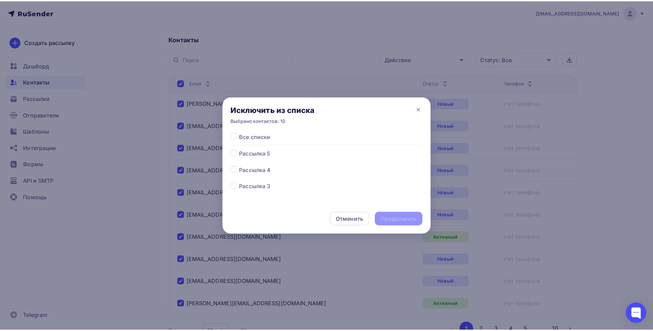
scroll to position [34, 0]
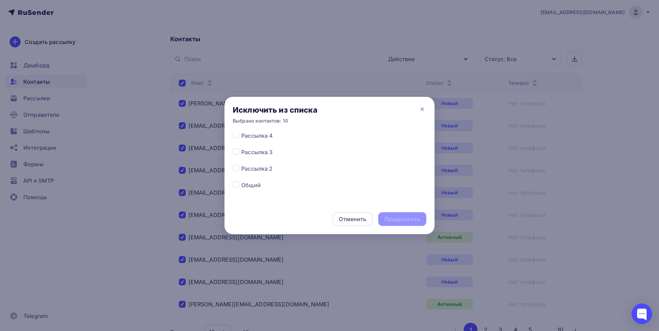
click at [241, 181] on label at bounding box center [241, 181] width 0 height 0
click at [238, 184] on input "checkbox" at bounding box center [236, 184] width 6 height 6
checkbox input "true"
click at [410, 221] on div "Продолжить" at bounding box center [402, 219] width 36 height 8
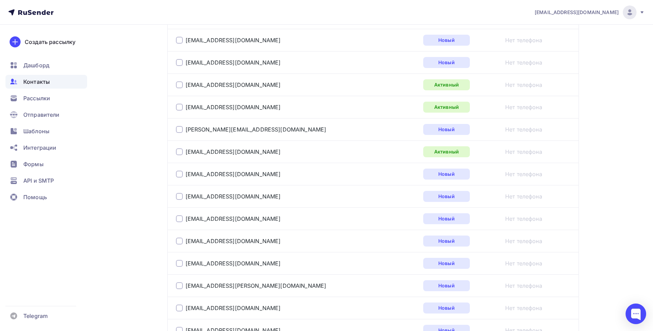
scroll to position [1096, 0]
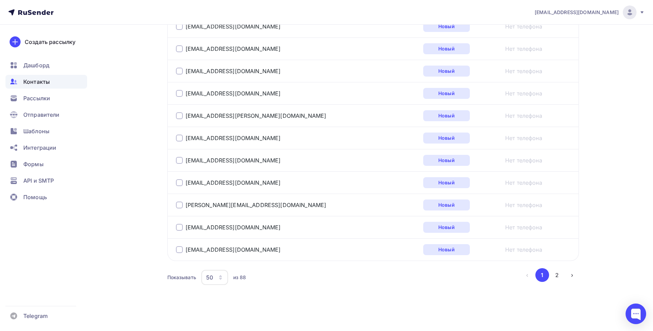
click at [220, 273] on div "50" at bounding box center [214, 277] width 27 height 15
click at [224, 228] on div "20" at bounding box center [242, 228] width 66 height 8
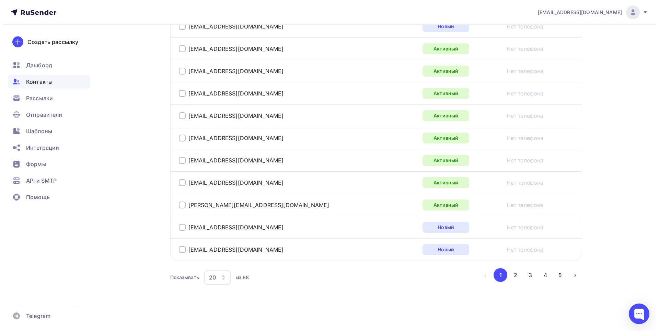
scroll to position [150, 0]
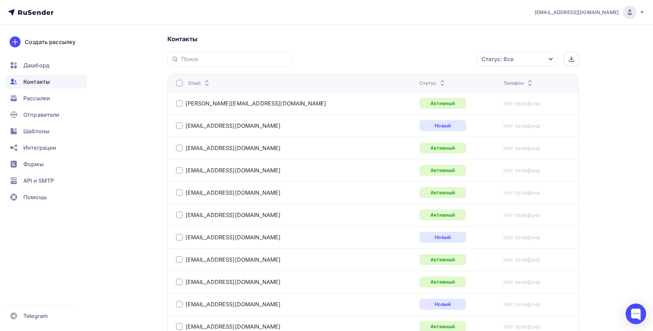
click at [178, 83] on div at bounding box center [179, 83] width 7 height 7
click at [403, 57] on div "Действие" at bounding box center [398, 59] width 26 height 8
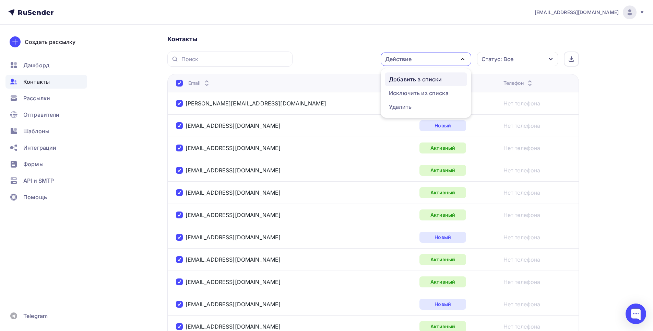
click at [408, 79] on div "Добавить в списки" at bounding box center [415, 79] width 53 height 8
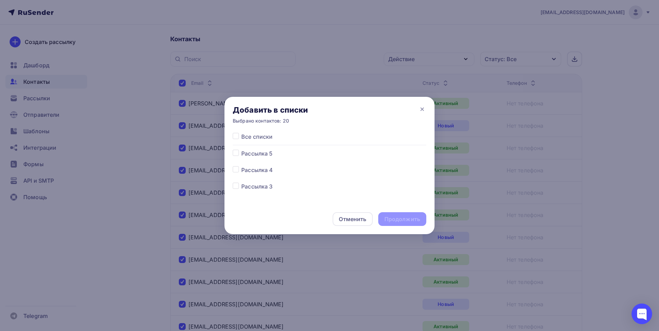
click at [259, 188] on span "Рассылка 3" at bounding box center [256, 186] width 31 height 8
click at [239, 186] on div at bounding box center [237, 186] width 9 height 8
click at [241, 182] on label at bounding box center [241, 182] width 0 height 0
click at [235, 186] on input "checkbox" at bounding box center [236, 185] width 6 height 6
checkbox input "true"
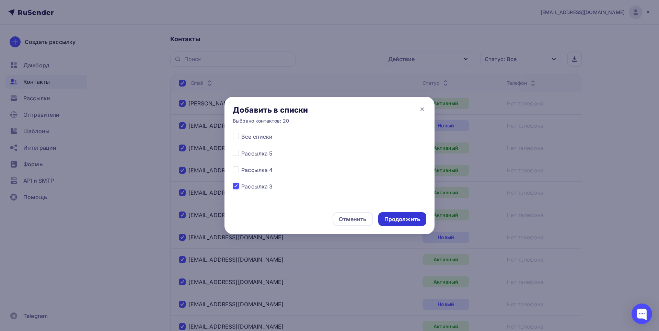
click at [410, 220] on div "Продолжить" at bounding box center [402, 219] width 36 height 8
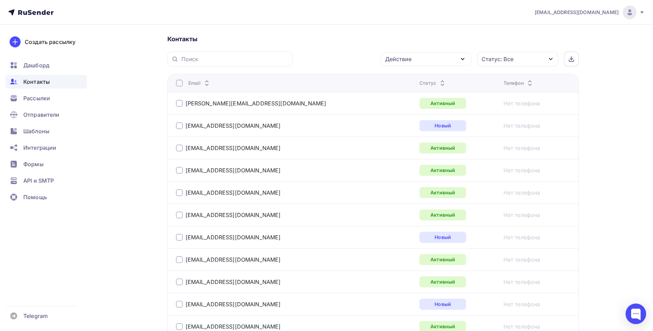
click at [179, 81] on div at bounding box center [179, 83] width 7 height 7
click at [179, 84] on div at bounding box center [179, 83] width 7 height 7
click at [414, 57] on div "Действие" at bounding box center [426, 59] width 91 height 13
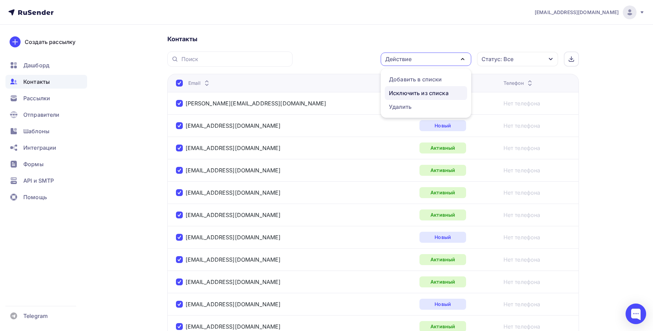
click at [408, 93] on div "Исключить из списка" at bounding box center [419, 93] width 60 height 8
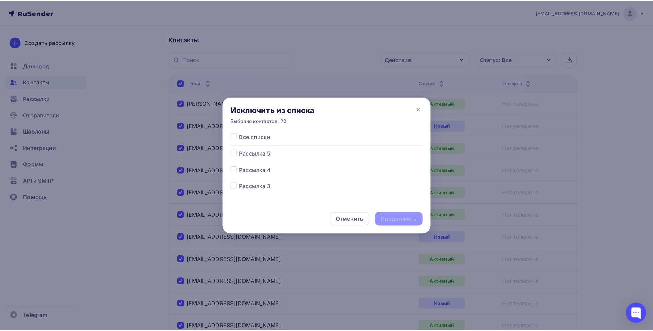
scroll to position [34, 0]
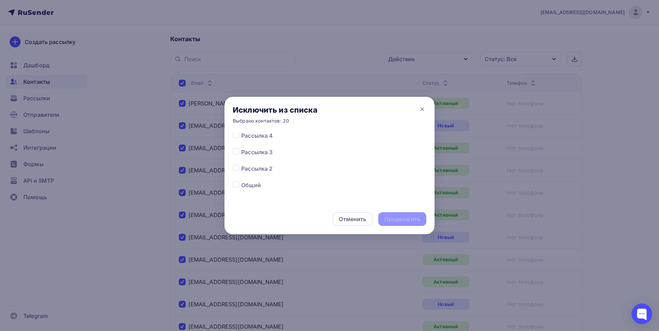
click at [241, 181] on label at bounding box center [241, 181] width 0 height 0
click at [239, 185] on input "checkbox" at bounding box center [236, 184] width 6 height 6
checkbox input "true"
click at [396, 222] on div "Продолжить" at bounding box center [402, 219] width 36 height 8
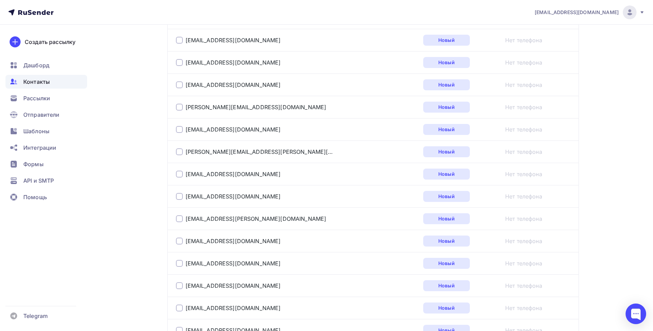
scroll to position [1096, 0]
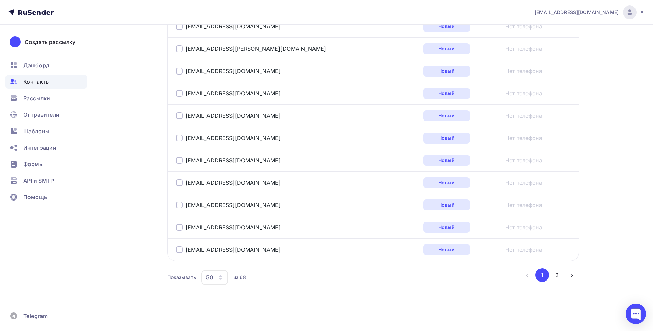
click at [219, 275] on icon "button" at bounding box center [220, 277] width 5 height 5
click at [220, 213] on div "10" at bounding box center [242, 215] width 66 height 8
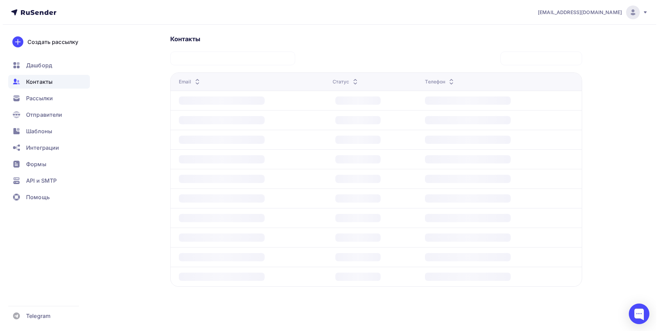
scroll to position [150, 0]
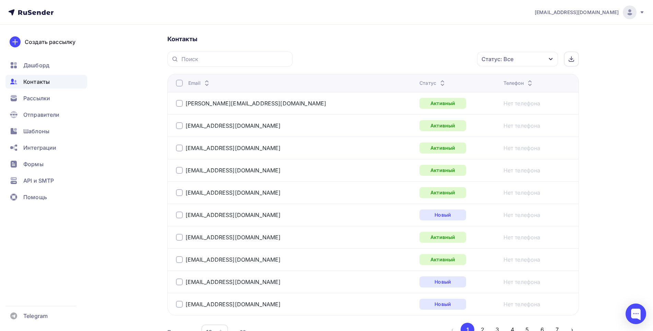
click at [181, 82] on div at bounding box center [179, 83] width 7 height 7
click at [422, 59] on div "Действие" at bounding box center [426, 59] width 91 height 13
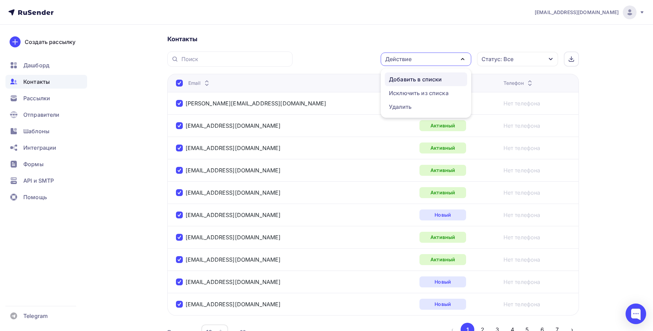
click at [416, 79] on div "Добавить в списки" at bounding box center [415, 79] width 53 height 8
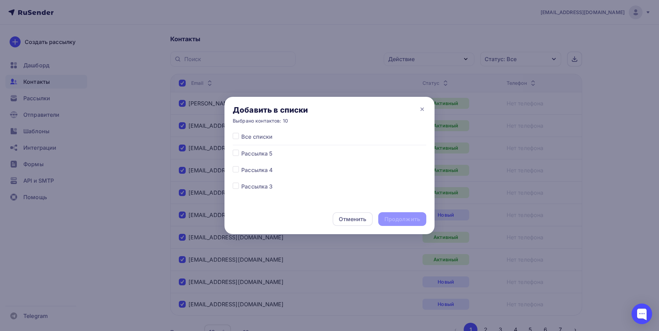
click at [241, 166] on label at bounding box center [241, 166] width 0 height 0
click at [236, 169] on input "checkbox" at bounding box center [236, 169] width 6 height 6
checkbox input "true"
click at [397, 221] on div "Продолжить" at bounding box center [402, 219] width 36 height 8
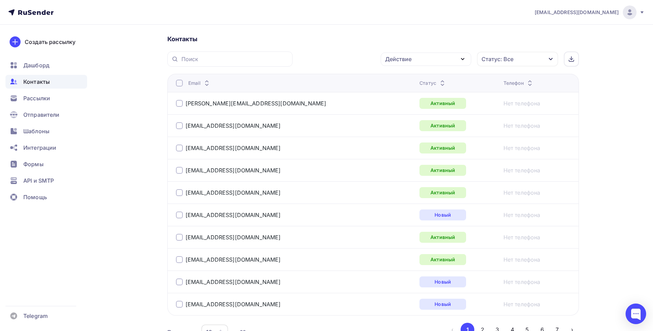
click at [178, 82] on div at bounding box center [179, 83] width 7 height 7
click at [178, 84] on div at bounding box center [179, 83] width 7 height 7
click at [410, 62] on div "Действие" at bounding box center [398, 59] width 26 height 8
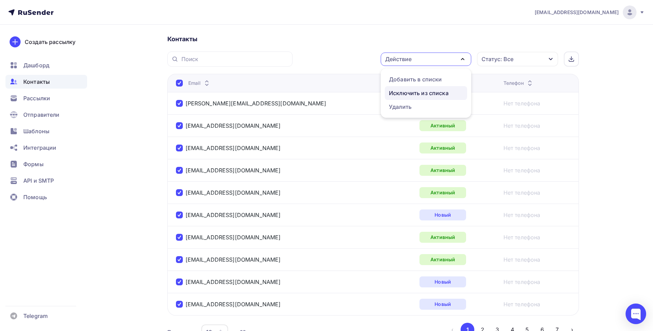
click at [411, 92] on div "Исключить из списка" at bounding box center [419, 93] width 60 height 8
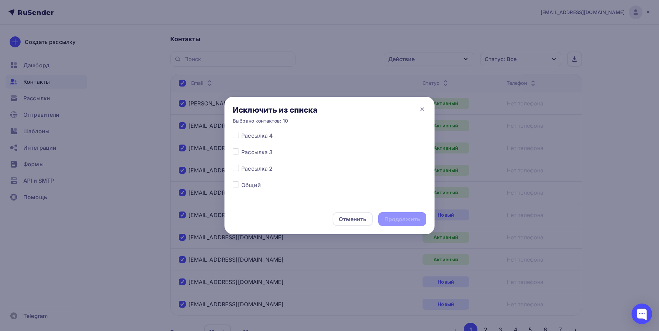
scroll to position [54, 0]
click at [241, 161] on label at bounding box center [241, 161] width 0 height 0
click at [236, 166] on input "checkbox" at bounding box center [236, 164] width 6 height 6
checkbox input "true"
click at [386, 220] on div "Продолжить" at bounding box center [402, 219] width 36 height 8
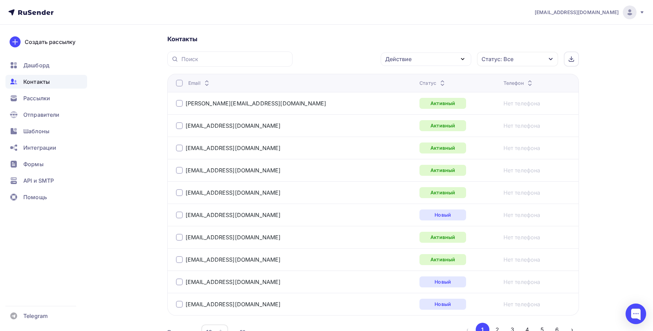
click at [179, 83] on div at bounding box center [179, 83] width 7 height 7
click at [178, 83] on div at bounding box center [179, 83] width 7 height 7
click at [425, 60] on div "Действие" at bounding box center [426, 59] width 91 height 13
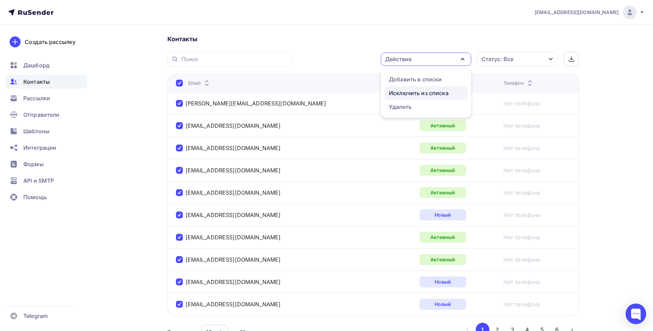
click at [411, 92] on div "Исключить из списка" at bounding box center [419, 93] width 60 height 8
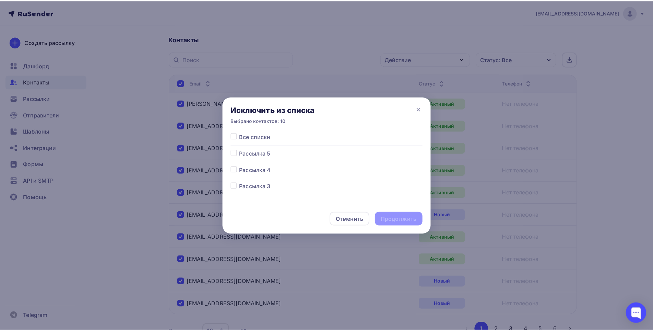
scroll to position [34, 0]
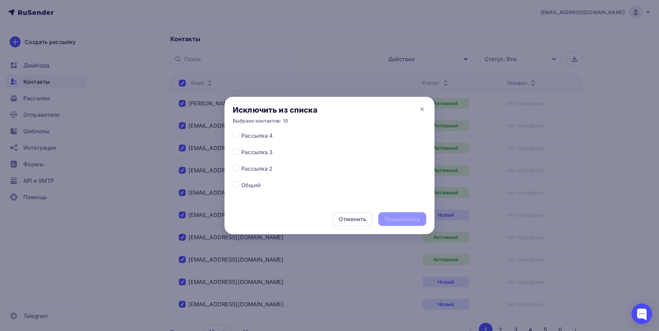
click at [241, 181] on label at bounding box center [241, 181] width 0 height 0
click at [236, 184] on input "checkbox" at bounding box center [236, 184] width 6 height 6
checkbox input "true"
click at [403, 218] on div "Продолжить" at bounding box center [402, 219] width 36 height 8
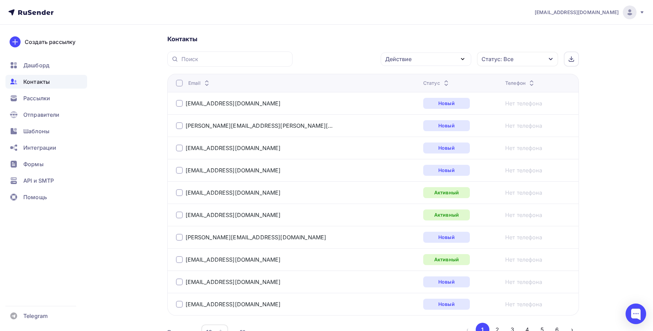
click at [177, 82] on div at bounding box center [179, 83] width 7 height 7
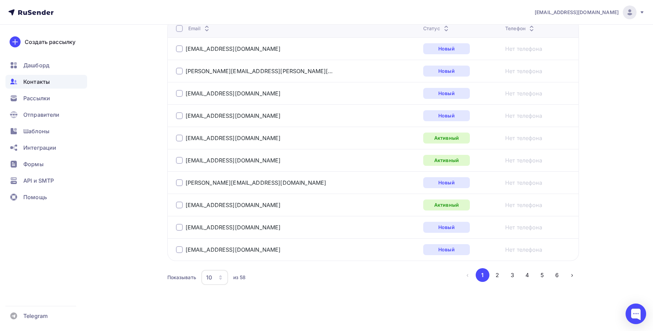
click at [217, 275] on div "10" at bounding box center [214, 277] width 27 height 15
click at [216, 227] on div "20" at bounding box center [242, 228] width 66 height 8
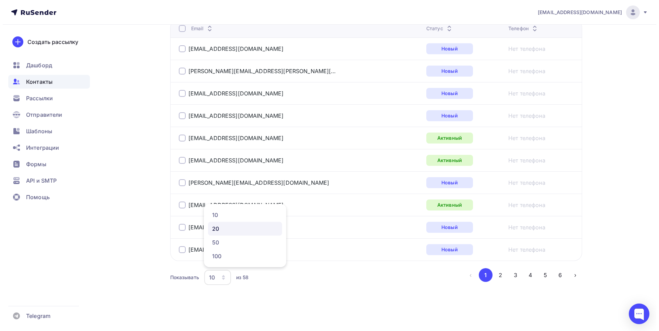
scroll to position [150, 0]
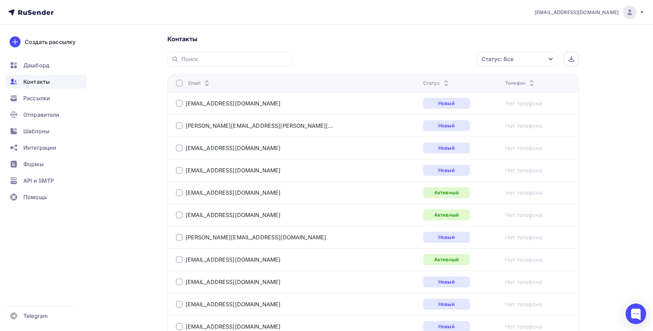
click at [179, 83] on div at bounding box center [179, 83] width 7 height 7
click at [431, 60] on div "Действие" at bounding box center [426, 59] width 91 height 13
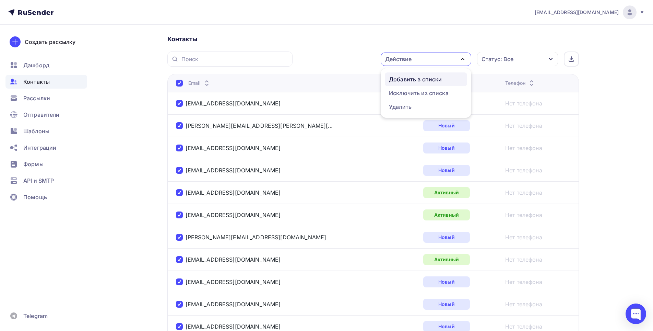
click at [427, 79] on div "Добавить в списки" at bounding box center [415, 79] width 53 height 8
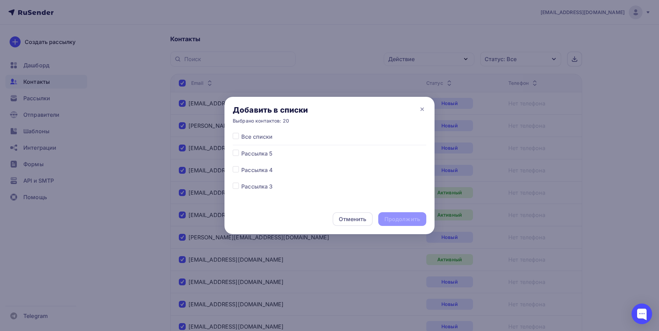
click at [252, 171] on span "Рассылка 4" at bounding box center [257, 170] width 32 height 8
click at [241, 166] on label at bounding box center [241, 166] width 0 height 0
click at [234, 170] on input "checkbox" at bounding box center [236, 169] width 6 height 6
checkbox input "true"
click at [407, 219] on div "Продолжить" at bounding box center [402, 219] width 36 height 8
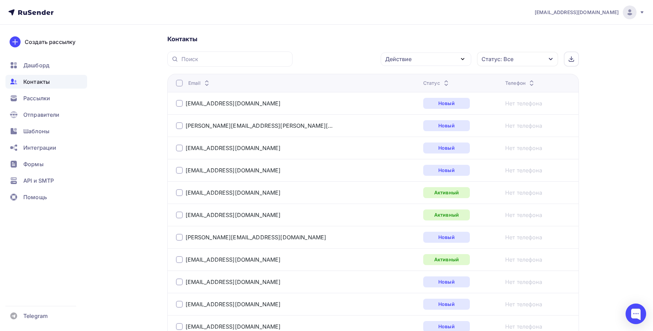
click at [178, 82] on div at bounding box center [179, 83] width 7 height 7
click at [178, 83] on div at bounding box center [179, 83] width 7 height 7
click at [404, 64] on div "Действие" at bounding box center [426, 59] width 91 height 13
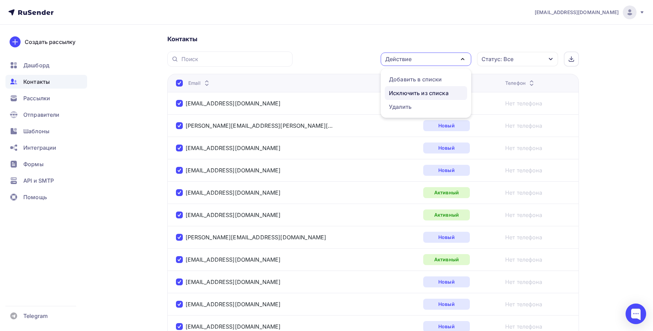
click at [406, 92] on div "Исключить из списка" at bounding box center [419, 93] width 60 height 8
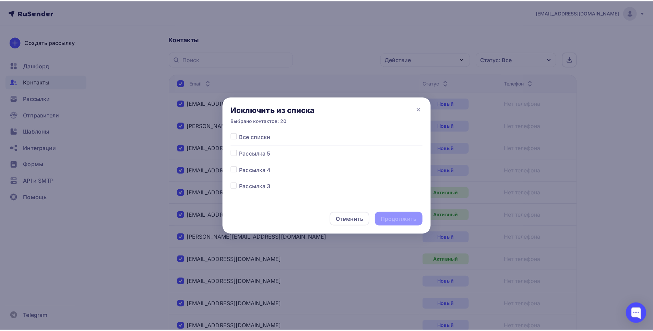
scroll to position [54, 0]
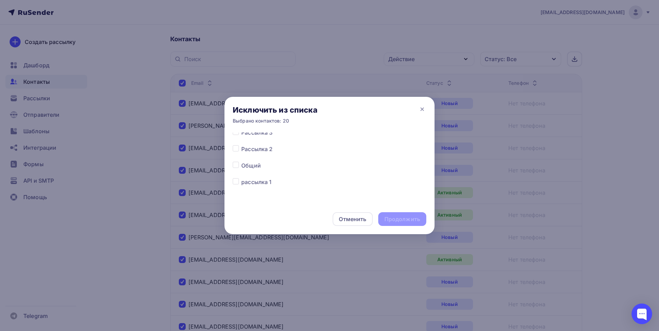
click at [241, 161] on label at bounding box center [241, 161] width 0 height 0
click at [237, 164] on input "checkbox" at bounding box center [236, 164] width 6 height 6
checkbox input "true"
click at [394, 219] on div "Продолжить" at bounding box center [402, 219] width 36 height 8
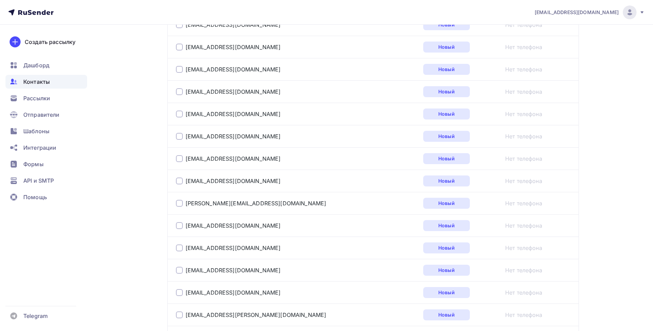
scroll to position [829, 0]
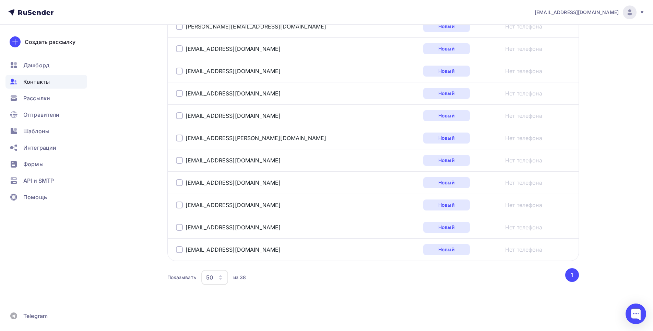
click at [218, 275] on icon "button" at bounding box center [220, 277] width 5 height 5
click at [214, 215] on div "10" at bounding box center [242, 215] width 66 height 8
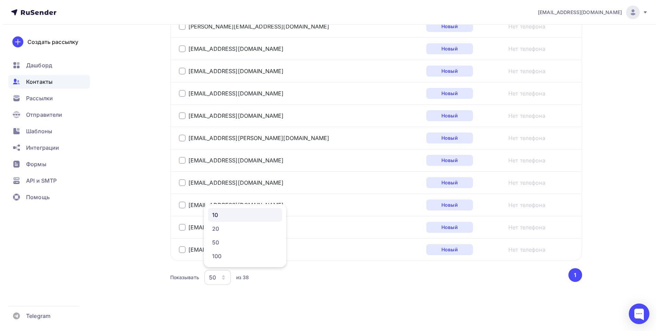
scroll to position [150, 0]
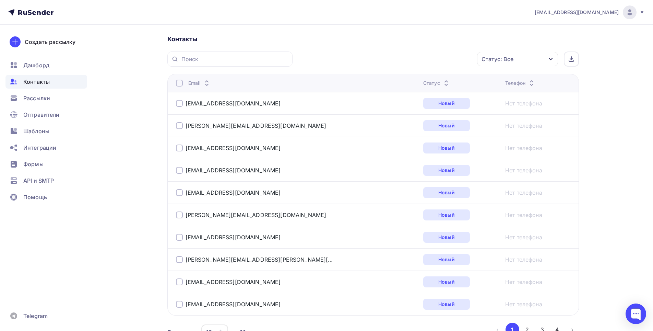
click at [180, 81] on div at bounding box center [179, 83] width 7 height 7
click at [409, 60] on div "Действие" at bounding box center [398, 59] width 26 height 8
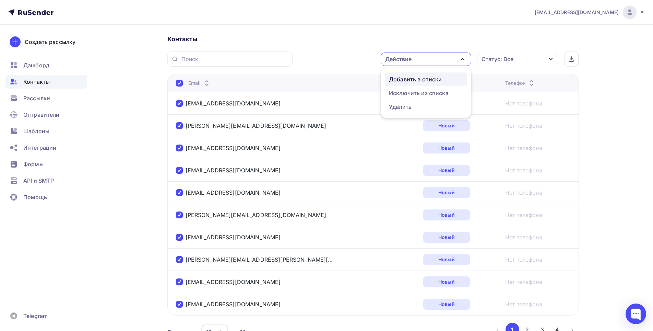
click at [411, 79] on div "Добавить в списки" at bounding box center [415, 79] width 53 height 8
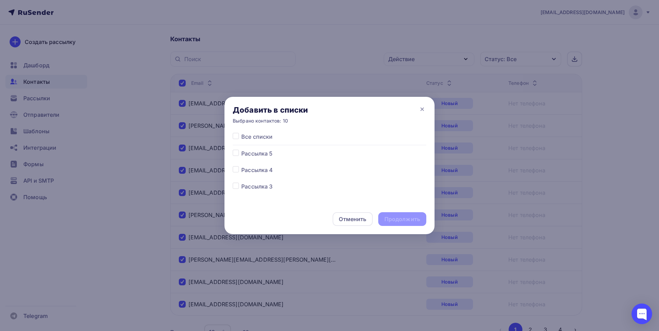
click at [241, 149] on label at bounding box center [241, 149] width 0 height 0
click at [235, 153] on input "checkbox" at bounding box center [236, 152] width 6 height 6
checkbox input "true"
click at [403, 221] on div "Продолжить" at bounding box center [402, 219] width 36 height 8
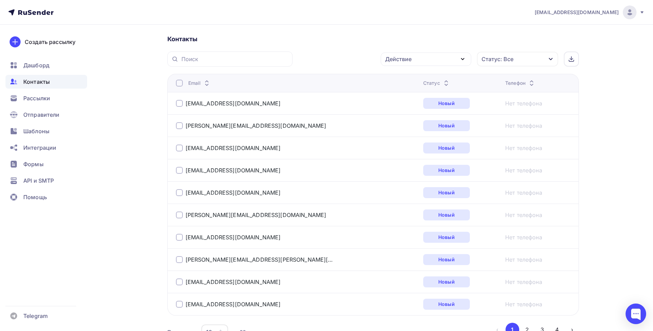
click at [179, 83] on div at bounding box center [179, 83] width 7 height 7
click at [178, 82] on div at bounding box center [179, 83] width 7 height 7
click at [418, 59] on div "Действие" at bounding box center [426, 59] width 91 height 13
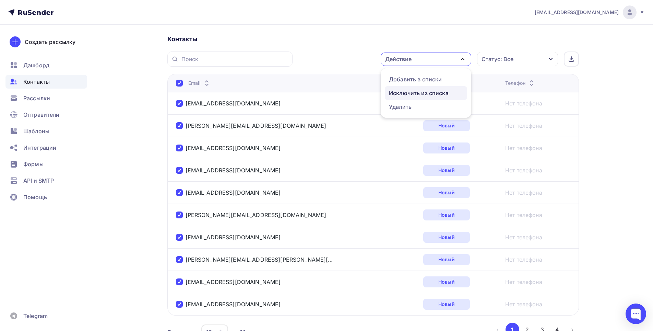
click at [421, 93] on div "Исключить из списка" at bounding box center [419, 93] width 60 height 8
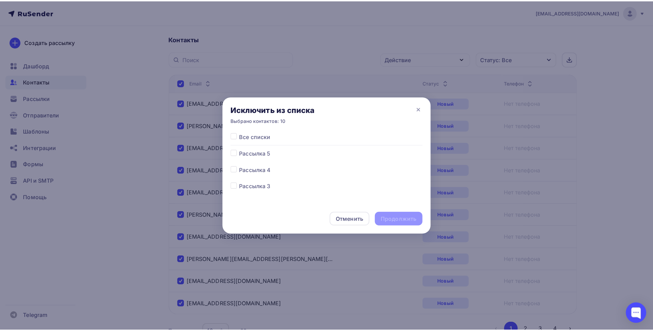
scroll to position [34, 0]
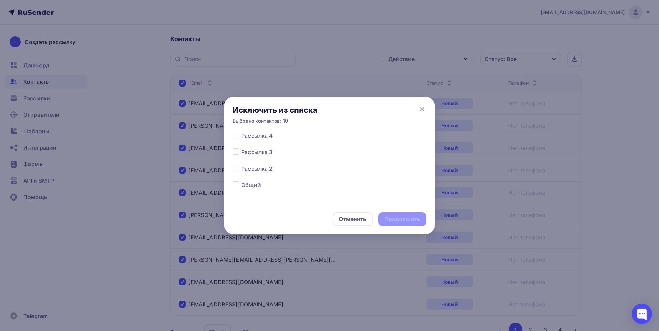
click at [241, 181] on label at bounding box center [241, 181] width 0 height 0
click at [237, 184] on input "checkbox" at bounding box center [236, 184] width 6 height 6
checkbox input "true"
click at [399, 217] on div "Продолжить" at bounding box center [402, 219] width 36 height 8
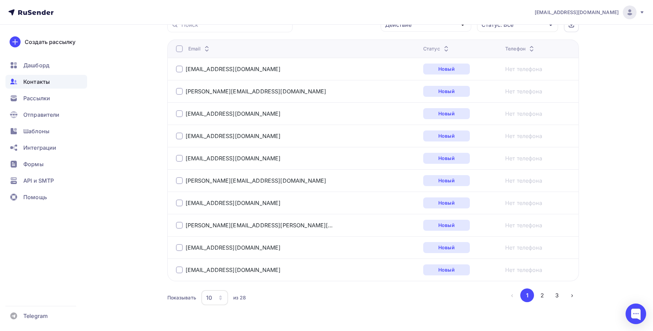
scroll to position [204, 0]
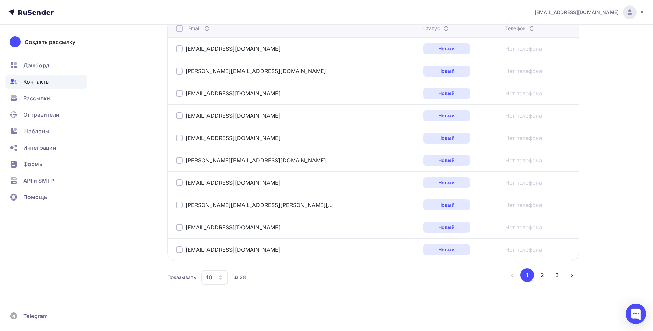
click at [219, 279] on icon "button" at bounding box center [220, 277] width 5 height 5
click at [220, 228] on div "20" at bounding box center [242, 228] width 66 height 8
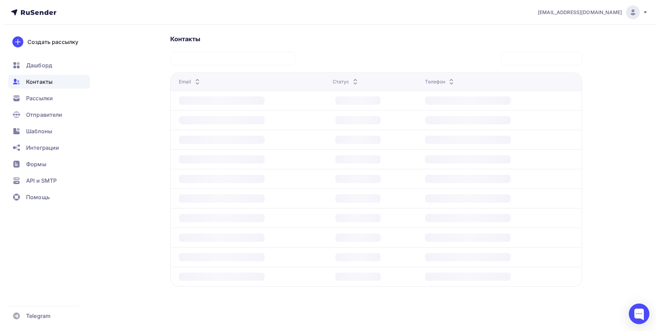
scroll to position [150, 0]
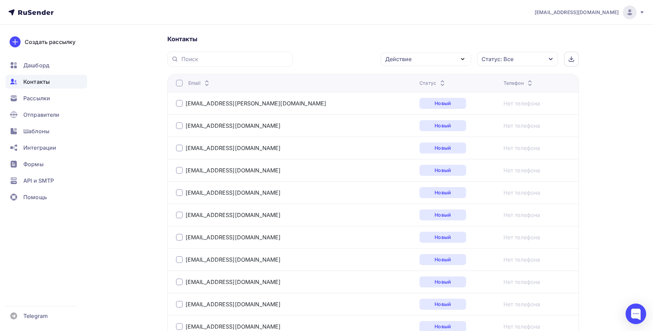
click at [178, 81] on div at bounding box center [179, 83] width 7 height 7
click at [179, 82] on div at bounding box center [179, 83] width 7 height 7
click at [447, 60] on div "Действие" at bounding box center [426, 59] width 91 height 13
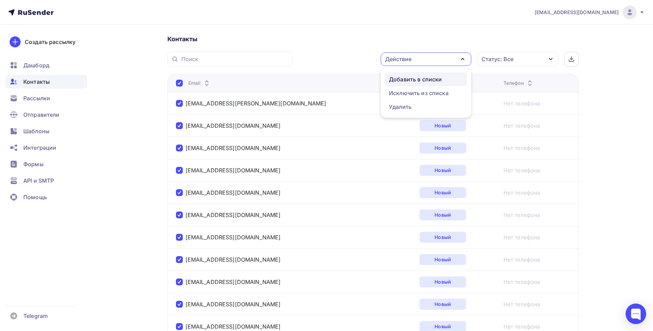
click at [427, 82] on div "Добавить в списки" at bounding box center [415, 79] width 53 height 8
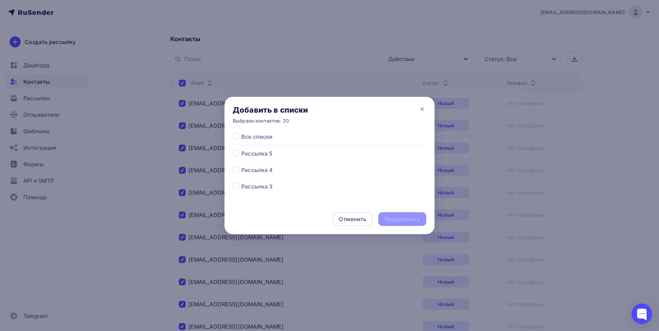
click at [241, 149] on label at bounding box center [241, 149] width 0 height 0
click at [237, 151] on input "checkbox" at bounding box center [236, 152] width 6 height 6
checkbox input "true"
click at [388, 218] on div "Продолжить" at bounding box center [402, 219] width 36 height 8
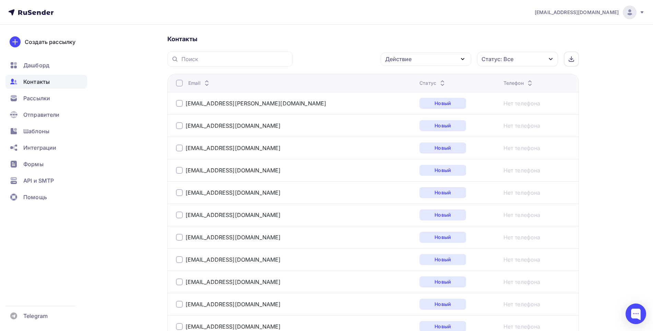
click at [179, 83] on div at bounding box center [179, 83] width 7 height 7
click at [418, 59] on div "Действие" at bounding box center [426, 59] width 91 height 13
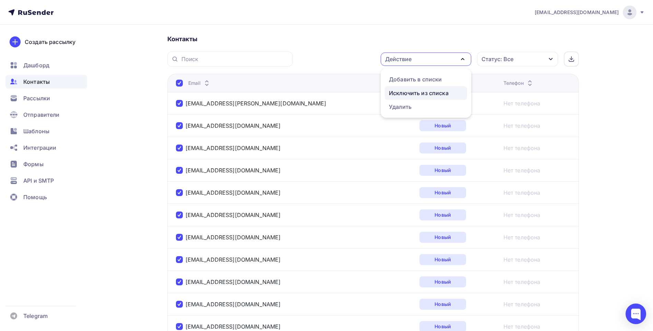
click at [415, 92] on div "Исключить из списка" at bounding box center [419, 93] width 60 height 8
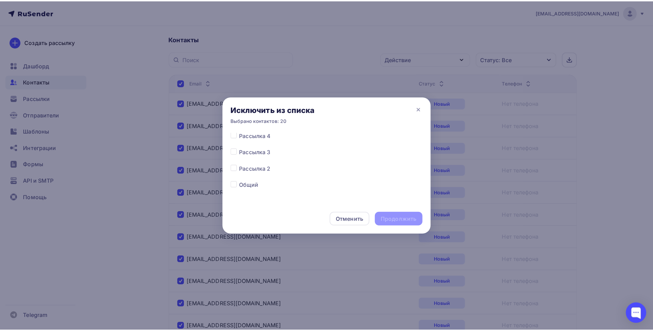
scroll to position [54, 0]
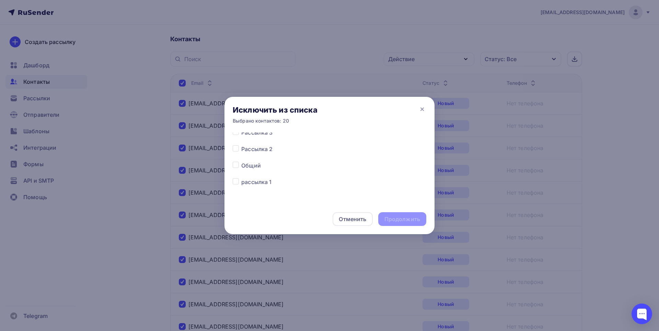
click at [241, 161] on label at bounding box center [241, 161] width 0 height 0
click at [235, 165] on input "checkbox" at bounding box center [236, 164] width 6 height 6
checkbox input "true"
click at [405, 221] on div "Продолжить" at bounding box center [402, 219] width 36 height 8
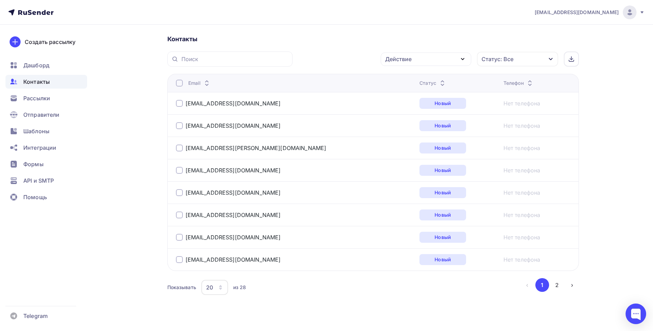
click at [177, 83] on div at bounding box center [179, 83] width 7 height 7
click at [179, 84] on div at bounding box center [179, 83] width 7 height 7
click at [403, 60] on div "Действие" at bounding box center [398, 59] width 26 height 8
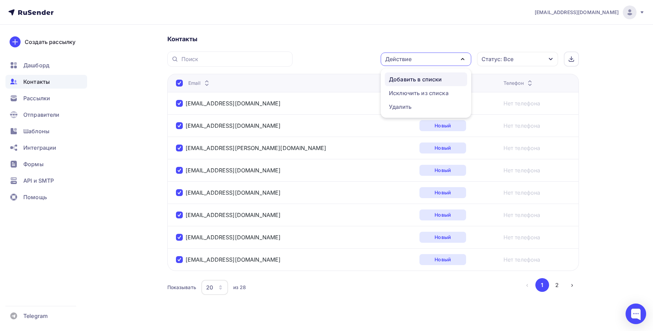
click at [415, 79] on div "Добавить в списки" at bounding box center [415, 79] width 53 height 8
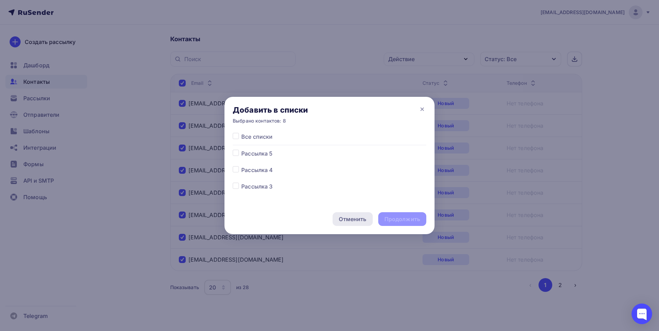
click at [351, 218] on div "Отменить" at bounding box center [352, 219] width 27 height 8
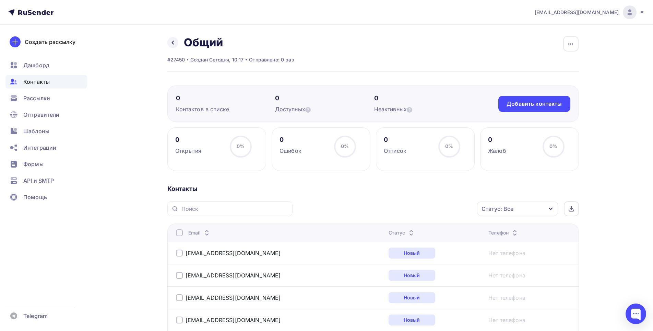
click at [181, 231] on div at bounding box center [179, 232] width 7 height 7
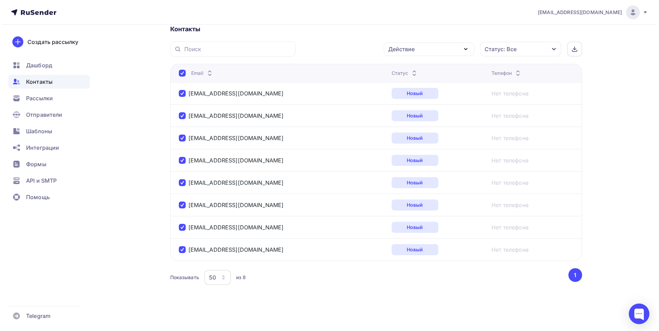
scroll to position [57, 0]
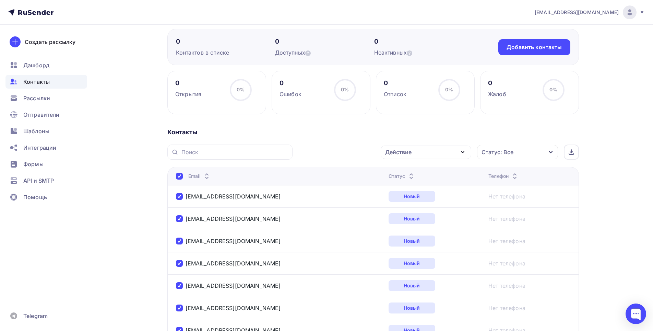
click at [402, 151] on div "Действие" at bounding box center [398, 152] width 26 height 8
click at [408, 171] on div "Добавить в списки" at bounding box center [415, 172] width 53 height 8
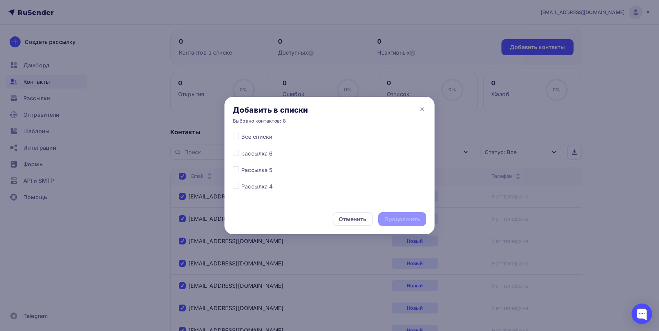
click at [241, 149] on label at bounding box center [241, 149] width 0 height 0
click at [235, 154] on input "checkbox" at bounding box center [236, 152] width 6 height 6
checkbox input "true"
click at [410, 219] on div "Продолжить" at bounding box center [402, 219] width 36 height 8
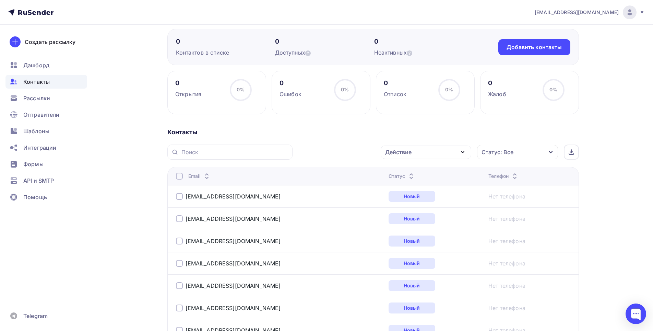
click at [177, 176] on div at bounding box center [179, 176] width 7 height 7
click at [408, 152] on div "Действие" at bounding box center [398, 152] width 26 height 8
click at [409, 188] on div "Исключить из списка" at bounding box center [419, 186] width 60 height 8
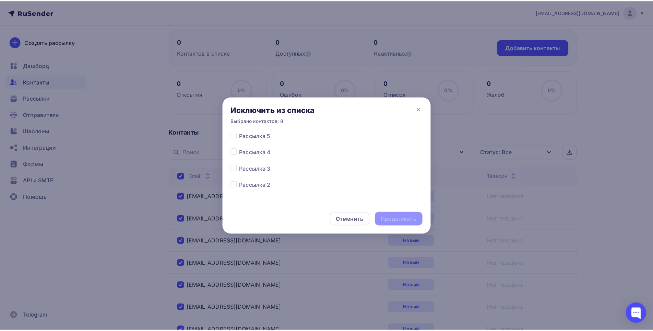
scroll to position [69, 0]
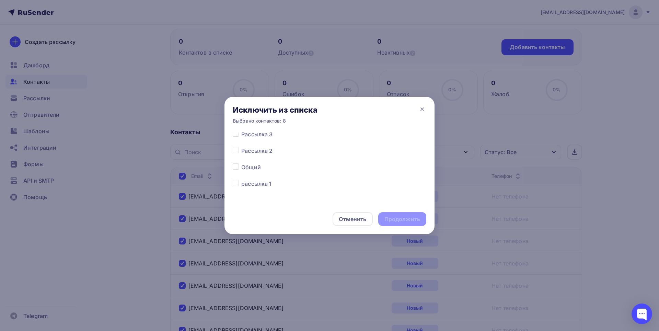
click at [241, 163] on label at bounding box center [241, 163] width 0 height 0
click at [234, 167] on input "checkbox" at bounding box center [236, 166] width 6 height 6
checkbox input "true"
click at [404, 219] on div "Продолжить" at bounding box center [402, 219] width 36 height 8
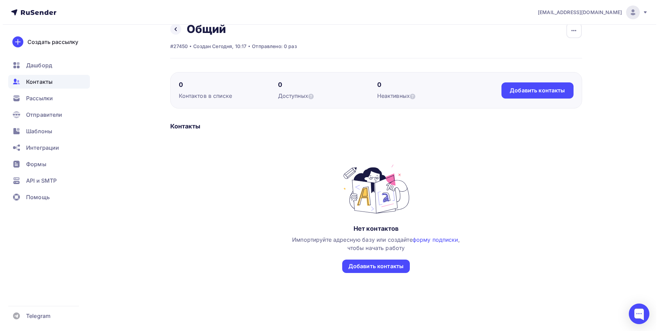
scroll to position [0, 0]
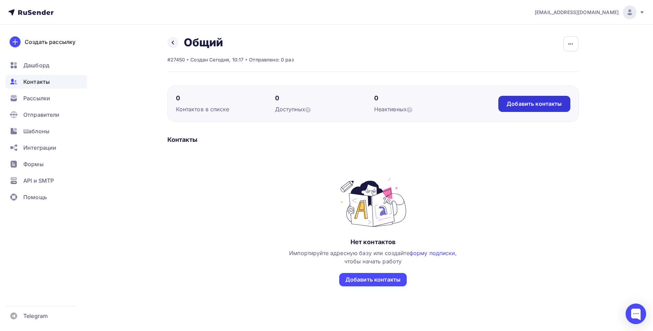
click at [527, 106] on div "Добавить контакты" at bounding box center [534, 104] width 55 height 8
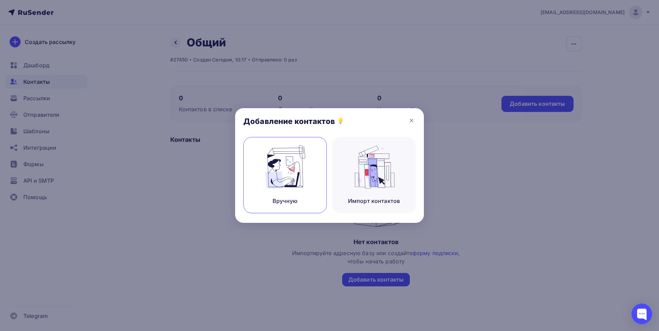
click at [278, 169] on img at bounding box center [285, 166] width 46 height 43
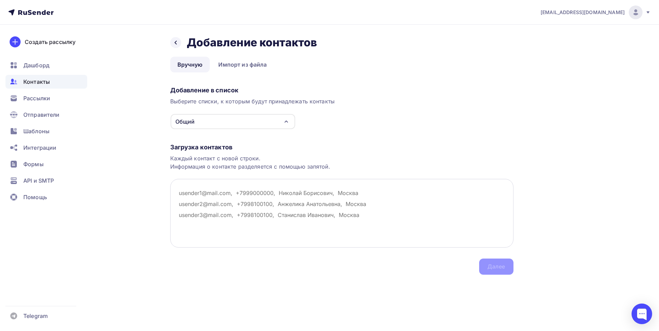
paste textarea "[EMAIL_ADDRESS][DOMAIN_NAME] [EMAIL_ADDRESS][DOMAIN_NAME] [EMAIL_ADDRESS][DOMAI…"
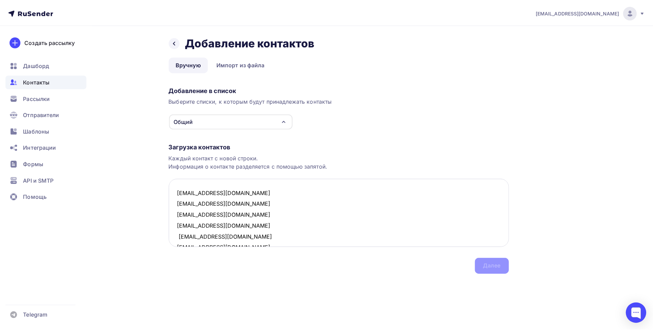
scroll to position [257, 0]
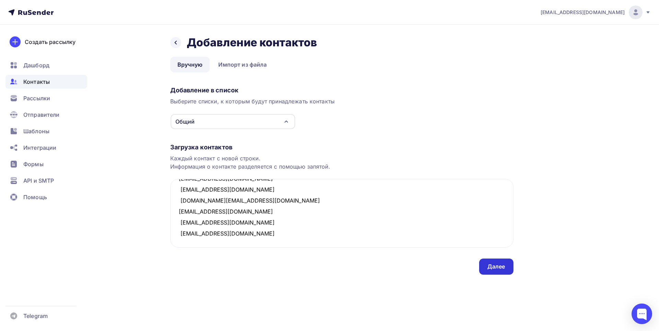
type textarea "[EMAIL_ADDRESS][DOMAIN_NAME] [EMAIL_ADDRESS][DOMAIN_NAME] [EMAIL_ADDRESS][DOMAI…"
click at [490, 270] on div "Далее" at bounding box center [496, 266] width 34 height 16
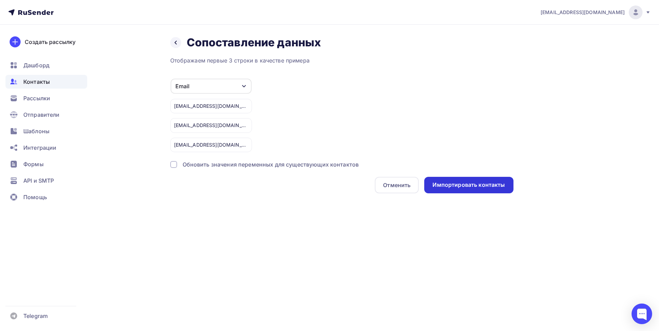
click at [452, 186] on div "Импортировать контакты" at bounding box center [468, 185] width 72 height 8
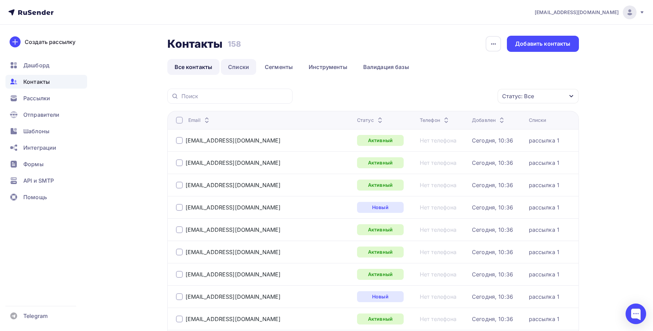
click at [236, 66] on link "Списки" at bounding box center [238, 67] width 35 height 16
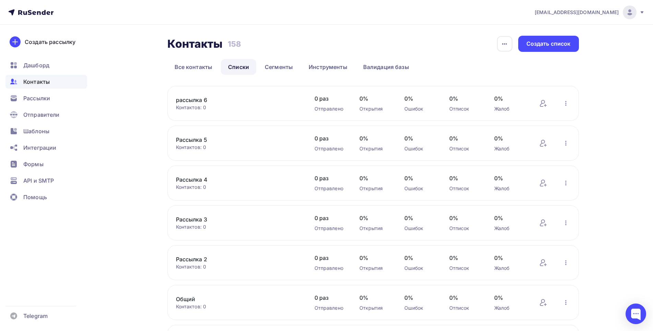
scroll to position [34, 0]
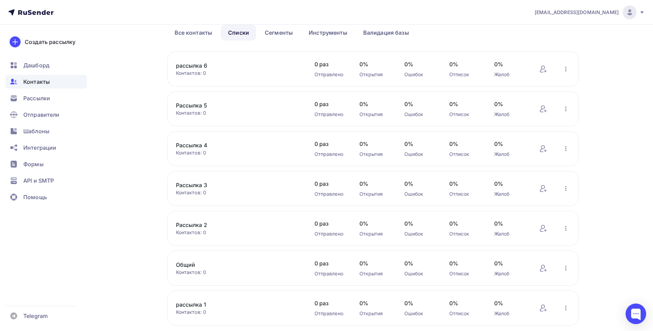
click at [188, 263] on link "Общий" at bounding box center [234, 264] width 117 height 8
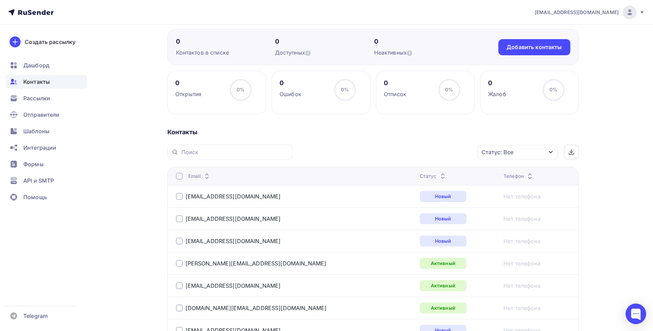
scroll to position [22, 0]
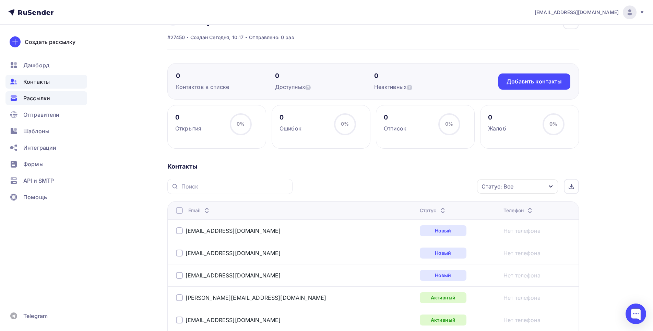
click at [45, 97] on span "Рассылки" at bounding box center [36, 98] width 27 height 8
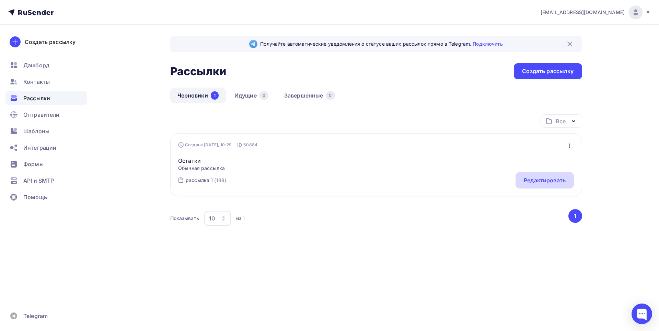
click at [535, 178] on div "Редактировать" at bounding box center [545, 180] width 42 height 8
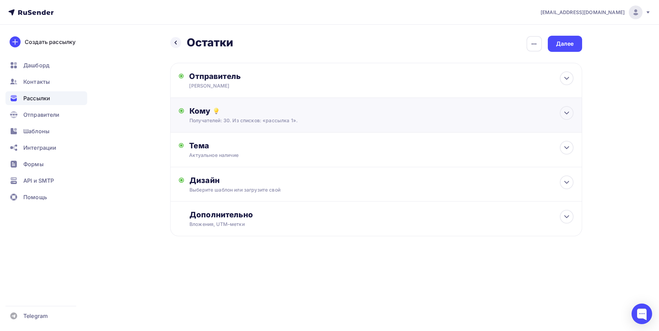
click at [250, 116] on div "Кому Получателей: 30. Из списков: «рассылка 1». Списки получателей рассылка 1 В…" at bounding box center [381, 115] width 384 height 18
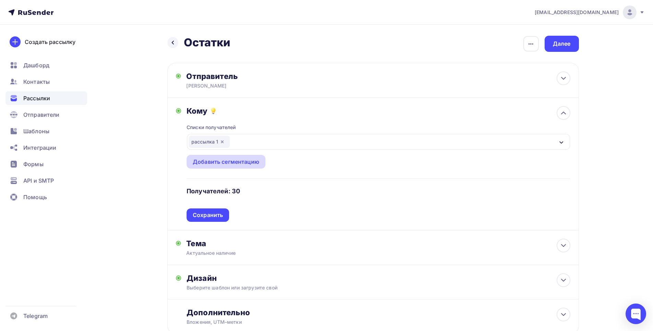
click at [225, 162] on div "Добавить сегментацию" at bounding box center [226, 162] width 67 height 8
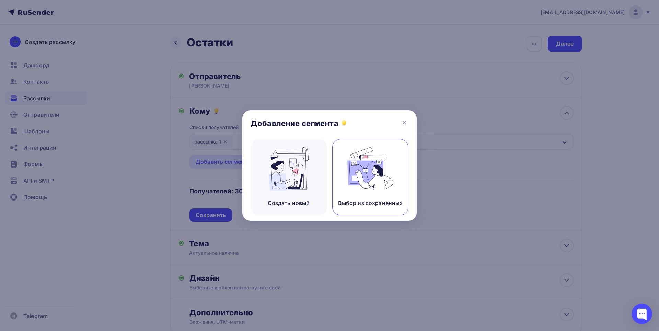
click at [353, 184] on img at bounding box center [370, 168] width 46 height 43
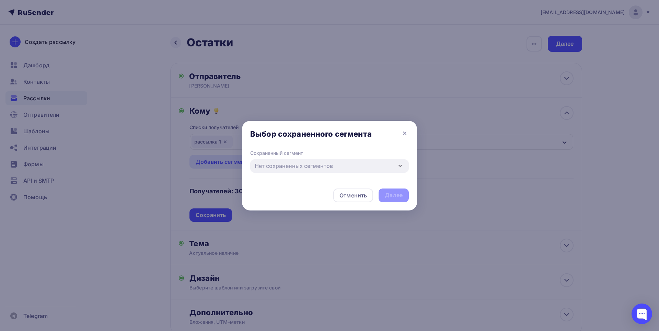
click at [398, 167] on icon "button" at bounding box center [400, 166] width 8 height 8
click at [350, 197] on div "Отменить" at bounding box center [352, 195] width 27 height 8
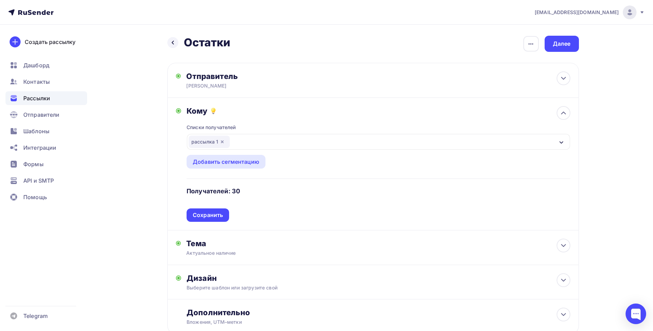
click at [272, 142] on div "рассылка 1" at bounding box center [378, 142] width 383 height 16
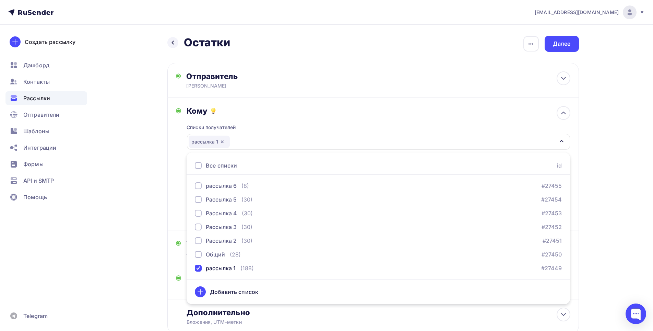
click at [199, 164] on div at bounding box center [198, 165] width 7 height 7
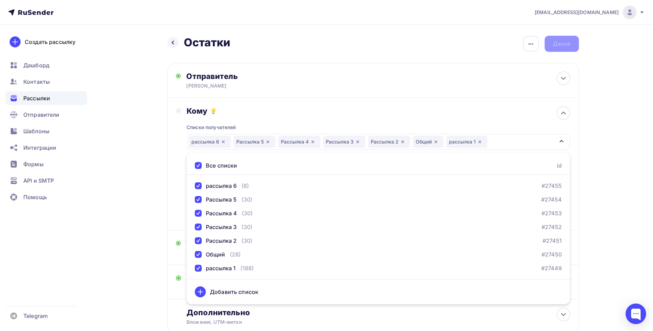
click at [130, 263] on div "Назад Остатки Остатки Закончить позже Переименовать рассылку Удалить Далее Отпр…" at bounding box center [327, 201] width 562 height 353
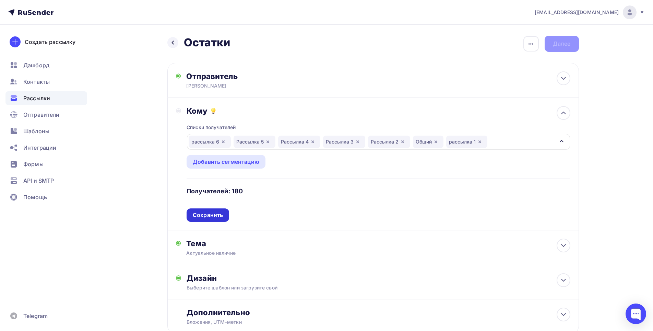
click at [208, 214] on div "Сохранить" at bounding box center [208, 215] width 30 height 8
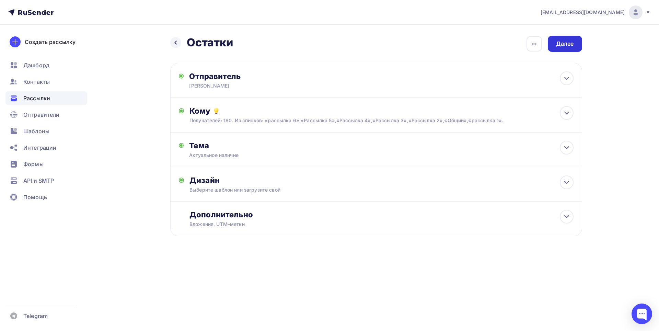
click at [563, 42] on div "Далее" at bounding box center [565, 44] width 18 height 8
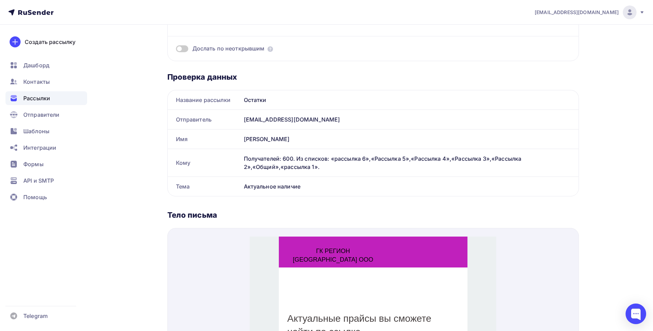
scroll to position [102, 0]
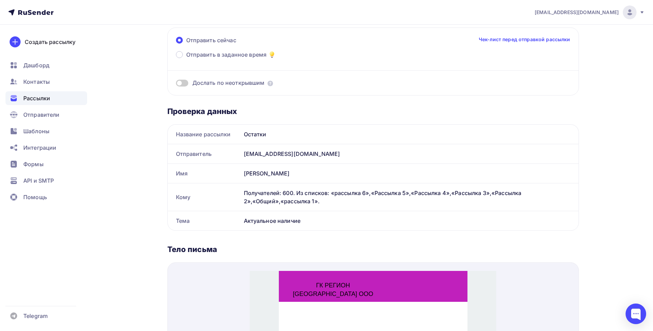
click at [509, 39] on link "Чек-лист перед отправкой рассылки" at bounding box center [525, 39] width 92 height 7
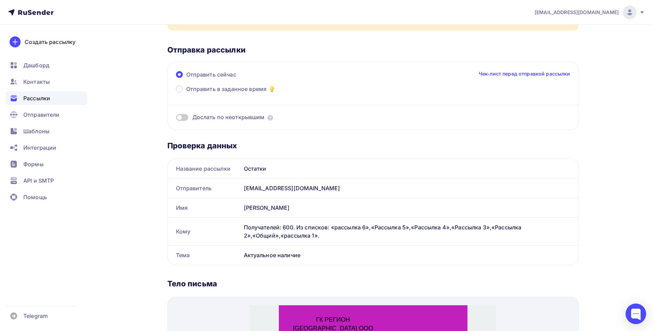
scroll to position [0, 0]
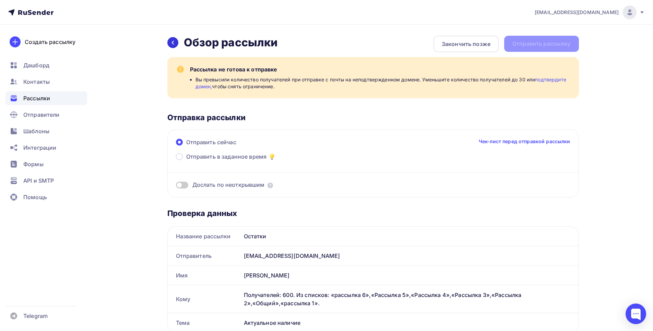
click at [172, 42] on icon at bounding box center [172, 42] width 5 height 5
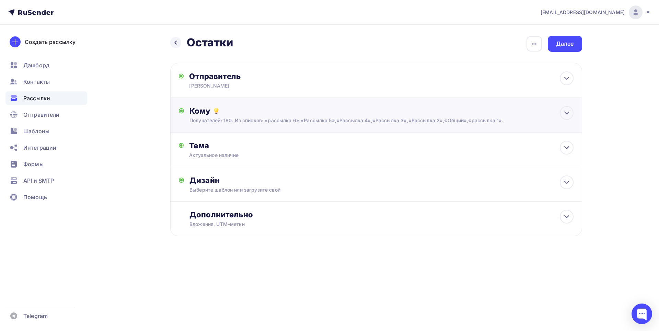
click at [239, 117] on div "Получателей: 180. Из списков: «рассылка 6»,«Рассылка 5»,«Рассылка 4»,«Рассылка …" at bounding box center [362, 120] width 346 height 7
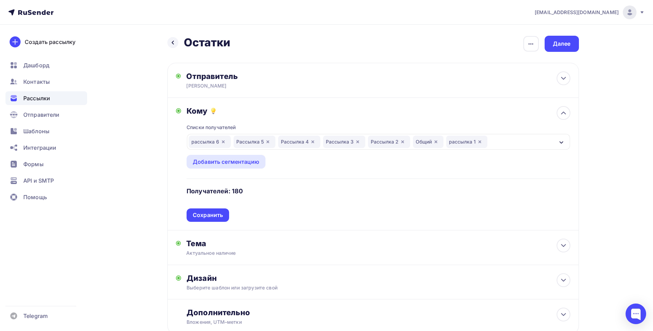
click at [223, 143] on icon "button" at bounding box center [223, 141] width 5 height 5
click at [223, 143] on icon "button" at bounding box center [222, 141] width 5 height 5
click at [223, 143] on icon "button" at bounding box center [223, 141] width 5 height 5
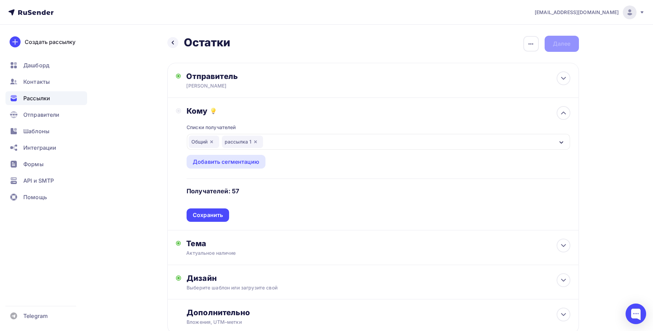
click at [212, 141] on icon "button" at bounding box center [211, 141] width 3 height 3
click at [218, 214] on div "Сохранить" at bounding box center [208, 215] width 30 height 8
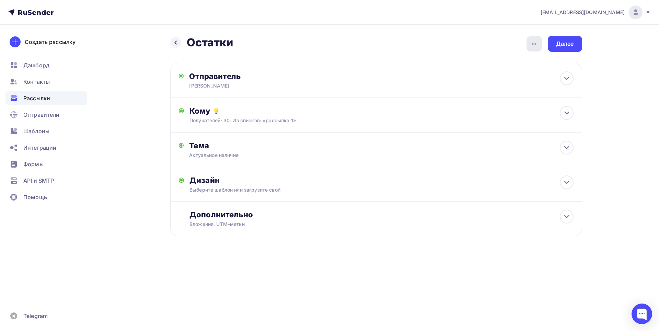
click at [537, 44] on icon "button" at bounding box center [534, 44] width 8 height 8
click at [458, 36] on div "Назад Остатки Остатки Закончить позже Переименовать рассылку Удалить Далее" at bounding box center [376, 44] width 412 height 16
click at [560, 48] on div "Далее" at bounding box center [565, 44] width 34 height 16
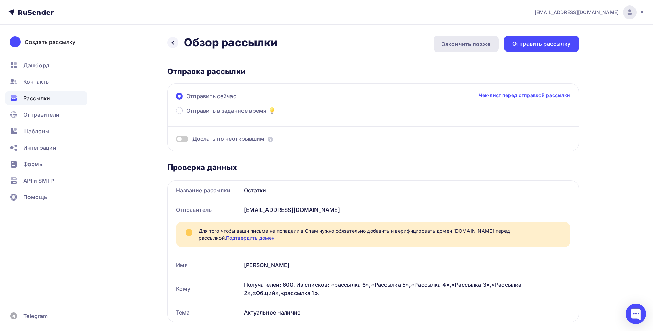
click at [482, 44] on div "Закончить позже" at bounding box center [466, 44] width 49 height 8
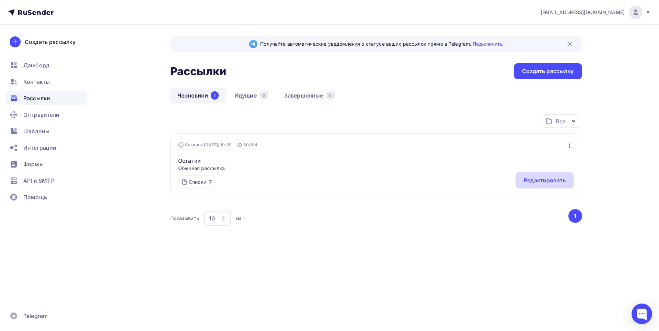
click at [541, 181] on div "Редактировать" at bounding box center [545, 180] width 42 height 8
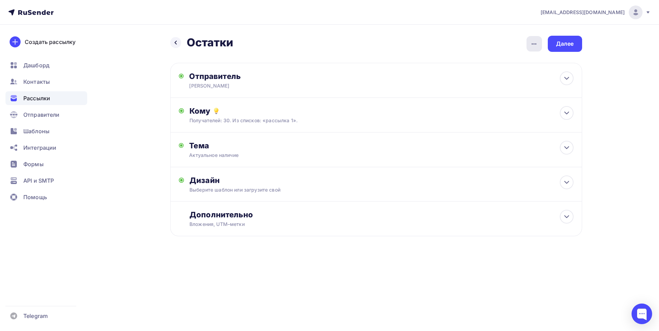
click at [531, 41] on icon "button" at bounding box center [534, 44] width 8 height 8
click at [507, 82] on div "Переименовать рассылку" at bounding box center [498, 79] width 85 height 8
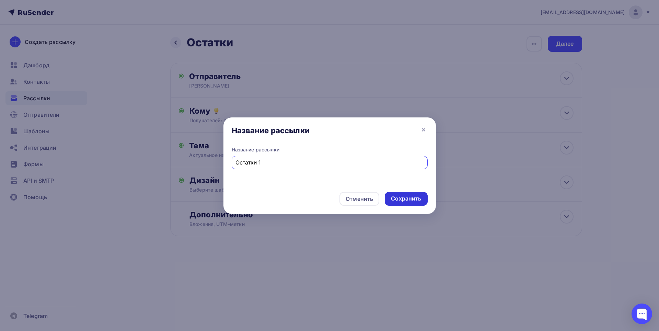
type input "Остатки 1"
click at [402, 196] on div "Сохранить" at bounding box center [406, 199] width 30 height 8
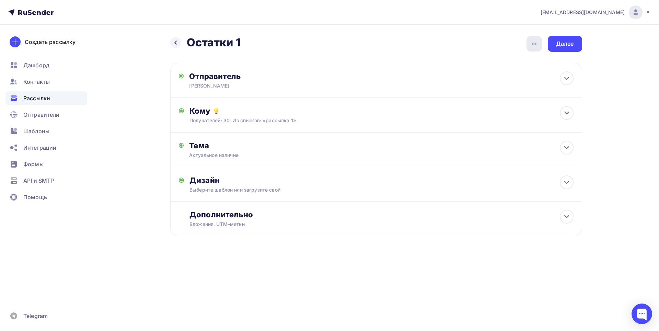
click at [532, 46] on icon "button" at bounding box center [534, 44] width 8 height 8
click at [495, 65] on div "Закончить позже" at bounding box center [498, 65] width 85 height 8
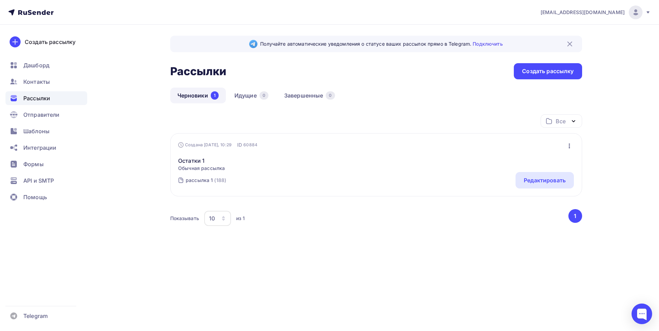
click at [569, 145] on icon "button" at bounding box center [569, 146] width 8 height 8
click at [539, 181] on div "Копировать" at bounding box center [540, 177] width 66 height 8
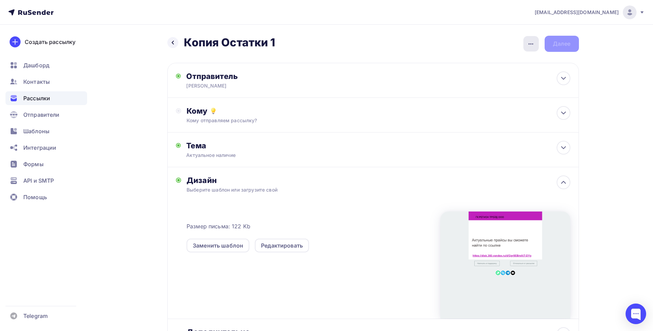
click at [532, 42] on icon "button" at bounding box center [531, 44] width 8 height 8
click at [485, 80] on div "Переименовать рассылку" at bounding box center [495, 79] width 85 height 8
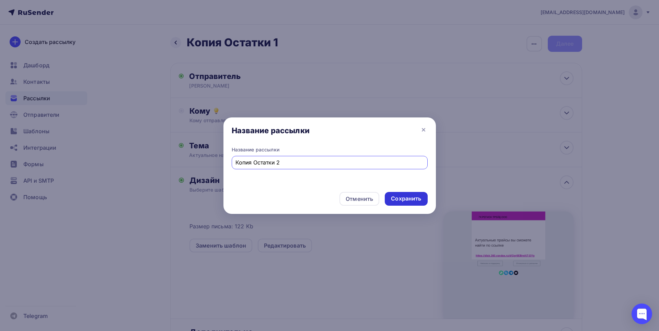
type input "Копия Остатки 2"
click at [407, 201] on div "Сохранить" at bounding box center [406, 199] width 30 height 8
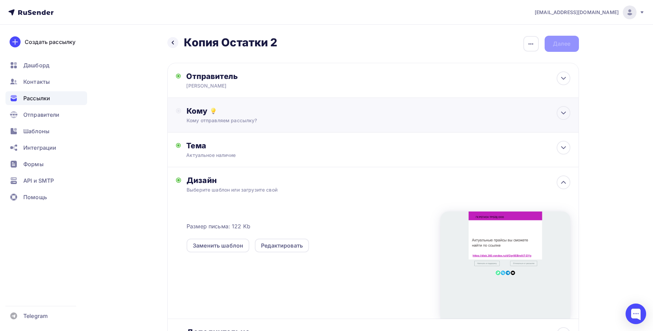
click at [225, 117] on div "Кому Кому отправляем рассылку? Списки получателей Выберите список Все списки id…" at bounding box center [379, 115] width 384 height 18
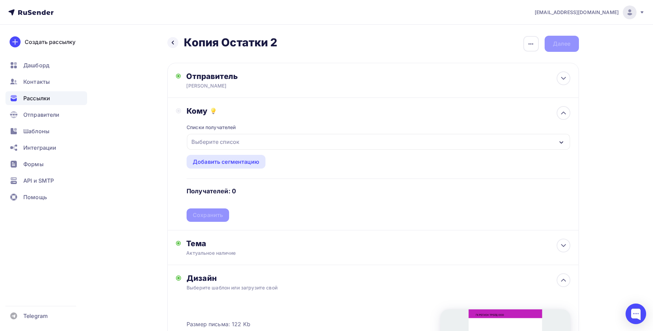
click at [228, 143] on div "Выберите список" at bounding box center [216, 142] width 54 height 12
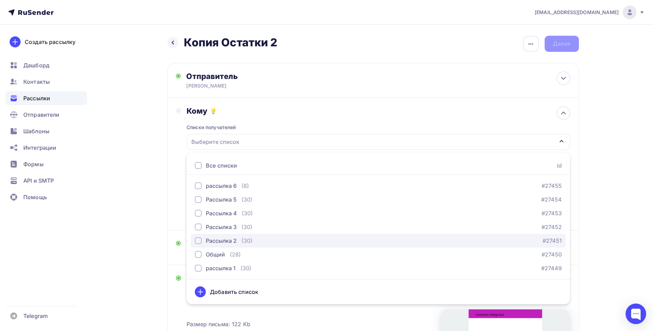
click at [199, 242] on div "button" at bounding box center [198, 240] width 7 height 7
click at [286, 119] on div "Списки получателей Рассылка 2 Все списки id рассылка 6 (8) #27455 Рассылка 5 (3…" at bounding box center [379, 169] width 384 height 106
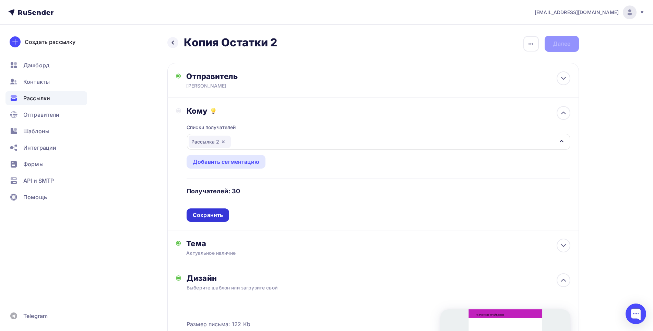
click at [216, 215] on div "Сохранить" at bounding box center [208, 215] width 30 height 8
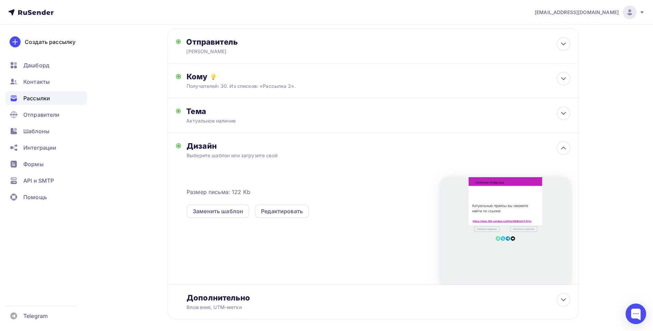
scroll to position [67, 0]
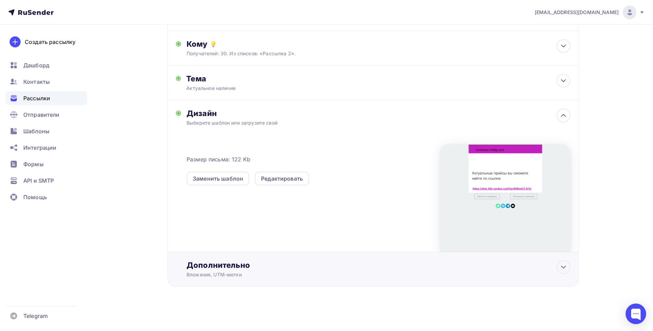
click at [255, 264] on div "Дополнительно" at bounding box center [379, 265] width 384 height 10
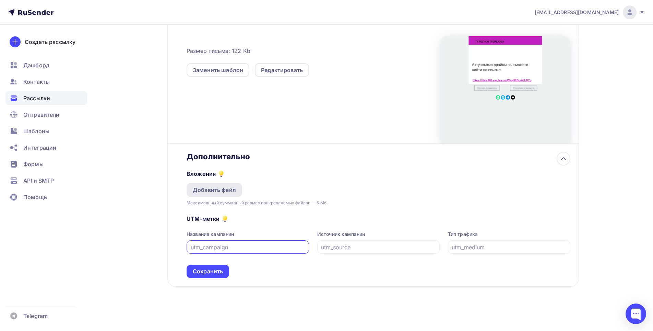
click at [212, 189] on div "Добавить файл" at bounding box center [214, 190] width 43 height 8
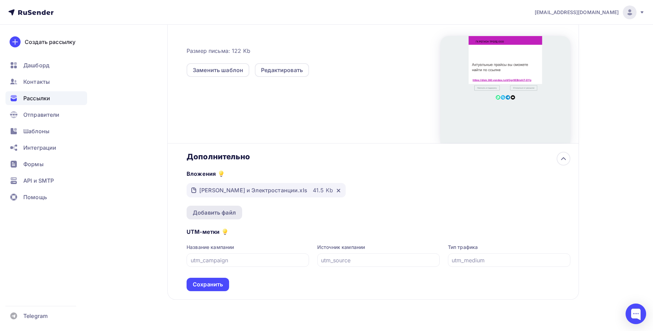
click at [226, 211] on div "Добавить файл" at bounding box center [214, 212] width 43 height 8
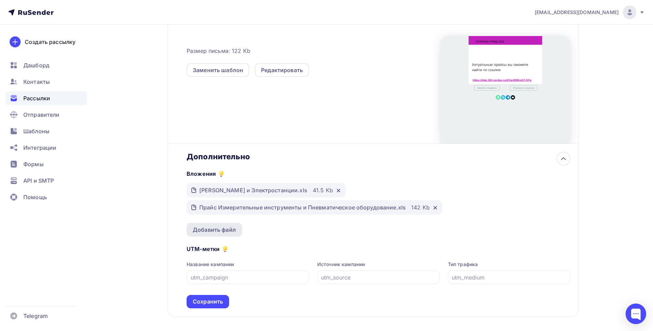
click at [216, 228] on div "Добавить файл" at bounding box center [214, 229] width 43 height 8
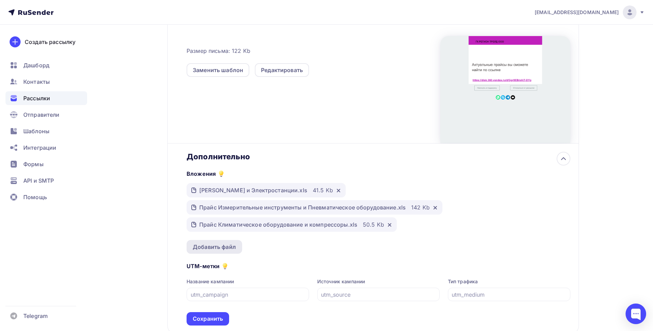
click at [219, 247] on div "Добавить файл" at bounding box center [214, 247] width 43 height 8
click at [340, 190] on icon at bounding box center [338, 190] width 3 height 3
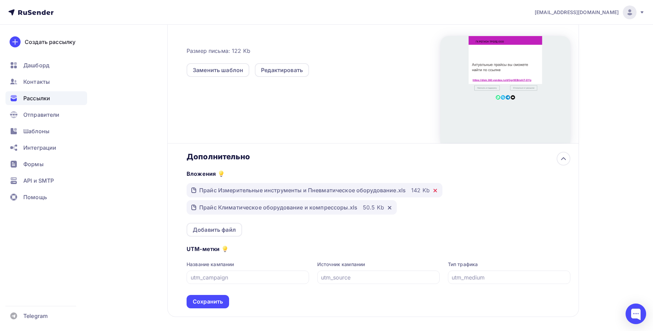
click at [434, 189] on icon at bounding box center [435, 190] width 3 height 3
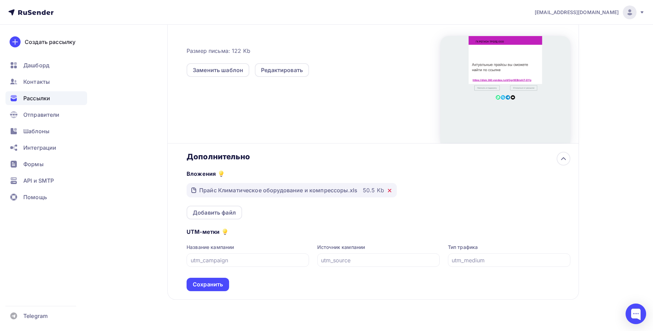
click at [391, 191] on icon at bounding box center [389, 190] width 3 height 3
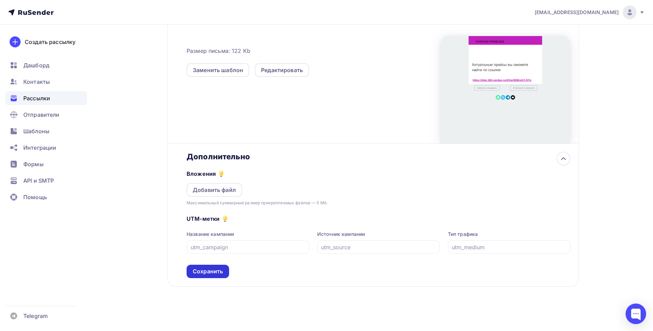
click at [208, 270] on div "Сохранить" at bounding box center [208, 271] width 30 height 8
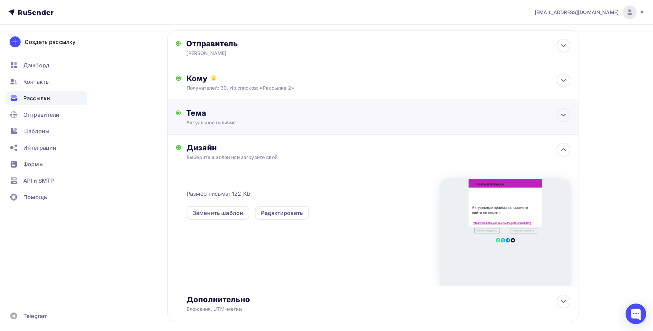
scroll to position [0, 0]
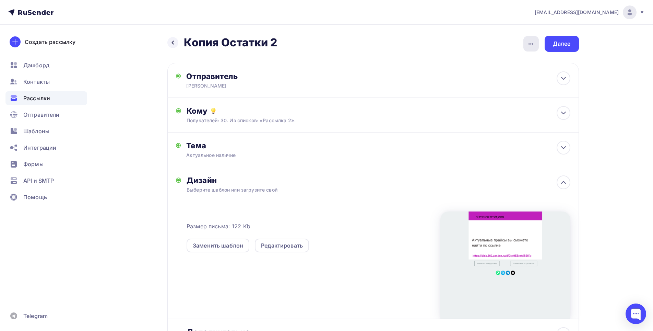
click at [535, 41] on icon "button" at bounding box center [531, 44] width 8 height 8
click at [489, 65] on div "Закончить позже" at bounding box center [495, 65] width 85 height 8
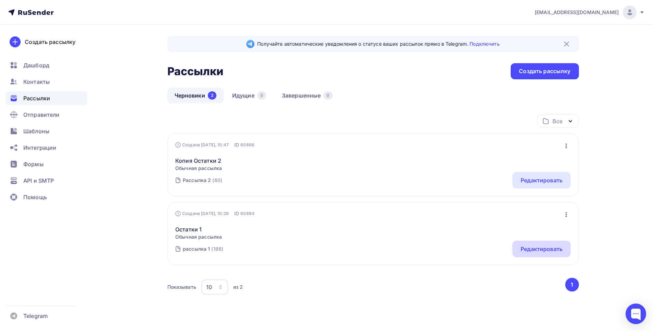
click at [526, 248] on div "Редактировать" at bounding box center [542, 249] width 42 height 8
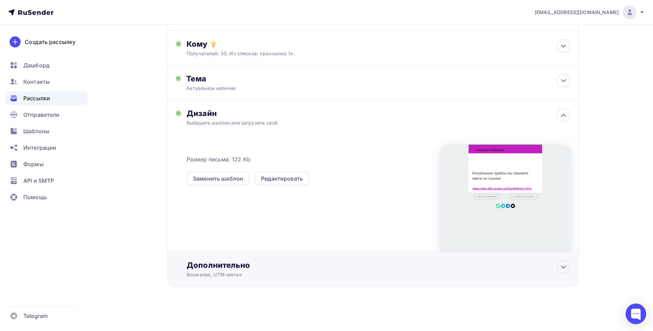
click at [230, 273] on div "Вложения, UTM–метки" at bounding box center [360, 274] width 346 height 7
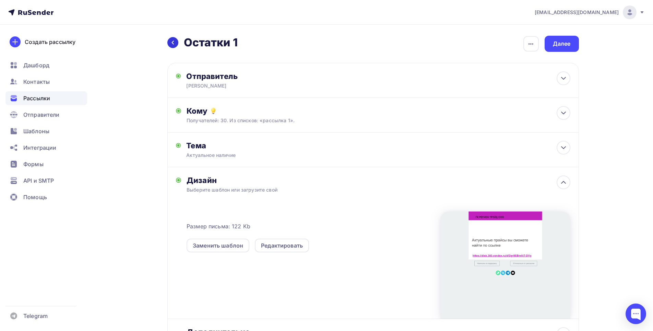
click at [175, 39] on div at bounding box center [172, 42] width 11 height 11
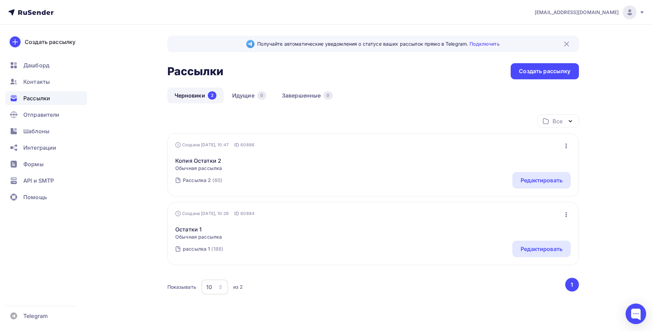
click at [564, 145] on icon "button" at bounding box center [566, 146] width 8 height 8
click at [530, 177] on div "Копировать" at bounding box center [537, 177] width 66 height 8
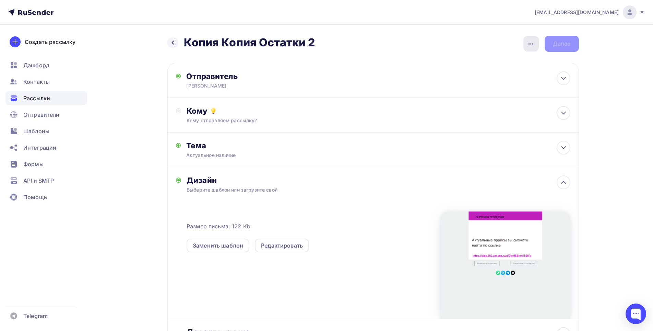
click at [532, 43] on icon "button" at bounding box center [531, 44] width 8 height 8
click at [507, 78] on div "Переименовать рассылку" at bounding box center [495, 79] width 85 height 8
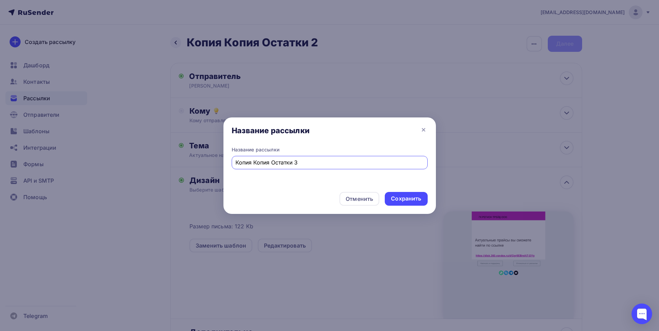
drag, startPoint x: 264, startPoint y: 163, endPoint x: 168, endPoint y: 163, distance: 95.7
click at [166, 163] on div "Название рассылки Название рассылки Копия Копия Остатки 3 Отменить Сохранить" at bounding box center [329, 165] width 659 height 331
type input "Остатки 3"
click at [397, 198] on div "Сохранить" at bounding box center [406, 199] width 30 height 8
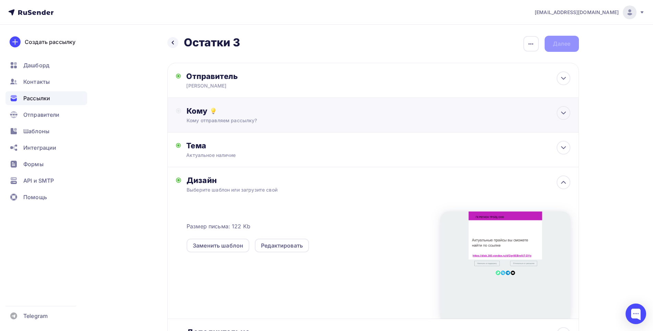
click at [233, 118] on div "Кому отправляем рассылку?" at bounding box center [360, 120] width 346 height 7
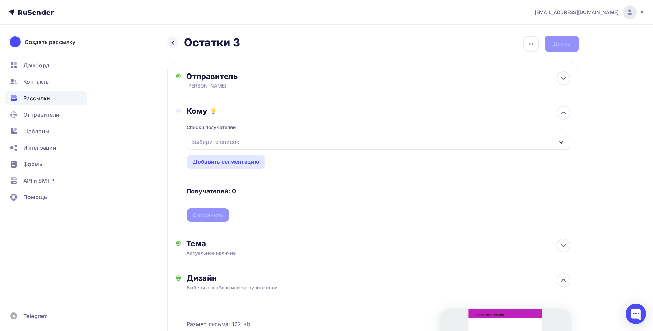
click at [303, 142] on div "Выберите список" at bounding box center [378, 142] width 383 height 16
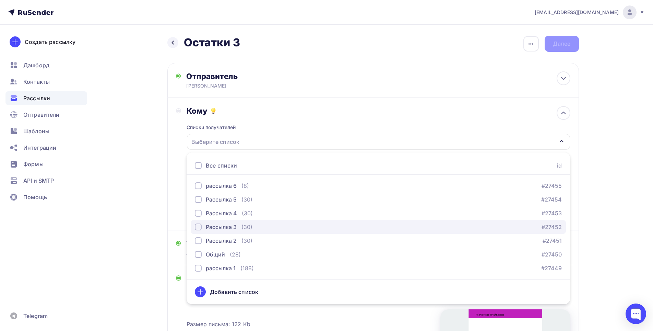
click at [198, 226] on div "button" at bounding box center [198, 226] width 7 height 7
click at [148, 199] on div "Назад Остатки 3 Остатки 3 Закончить позже Переименовать рассылку Удалить Далее …" at bounding box center [327, 260] width 562 height 471
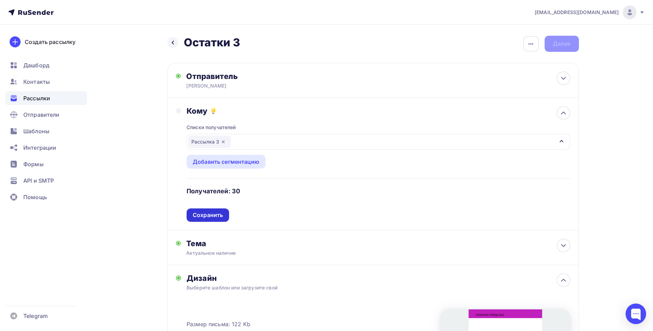
click at [206, 211] on div "Сохранить" at bounding box center [208, 215] width 30 height 8
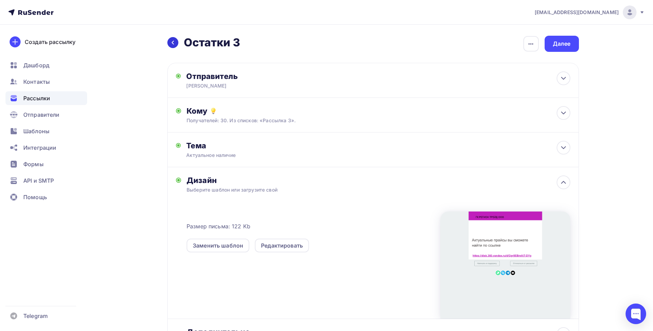
click at [172, 42] on icon at bounding box center [172, 42] width 5 height 5
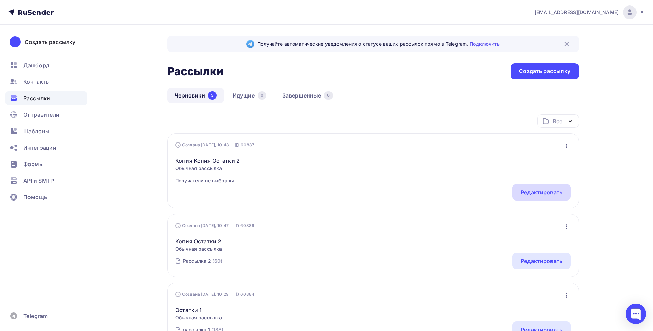
click at [539, 190] on div "Редактировать" at bounding box center [542, 192] width 42 height 8
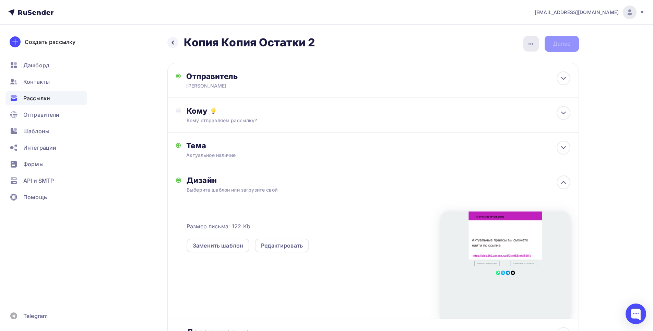
click at [537, 44] on div "button" at bounding box center [531, 43] width 15 height 15
click at [500, 78] on div "Переименовать рассылку" at bounding box center [495, 79] width 85 height 8
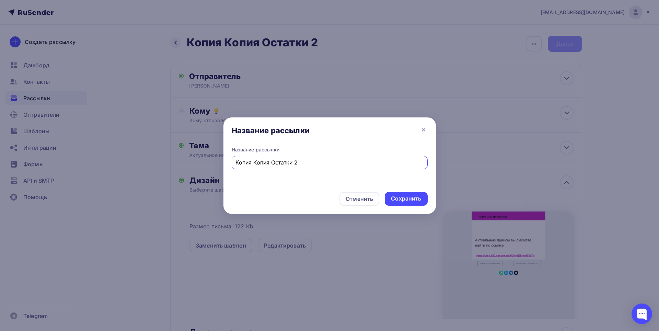
drag, startPoint x: 269, startPoint y: 163, endPoint x: 206, endPoint y: 167, distance: 63.6
click at [194, 163] on div "Название рассылки Название рассылки Копия Копия Остатки 2 Отменить Сохранить" at bounding box center [329, 165] width 659 height 331
type input "Остатки 2"
click at [403, 197] on div "Сохранить" at bounding box center [406, 199] width 30 height 8
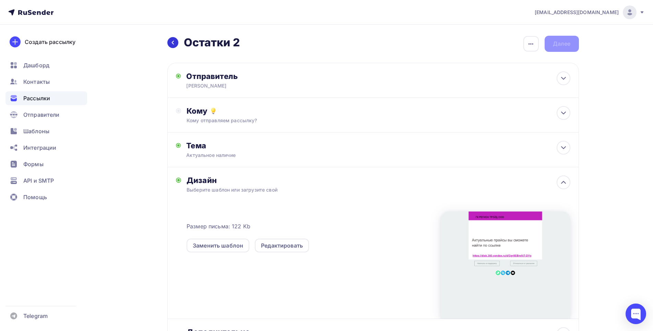
click at [173, 42] on icon at bounding box center [173, 43] width 2 height 4
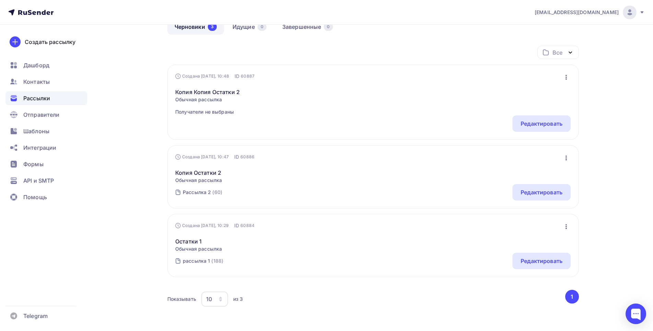
scroll to position [97, 0]
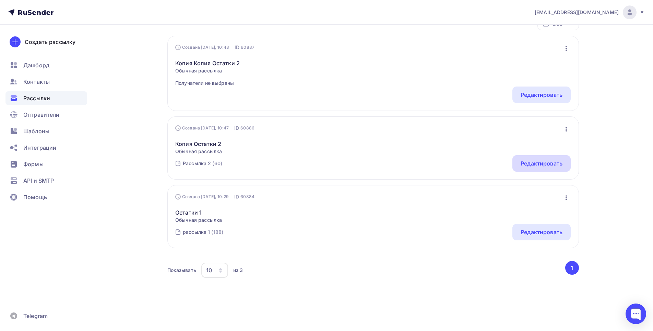
click at [550, 162] on div "Редактировать" at bounding box center [542, 163] width 42 height 8
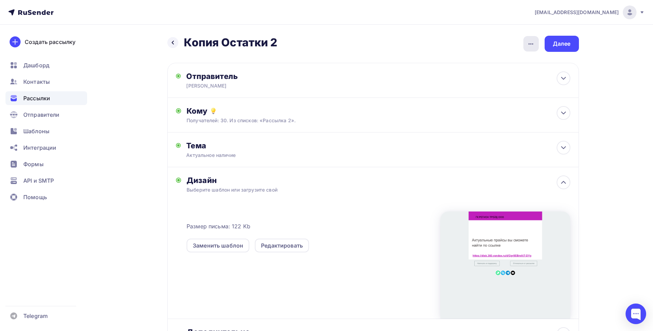
click at [532, 46] on icon "button" at bounding box center [531, 44] width 8 height 8
click at [492, 79] on div "Переименовать рассылку" at bounding box center [495, 79] width 85 height 8
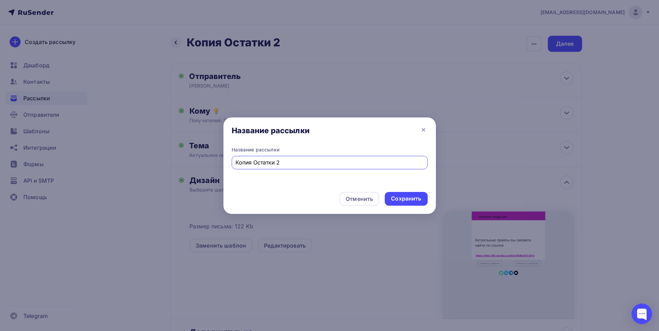
drag, startPoint x: 254, startPoint y: 162, endPoint x: 184, endPoint y: 161, distance: 70.4
click at [184, 162] on div "Название рассылки Название рассылки Копия Остатки 2 Отменить Сохранить" at bounding box center [329, 165] width 659 height 331
type input "Остатки 2"
click at [401, 198] on div "Сохранить" at bounding box center [406, 199] width 30 height 8
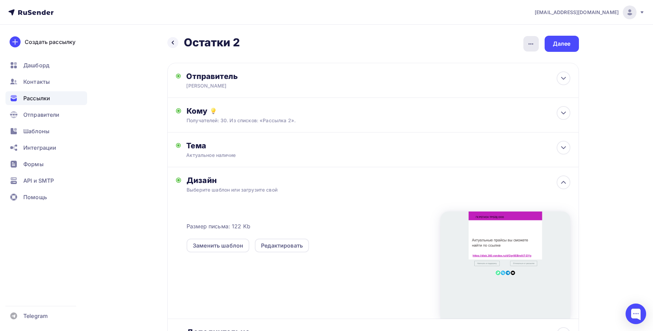
click at [532, 43] on icon "button" at bounding box center [531, 44] width 8 height 8
click at [512, 64] on div "Закончить позже" at bounding box center [495, 65] width 85 height 8
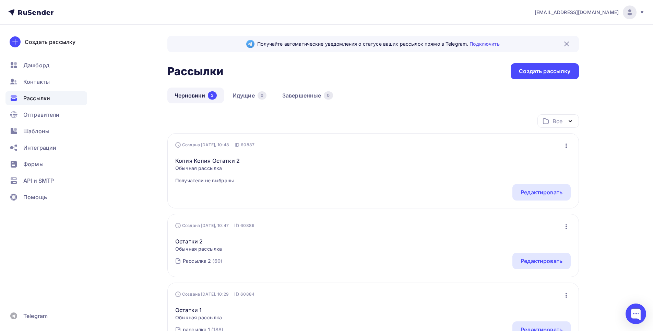
click at [566, 147] on icon "button" at bounding box center [566, 146] width 8 height 8
click at [541, 163] on div "Редактировать" at bounding box center [537, 164] width 66 height 8
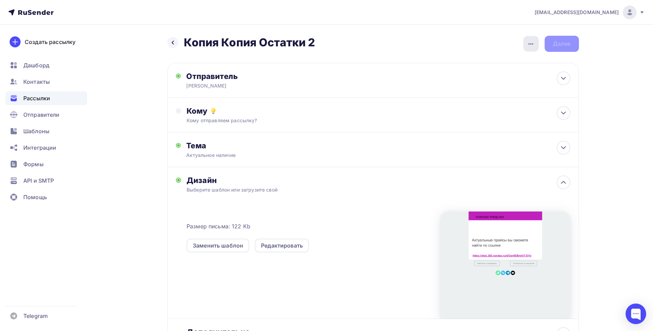
drag, startPoint x: 537, startPoint y: 42, endPoint x: 531, endPoint y: 48, distance: 8.5
click at [537, 42] on div "button" at bounding box center [531, 43] width 15 height 15
click at [497, 80] on div "Переименовать рассылку" at bounding box center [495, 79] width 85 height 8
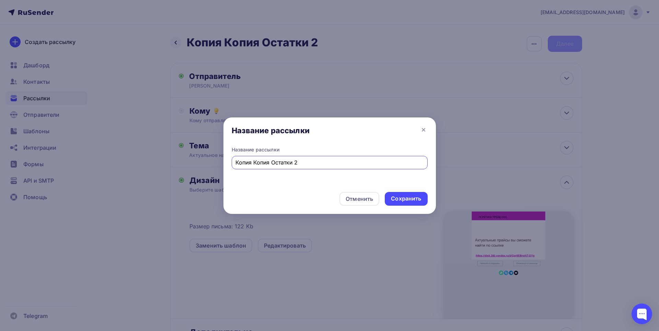
drag, startPoint x: 271, startPoint y: 162, endPoint x: 222, endPoint y: 158, distance: 48.6
click at [222, 157] on div "Название рассылки Название рассылки Копия Копия Остатки 2 Отменить Сохранить" at bounding box center [329, 165] width 659 height 331
click at [263, 164] on input "Остатки 2" at bounding box center [329, 162] width 188 height 8
type input "Остатки 3"
click at [417, 201] on div "Сохранить" at bounding box center [406, 199] width 30 height 8
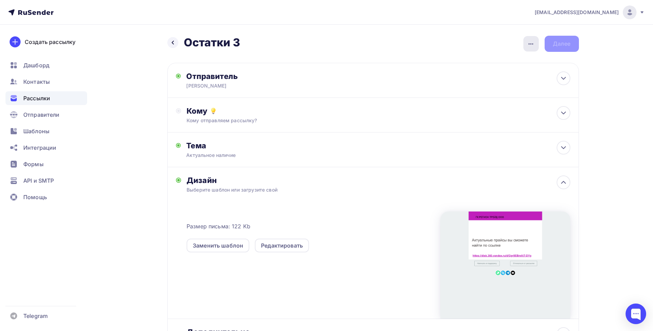
click at [531, 44] on icon "button" at bounding box center [531, 44] width 8 height 8
click at [489, 63] on div "Закончить позже" at bounding box center [495, 65] width 85 height 8
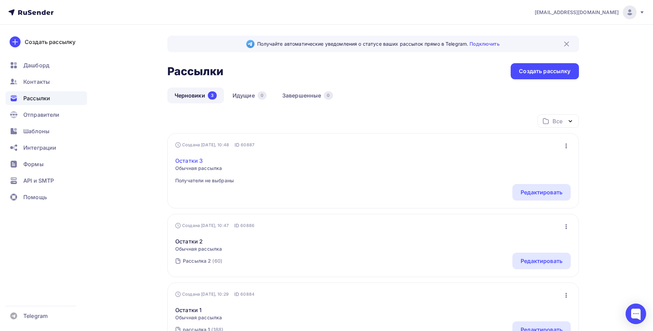
click at [190, 161] on link "Остатки 3" at bounding box center [204, 160] width 59 height 8
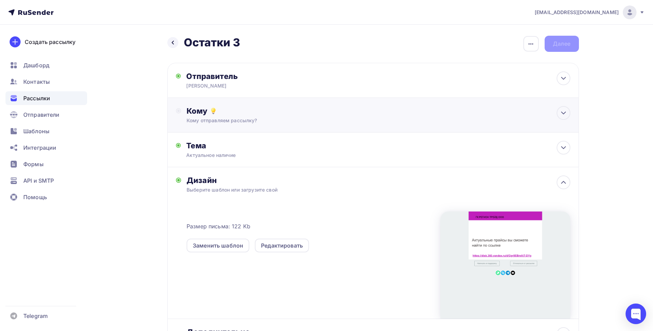
click at [225, 114] on div "Кому" at bounding box center [379, 111] width 384 height 10
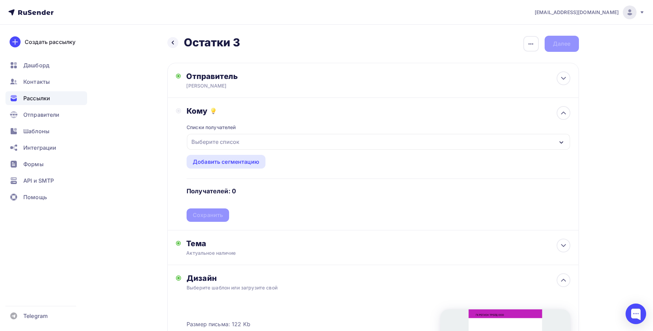
click at [255, 142] on div "Выберите список" at bounding box center [378, 142] width 383 height 16
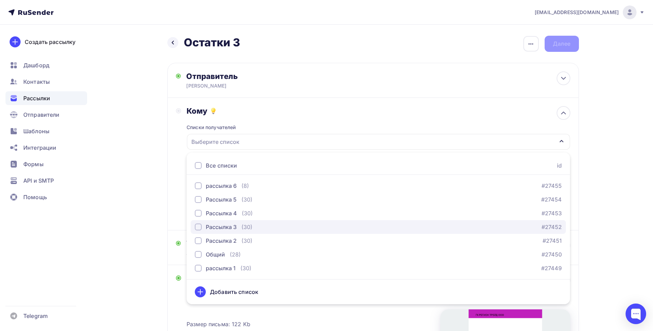
click at [198, 227] on div "button" at bounding box center [198, 226] width 7 height 7
click at [291, 121] on div "Списки получателей Рассылка 3 Все списки id рассылка 6 (8) #27455 Рассылка 5 (3…" at bounding box center [379, 169] width 384 height 106
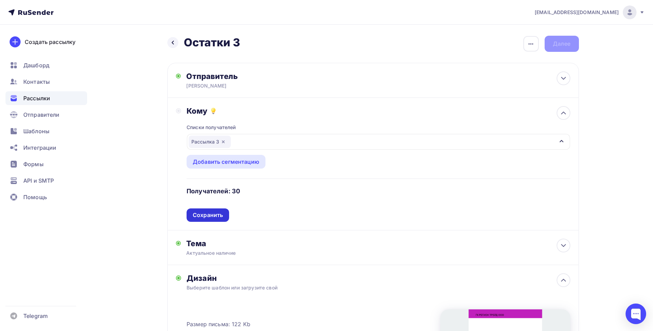
click at [206, 213] on div "Сохранить" at bounding box center [208, 215] width 30 height 8
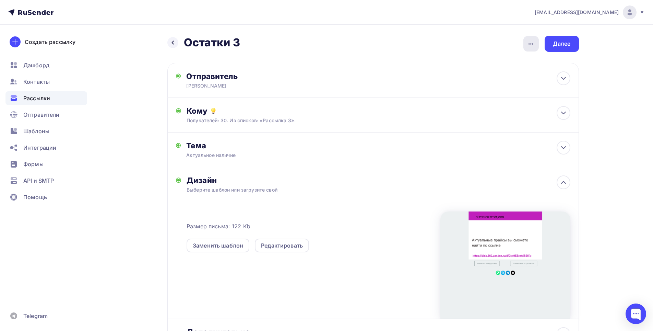
click at [537, 47] on div "button" at bounding box center [531, 43] width 15 height 15
click at [499, 65] on div "Закончить позже" at bounding box center [495, 65] width 85 height 8
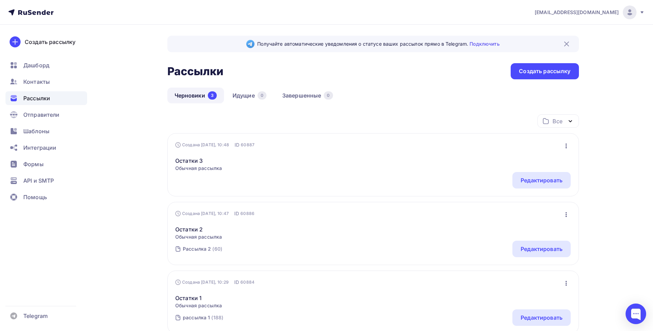
click at [566, 146] on icon "button" at bounding box center [566, 145] width 1 height 5
click at [535, 176] on div "Копировать" at bounding box center [537, 177] width 66 height 8
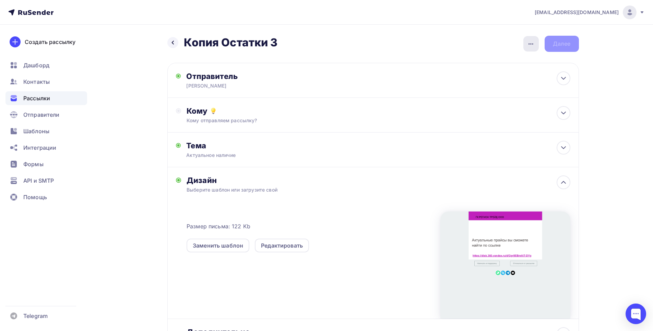
click at [528, 43] on icon "button" at bounding box center [531, 44] width 8 height 8
click at [491, 80] on div "Переименовать рассылку" at bounding box center [495, 79] width 85 height 8
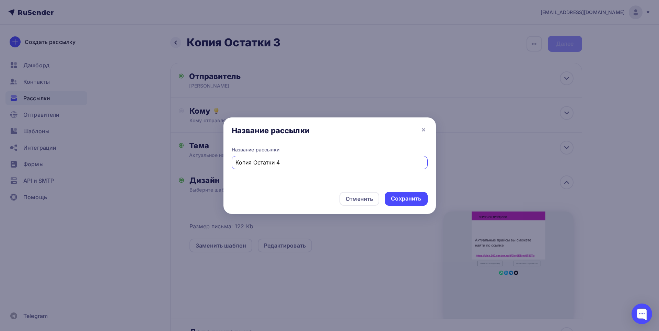
drag, startPoint x: 252, startPoint y: 162, endPoint x: 216, endPoint y: 164, distance: 35.7
click at [206, 162] on div "Название рассылки Название рассылки Копия Остатки 4 Отменить Сохранить" at bounding box center [329, 165] width 659 height 331
type input "Остатки 4"
click at [393, 199] on div "Сохранить" at bounding box center [406, 199] width 30 height 8
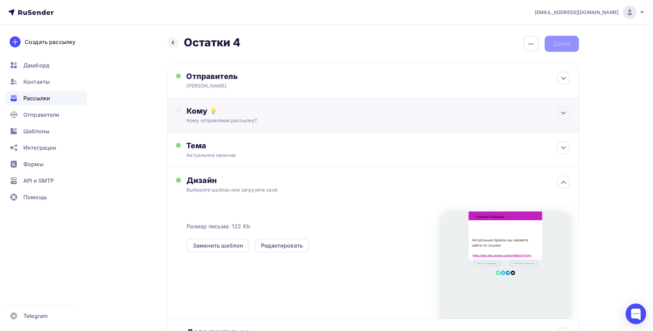
click at [263, 117] on div "Кому Кому отправляем рассылку? Списки получателей Выберите список Все списки id…" at bounding box center [379, 115] width 384 height 18
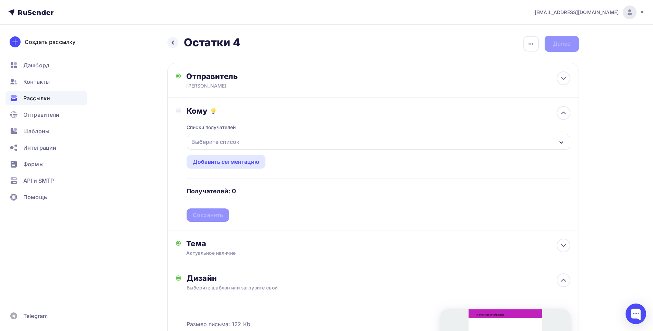
click at [254, 140] on div "Выберите список" at bounding box center [378, 142] width 383 height 16
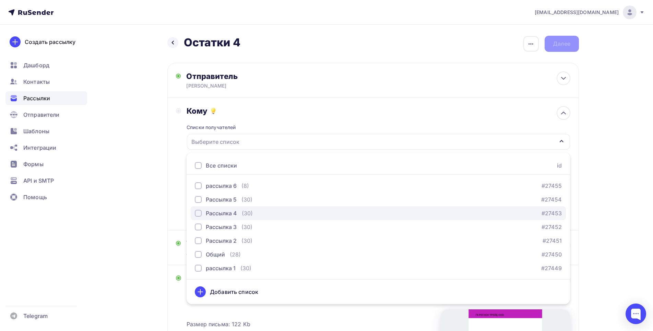
click at [201, 215] on div "button" at bounding box center [198, 213] width 7 height 7
click at [174, 207] on div "Кому Списки получателей Рассылка 4 Все списки id рассылка 6 (8) #27455 Рассылка…" at bounding box center [373, 164] width 412 height 132
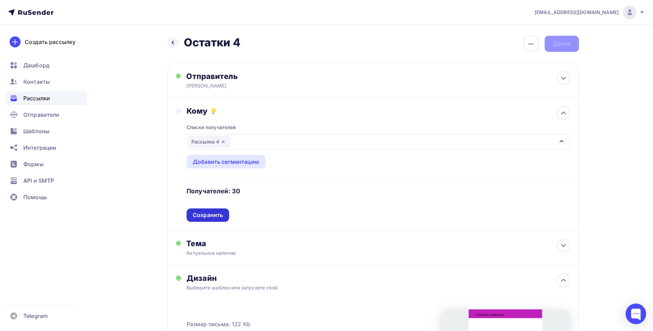
click at [204, 212] on div "Сохранить" at bounding box center [208, 215] width 30 height 8
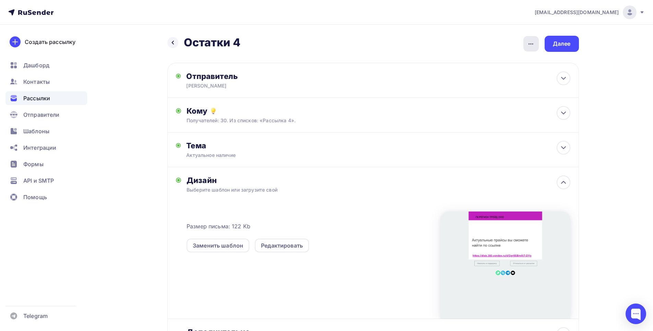
click at [532, 48] on icon "button" at bounding box center [531, 44] width 8 height 8
click at [492, 64] on div "Закончить позже" at bounding box center [495, 65] width 85 height 8
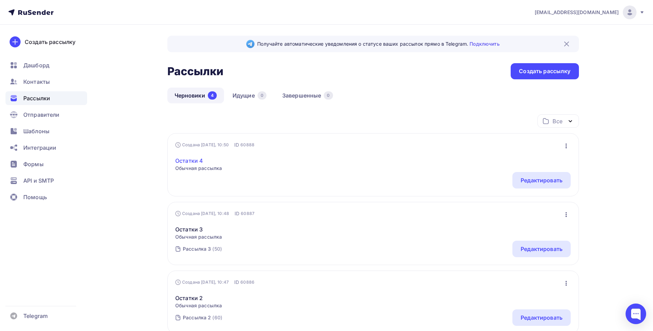
click at [190, 160] on link "Остатки 4" at bounding box center [198, 160] width 47 height 8
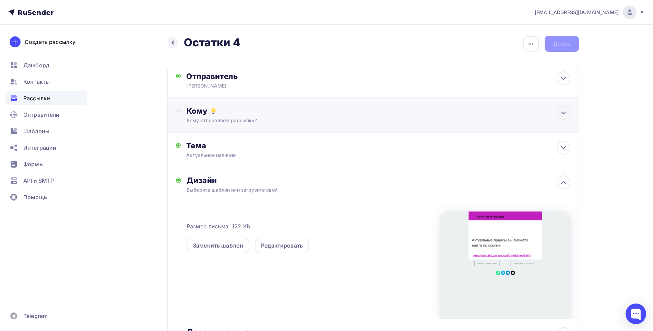
click at [257, 115] on div "Кому" at bounding box center [379, 111] width 384 height 10
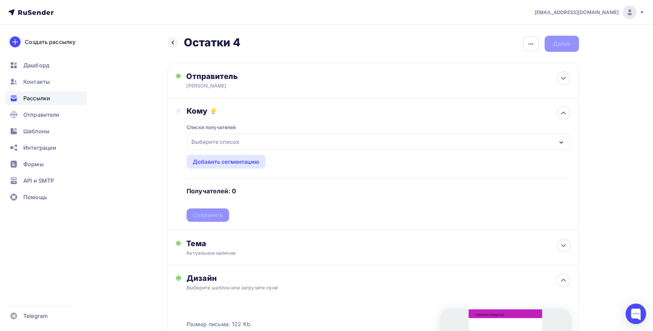
click at [239, 142] on div "Выберите список" at bounding box center [216, 142] width 54 height 12
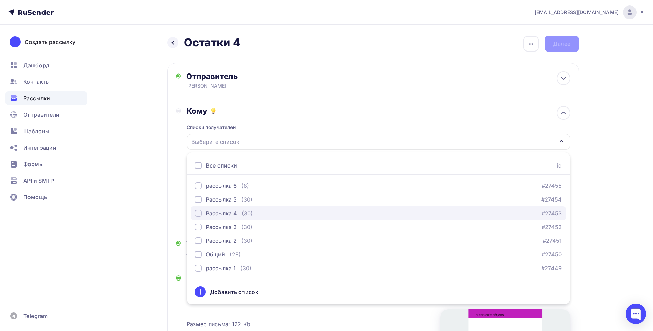
click at [197, 215] on div "button" at bounding box center [198, 213] width 7 height 7
click at [181, 199] on div "Кому Списки получателей Рассылка 4 Все списки id рассылка 6 (8) #27455 Рассылка…" at bounding box center [373, 164] width 395 height 116
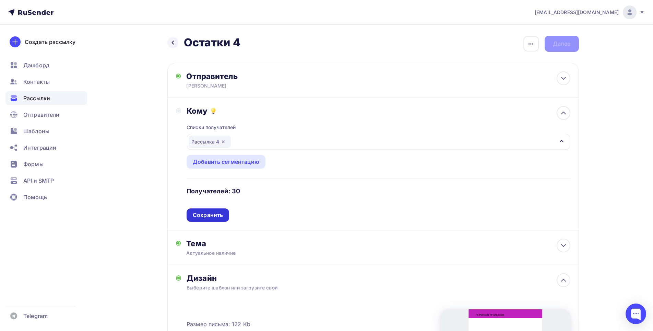
click at [213, 216] on div "Сохранить" at bounding box center [208, 215] width 30 height 8
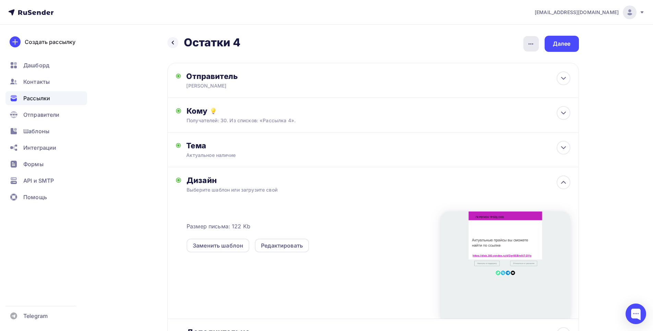
click at [534, 46] on icon "button" at bounding box center [531, 44] width 8 height 8
click at [490, 64] on div "Закончить позже" at bounding box center [495, 65] width 85 height 8
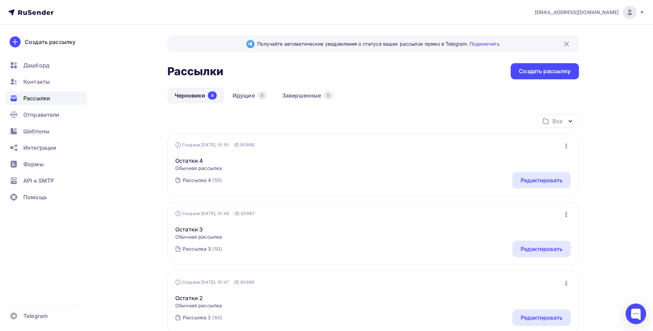
click at [564, 144] on icon "button" at bounding box center [566, 146] width 8 height 8
click at [541, 180] on div "Копировать" at bounding box center [537, 177] width 66 height 8
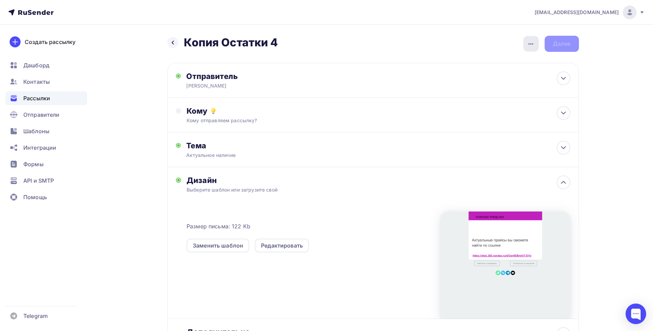
click at [531, 45] on icon "button" at bounding box center [531, 44] width 8 height 8
click at [477, 79] on div "Переименовать рассылку" at bounding box center [495, 79] width 85 height 8
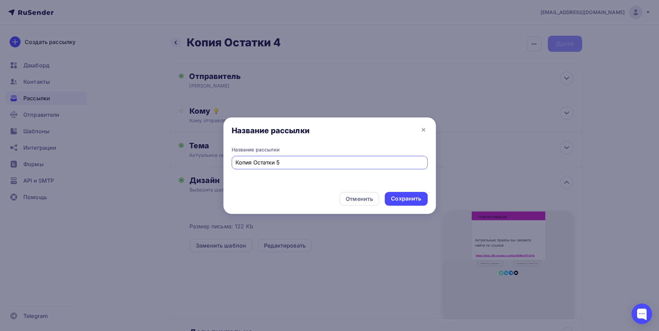
drag, startPoint x: 253, startPoint y: 164, endPoint x: 211, endPoint y: 164, distance: 41.9
click at [211, 164] on div "Название рассылки Название рассылки Копия Остатки 5 Отменить Сохранить" at bounding box center [329, 165] width 659 height 331
type input "Остатки 5"
click at [410, 199] on div "Сохранить" at bounding box center [406, 199] width 30 height 8
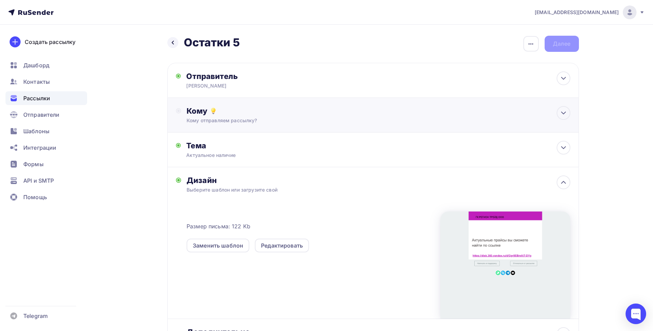
click at [228, 114] on div "Кому" at bounding box center [379, 111] width 384 height 10
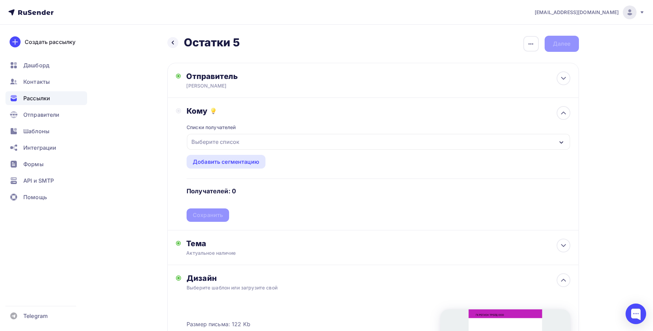
click at [249, 142] on div "Выберите список" at bounding box center [378, 142] width 383 height 16
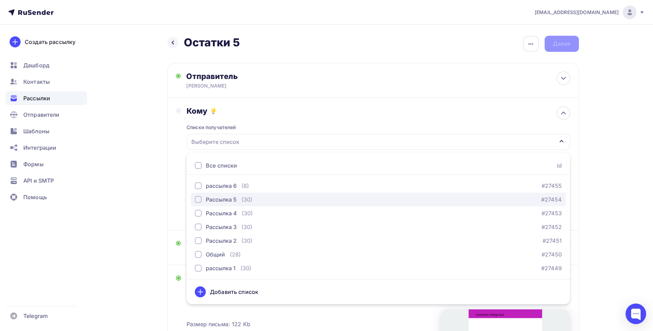
click at [197, 199] on div "button" at bounding box center [198, 199] width 7 height 7
click at [179, 199] on div "Кому Списки получателей Рассылка 5 Все списки id рассылка 6 (8) #27455 Рассылка…" at bounding box center [373, 164] width 395 height 116
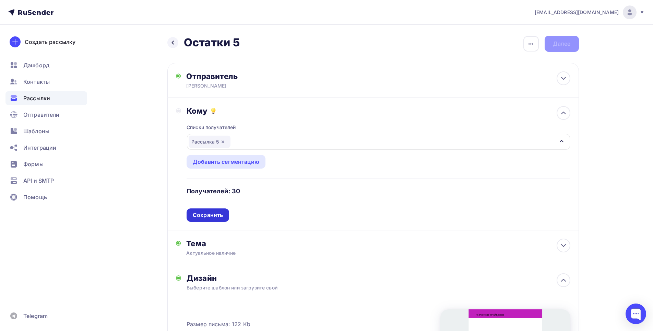
click at [209, 217] on div "Сохранить" at bounding box center [208, 215] width 30 height 8
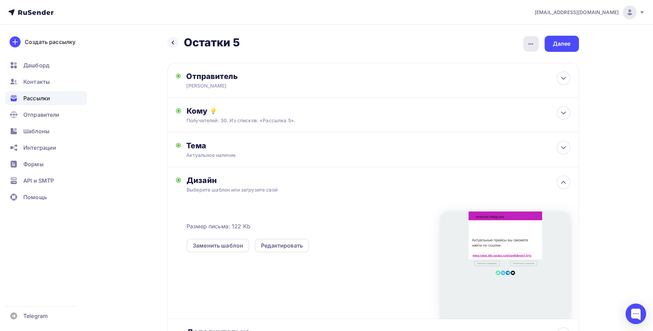
click at [532, 45] on icon "button" at bounding box center [531, 44] width 8 height 8
click at [480, 65] on div "Закончить позже" at bounding box center [495, 65] width 85 height 8
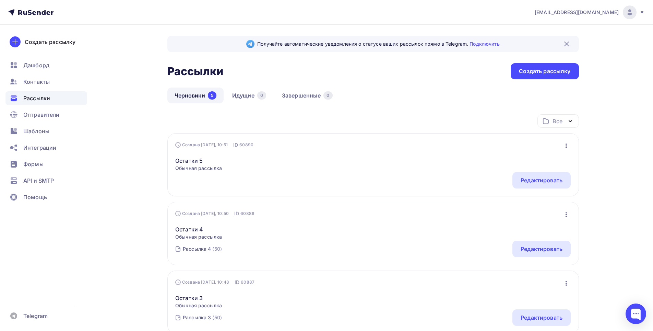
click at [566, 144] on icon "button" at bounding box center [566, 146] width 8 height 8
click at [536, 176] on div "Копировать" at bounding box center [537, 177] width 66 height 8
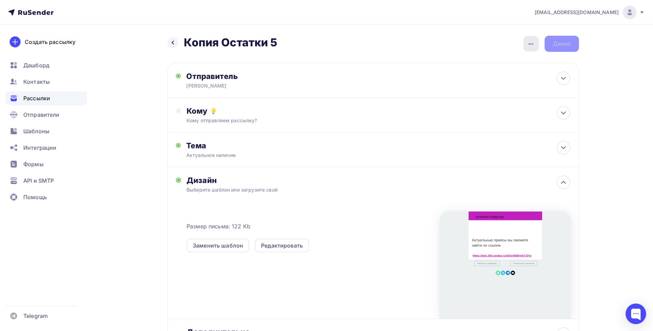
click at [531, 40] on icon "button" at bounding box center [531, 44] width 8 height 8
click at [476, 79] on div "Переименовать рассылку" at bounding box center [495, 79] width 85 height 8
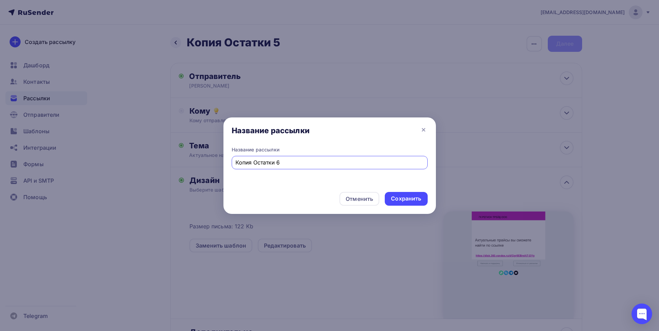
click at [254, 163] on input "Копия Остатки 6" at bounding box center [329, 162] width 188 height 8
type input "Остатки 6"
click at [404, 198] on div "Сохранить" at bounding box center [406, 199] width 30 height 8
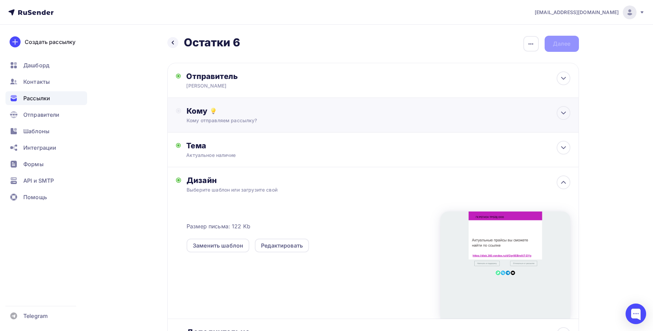
click at [242, 115] on div "Кому" at bounding box center [379, 111] width 384 height 10
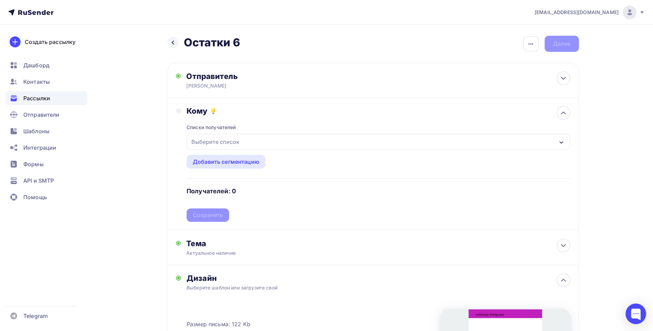
click at [240, 145] on div "Выберите список" at bounding box center [216, 142] width 54 height 12
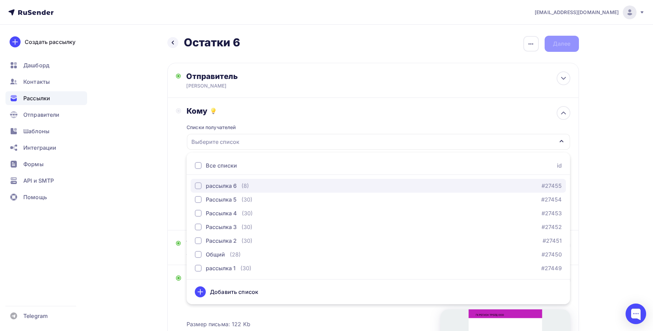
click at [215, 183] on div "рассылка 6" at bounding box center [221, 186] width 31 height 8
click at [575, 165] on div "Кому Списки получателей рассылка 6 Все списки id рассылка 6 (8) #27455 Рассылка…" at bounding box center [373, 164] width 412 height 132
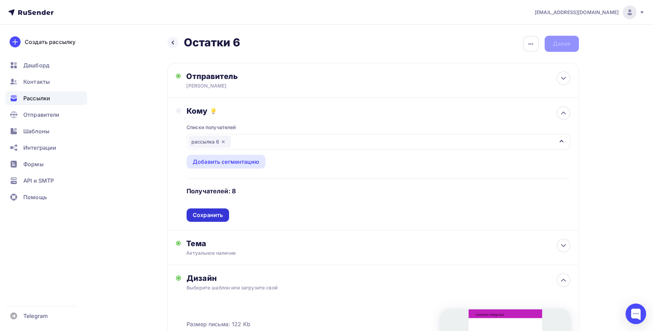
click at [209, 213] on div "Сохранить" at bounding box center [208, 215] width 30 height 8
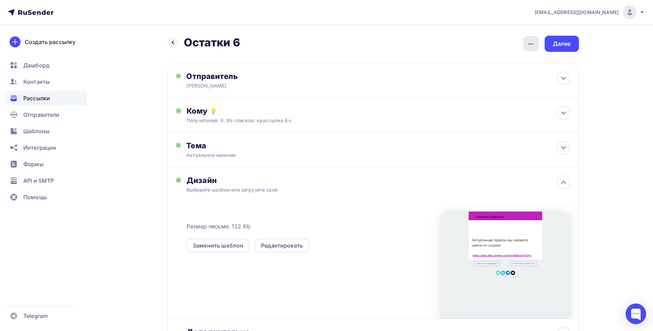
click at [533, 44] on icon "button" at bounding box center [531, 43] width 5 height 1
click at [483, 66] on div "Закончить позже" at bounding box center [495, 65] width 85 height 8
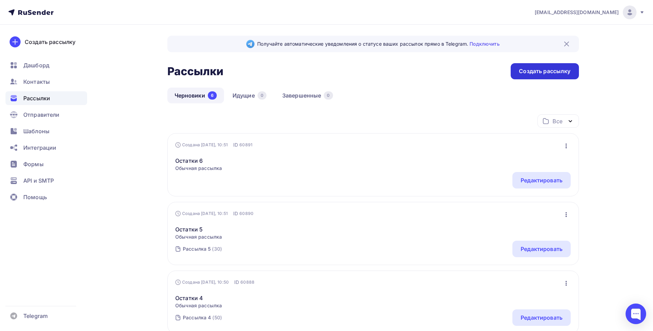
click at [552, 73] on div "Создать рассылку" at bounding box center [544, 71] width 51 height 8
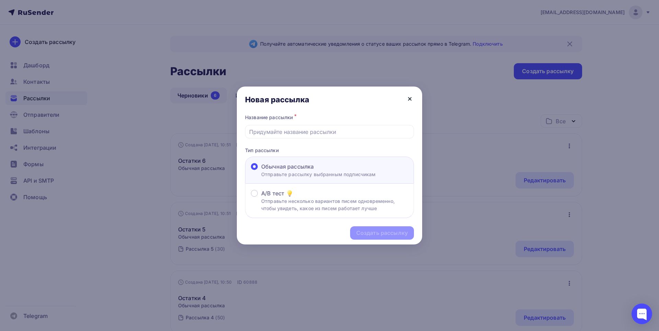
click at [410, 98] on icon at bounding box center [410, 99] width 8 height 8
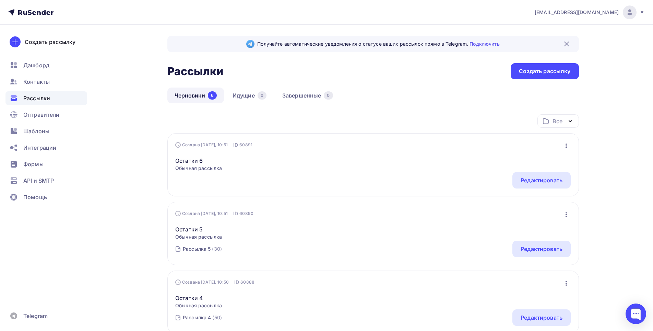
click at [564, 146] on icon "button" at bounding box center [566, 146] width 8 height 8
click at [534, 177] on div "Копировать" at bounding box center [537, 177] width 66 height 8
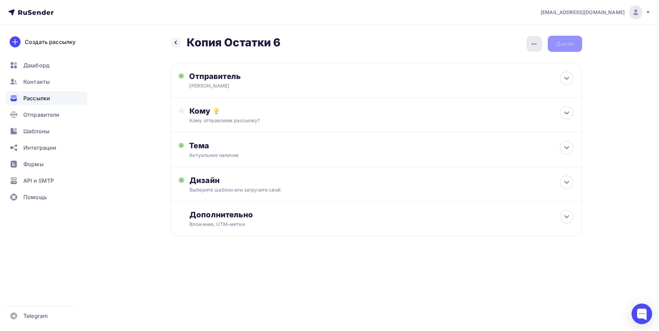
click at [538, 43] on icon "button" at bounding box center [534, 44] width 8 height 8
click at [501, 80] on div "Переименовать рассылку" at bounding box center [498, 79] width 85 height 8
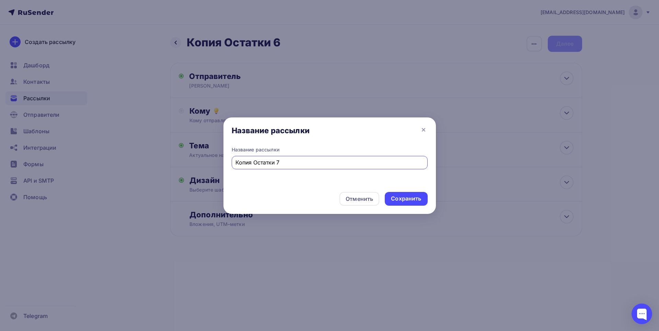
drag, startPoint x: 252, startPoint y: 163, endPoint x: 214, endPoint y: 163, distance: 37.8
click at [214, 163] on div "Название рассылки Название рассылки Копия Остатки 7 Отменить Сохранить" at bounding box center [329, 165] width 659 height 331
type input "Остатки 7"
click at [395, 196] on div "Сохранить" at bounding box center [406, 199] width 30 height 8
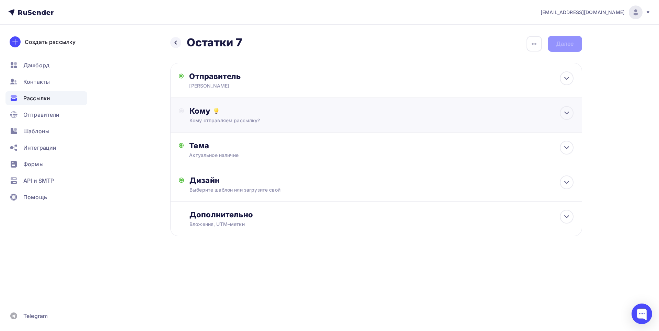
click at [299, 124] on div "Кому отправляем рассылку?" at bounding box center [362, 120] width 346 height 7
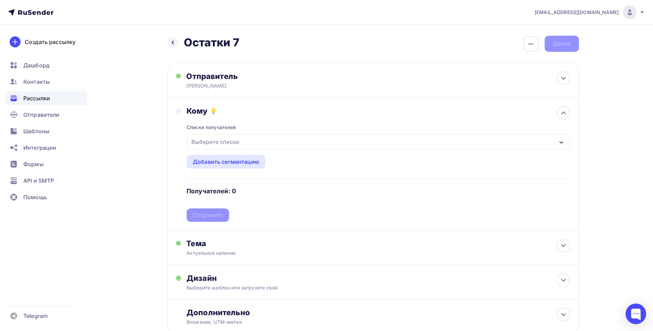
click at [260, 143] on div "Выберите список" at bounding box center [378, 142] width 383 height 16
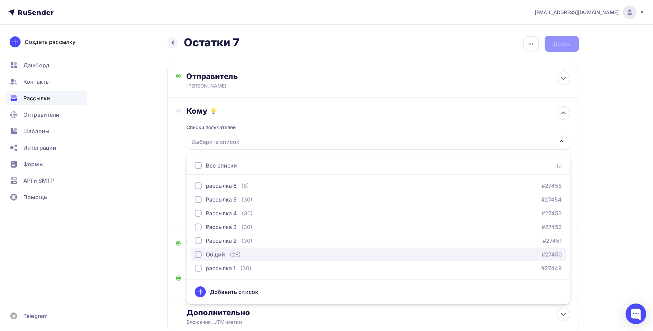
click at [198, 253] on div "button" at bounding box center [198, 254] width 7 height 7
click at [330, 118] on div "Списки получателей Общий Все списки id рассылка 6 (8) #27455 Рассылка 5 (30) #2…" at bounding box center [379, 169] width 384 height 106
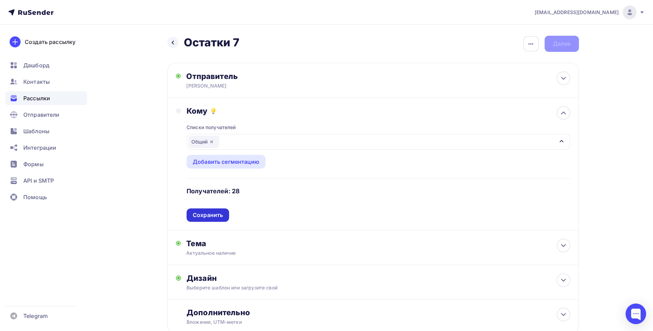
click at [209, 216] on div "Сохранить" at bounding box center [208, 215] width 30 height 8
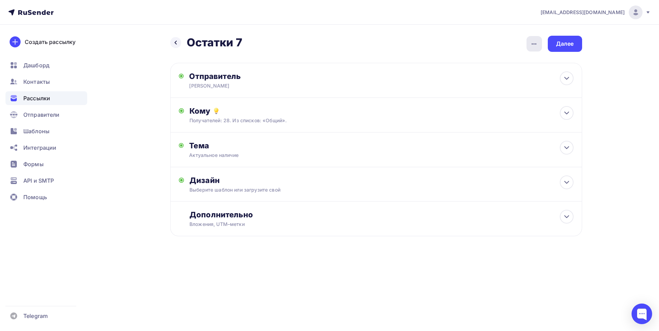
click at [533, 44] on icon "button" at bounding box center [534, 44] width 8 height 8
click at [483, 66] on div "Закончить позже" at bounding box center [498, 65] width 85 height 8
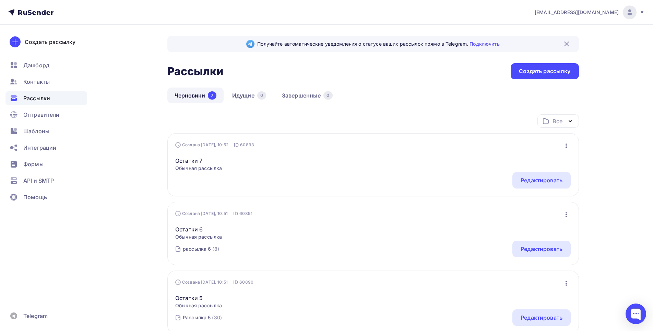
click at [569, 146] on icon "button" at bounding box center [566, 146] width 8 height 8
click at [312, 146] on div "Создана Сегодня, 10:52 ID 60893 Редактировать Копировать Добавить в папку Удали…" at bounding box center [373, 144] width 396 height 7
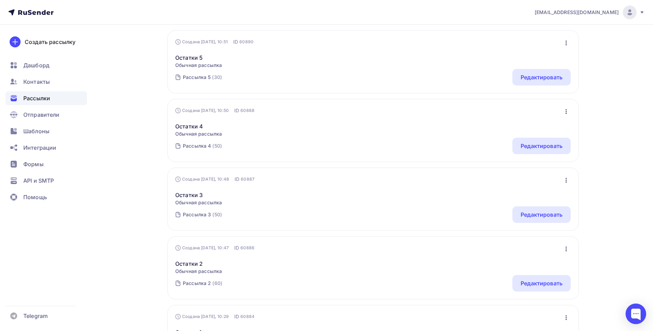
scroll to position [360, 0]
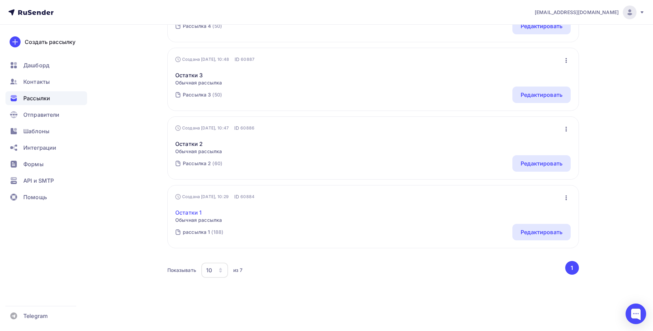
click at [192, 212] on link "Остатки 1" at bounding box center [198, 212] width 47 height 8
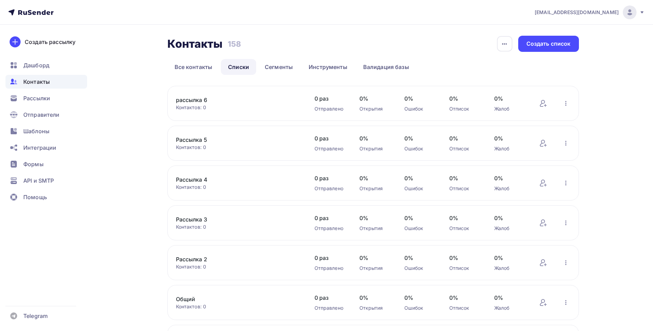
scroll to position [82, 0]
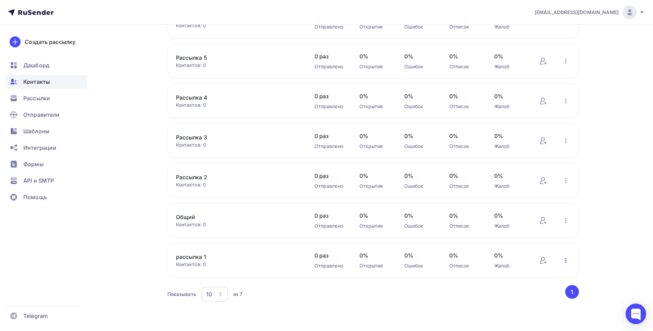
click at [567, 259] on icon "button" at bounding box center [566, 260] width 8 height 8
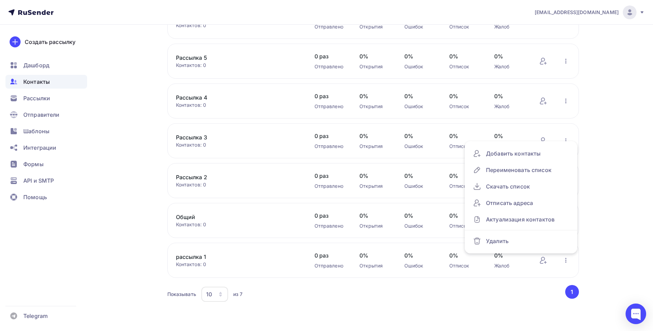
click at [625, 190] on div "navasardyan@rt-tools.ru Аккаунт Тарифы Выйти Создать рассылку Дашборд Контакты …" at bounding box center [326, 124] width 653 height 413
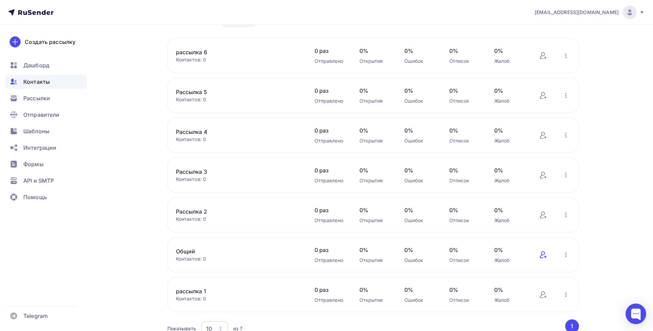
scroll to position [0, 0]
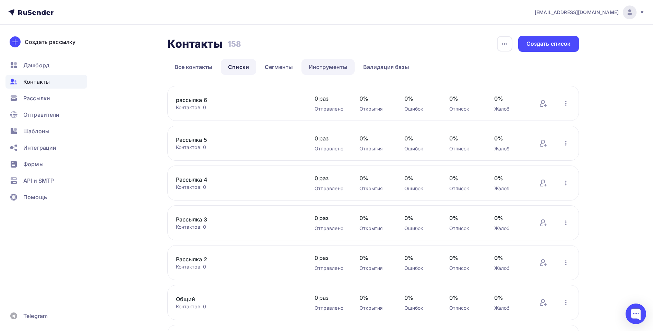
click at [330, 68] on link "Инструменты" at bounding box center [328, 67] width 53 height 16
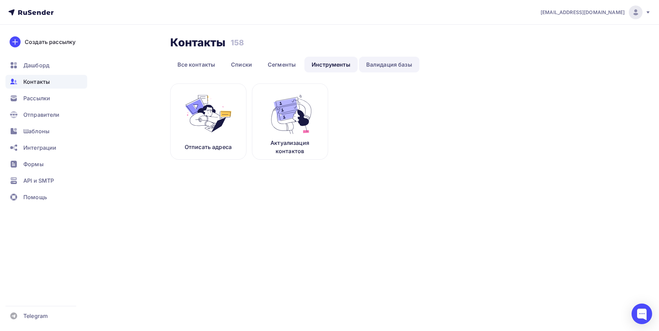
click at [374, 64] on link "Валидация базы" at bounding box center [389, 65] width 60 height 16
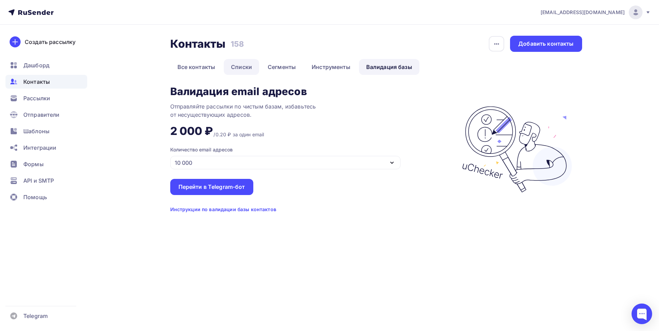
click at [234, 66] on link "Списки" at bounding box center [241, 67] width 35 height 16
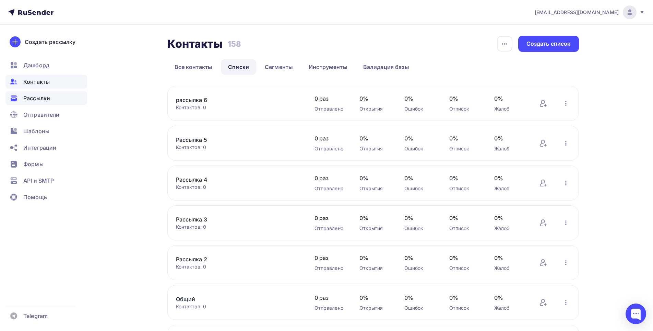
click at [29, 98] on span "Рассылки" at bounding box center [36, 98] width 27 height 8
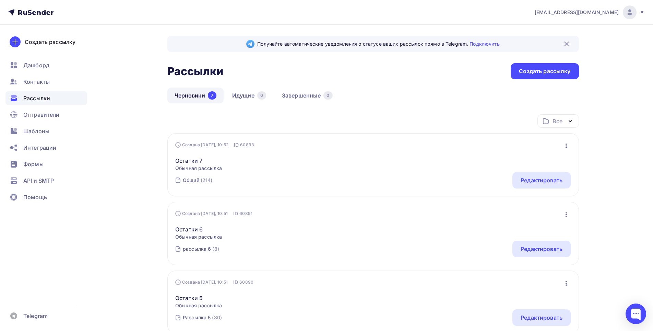
click at [553, 123] on div "Все" at bounding box center [558, 121] width 10 height 8
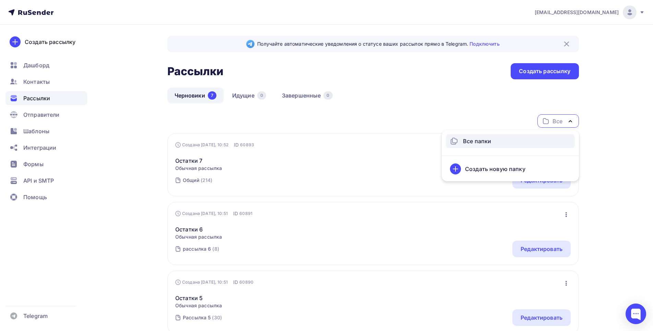
click at [483, 105] on div "Черновики 7 Идущие 0 Завершенные 0" at bounding box center [373, 101] width 412 height 27
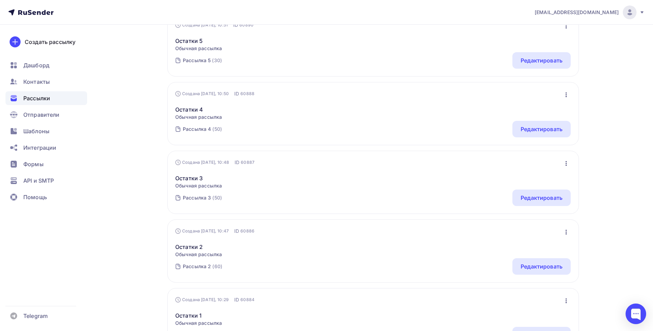
scroll to position [360, 0]
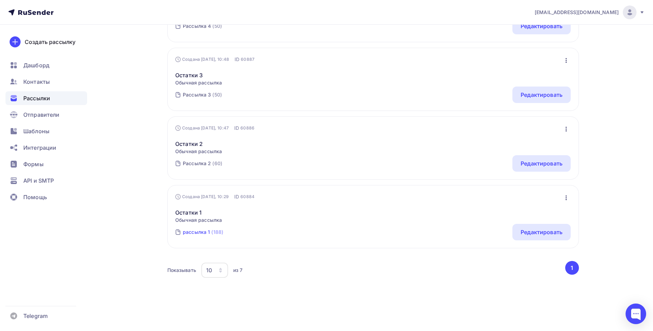
click at [219, 233] on div "(188)" at bounding box center [217, 232] width 12 height 7
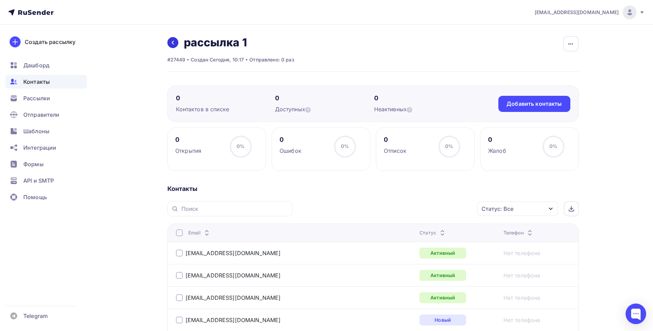
click at [172, 43] on icon at bounding box center [173, 43] width 2 height 4
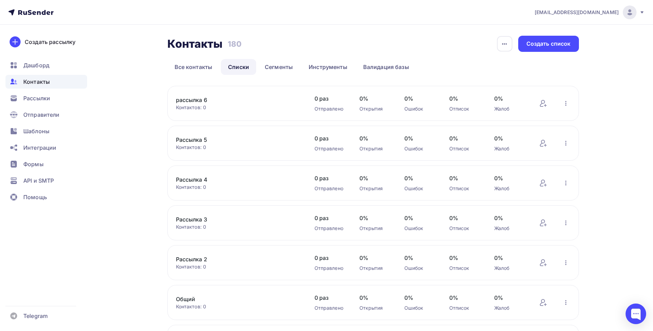
scroll to position [82, 0]
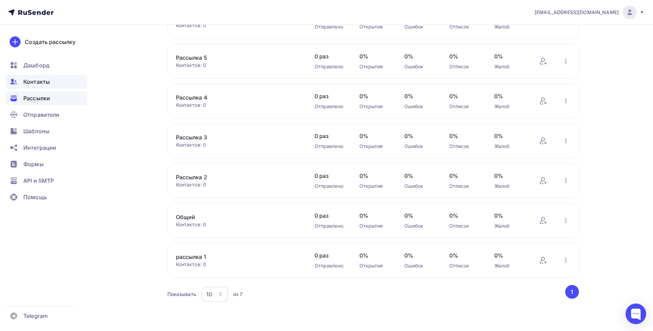
click at [45, 98] on span "Рассылки" at bounding box center [36, 98] width 27 height 8
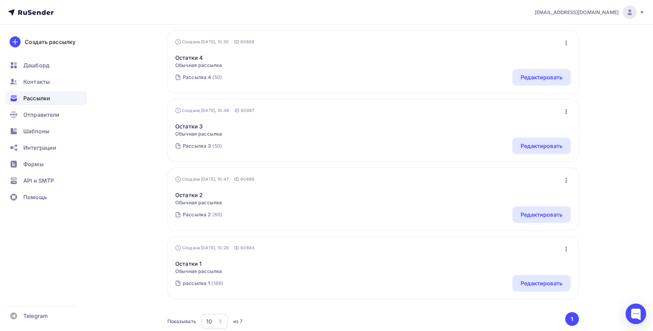
scroll to position [360, 0]
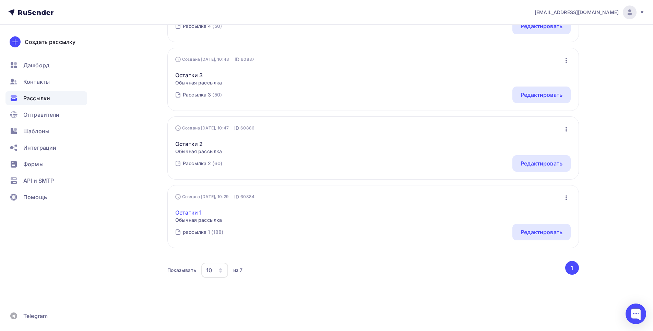
click at [191, 210] on link "Остатки 1" at bounding box center [198, 212] width 47 height 8
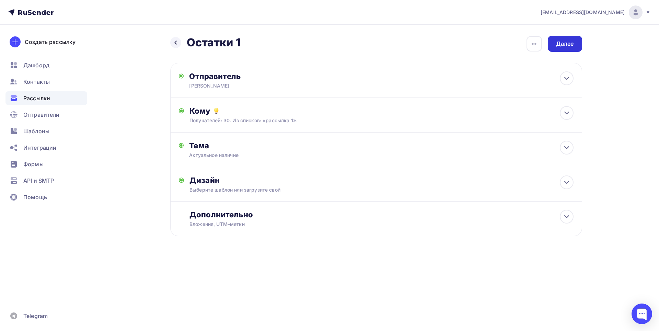
click at [569, 46] on div "Далее" at bounding box center [565, 44] width 18 height 8
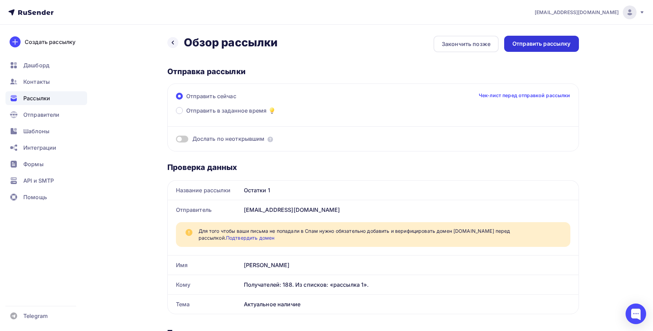
click at [552, 43] on div "Отправить рассылку" at bounding box center [542, 44] width 58 height 8
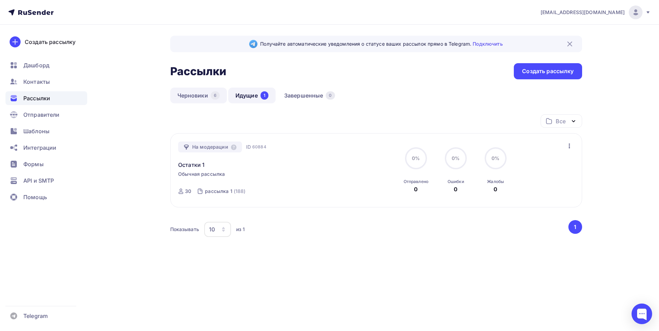
click at [194, 95] on link "Черновики 6" at bounding box center [198, 96] width 57 height 16
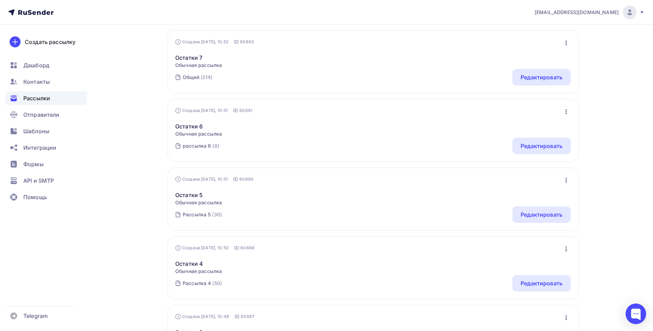
scroll to position [291, 0]
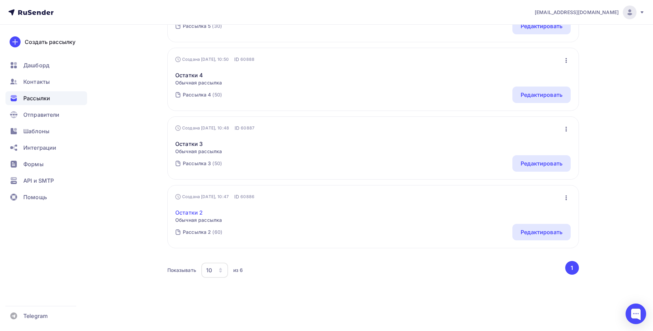
click at [190, 211] on link "Остатки 2" at bounding box center [198, 212] width 47 height 8
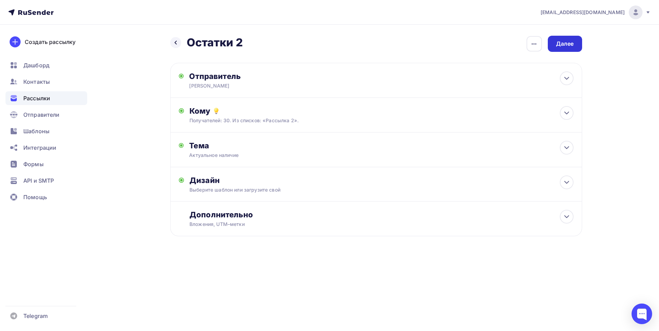
click at [568, 44] on div "Далее" at bounding box center [565, 44] width 18 height 8
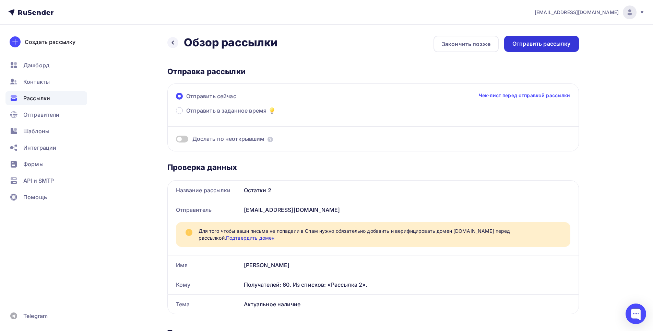
click at [568, 44] on div "Отправить рассылку" at bounding box center [542, 44] width 58 height 8
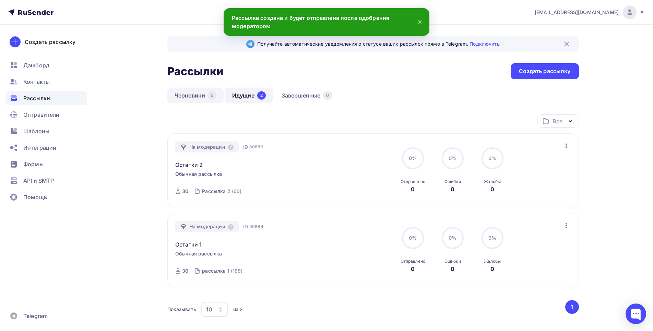
click at [193, 95] on link "Черновики 5" at bounding box center [195, 96] width 56 height 16
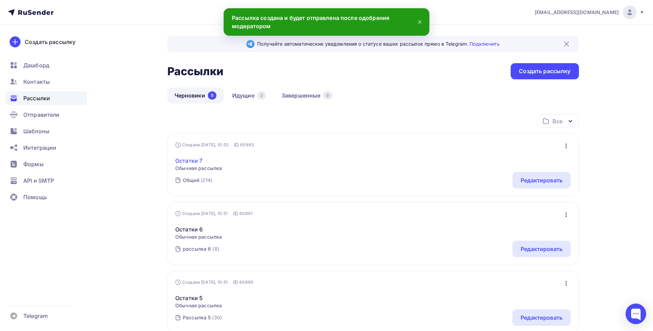
click at [192, 159] on link "Остатки 7" at bounding box center [198, 160] width 47 height 8
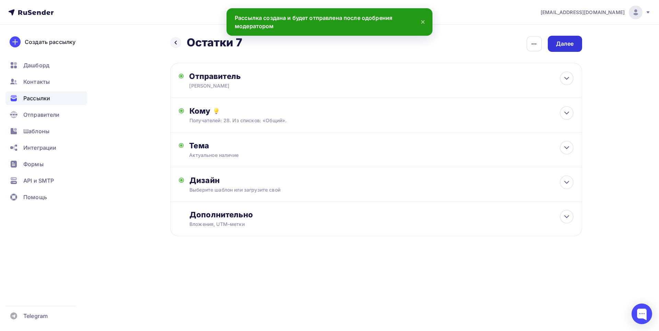
click at [563, 44] on div "Далее" at bounding box center [565, 44] width 18 height 8
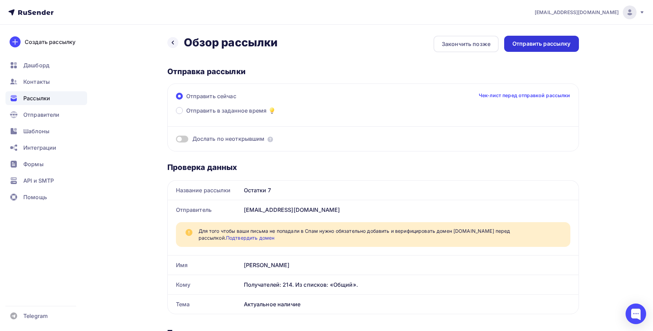
click at [560, 47] on div "Отправить рассылку" at bounding box center [542, 44] width 58 height 8
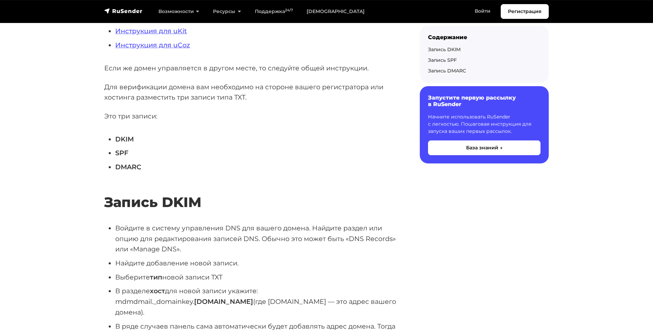
scroll to position [343, 0]
